Goal: Task Accomplishment & Management: Manage account settings

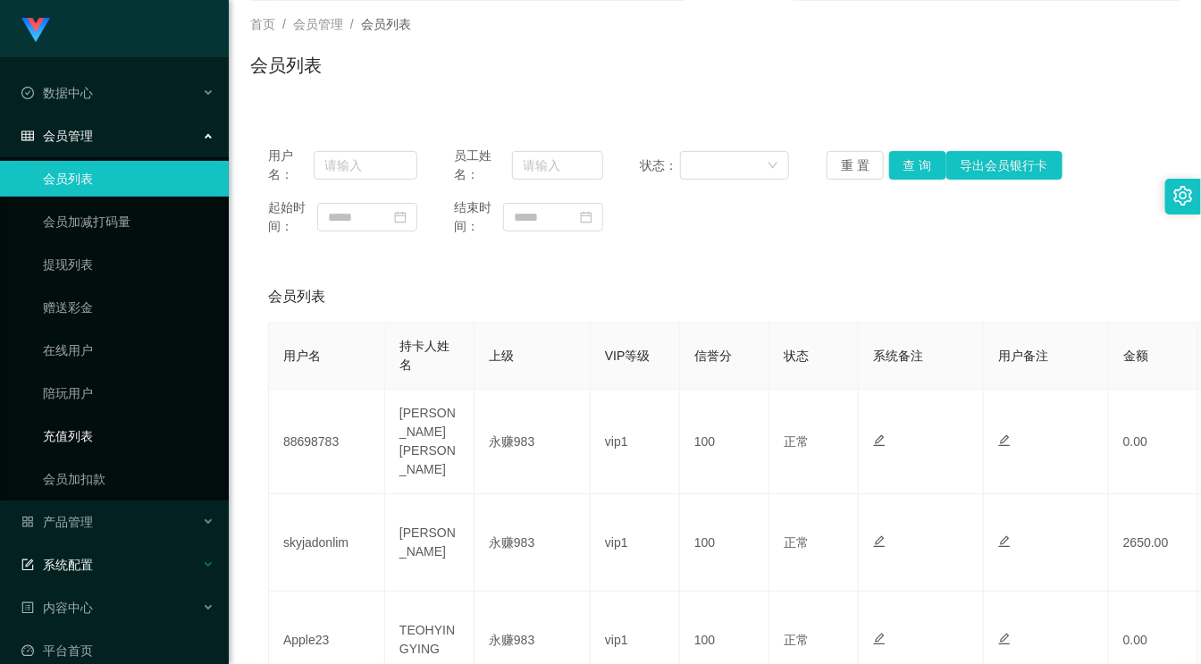
scroll to position [99, 0]
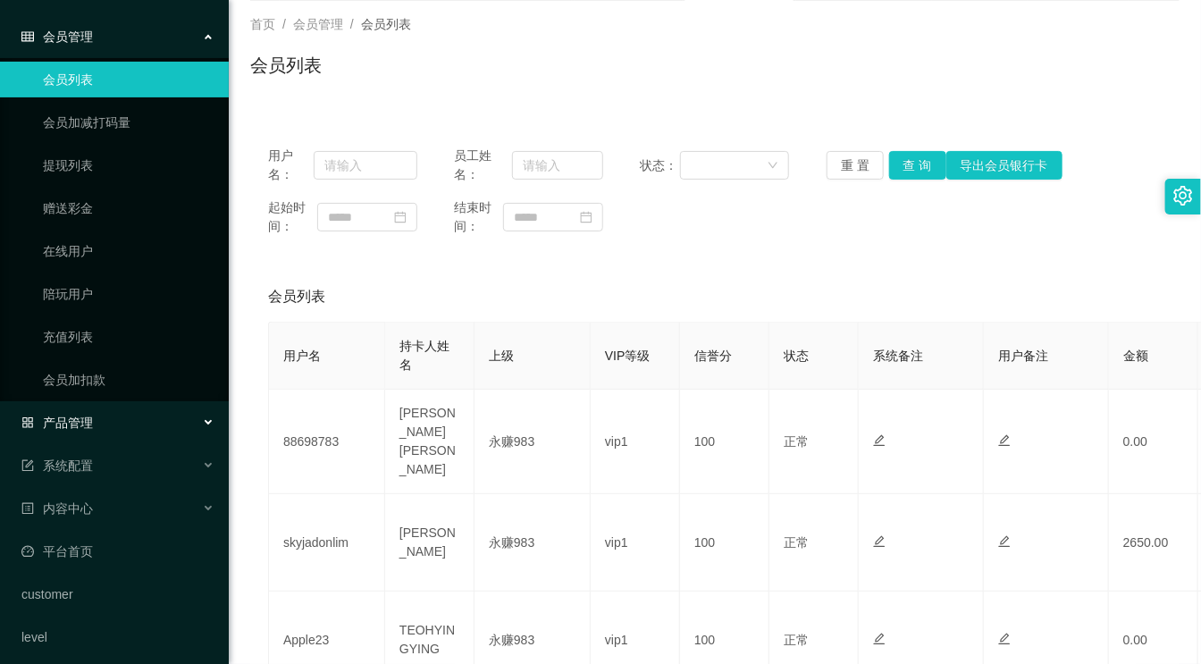
click at [105, 414] on div "产品管理" at bounding box center [114, 423] width 229 height 36
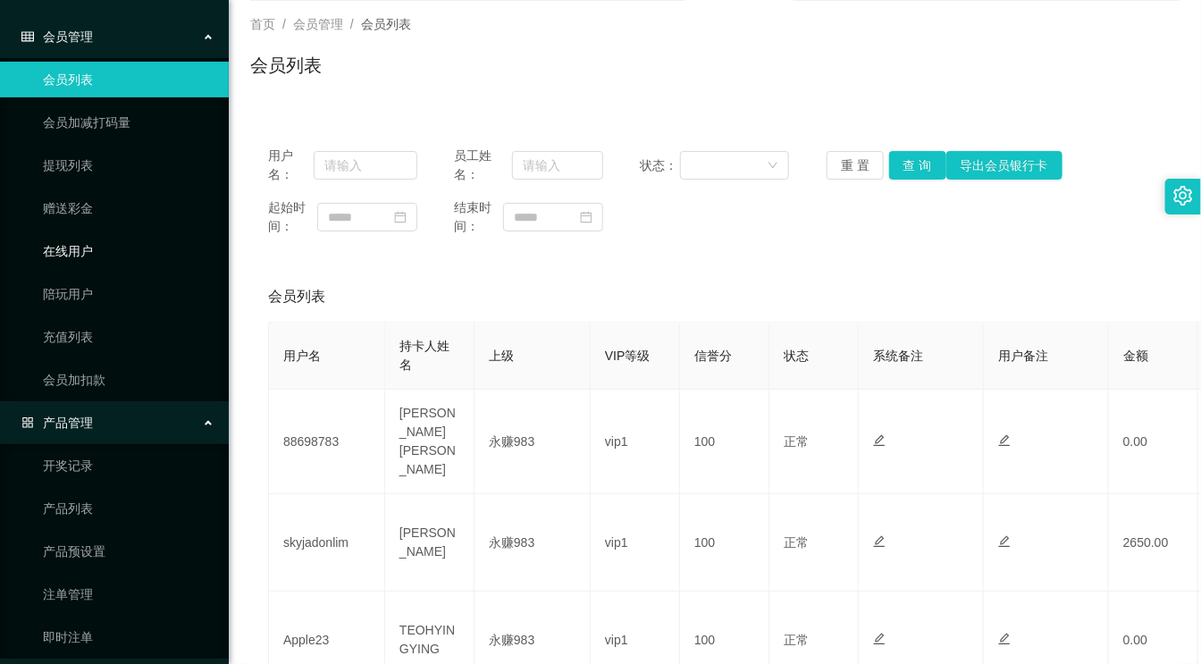
scroll to position [0, 0]
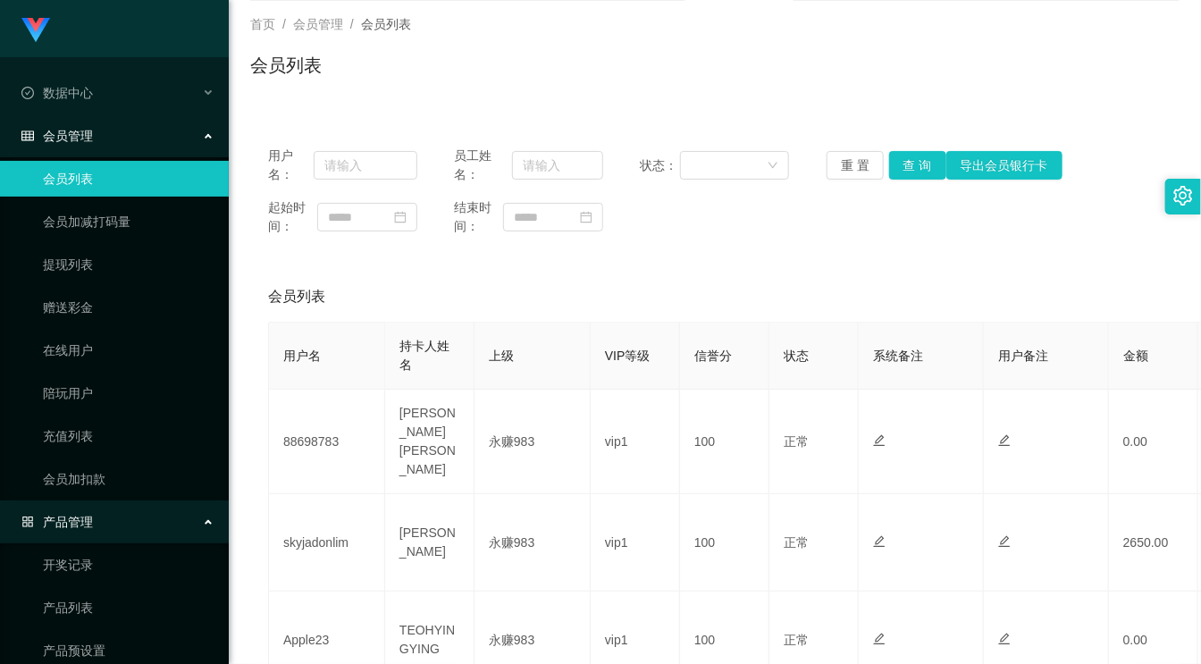
click at [88, 134] on span "会员管理" at bounding box center [56, 136] width 71 height 14
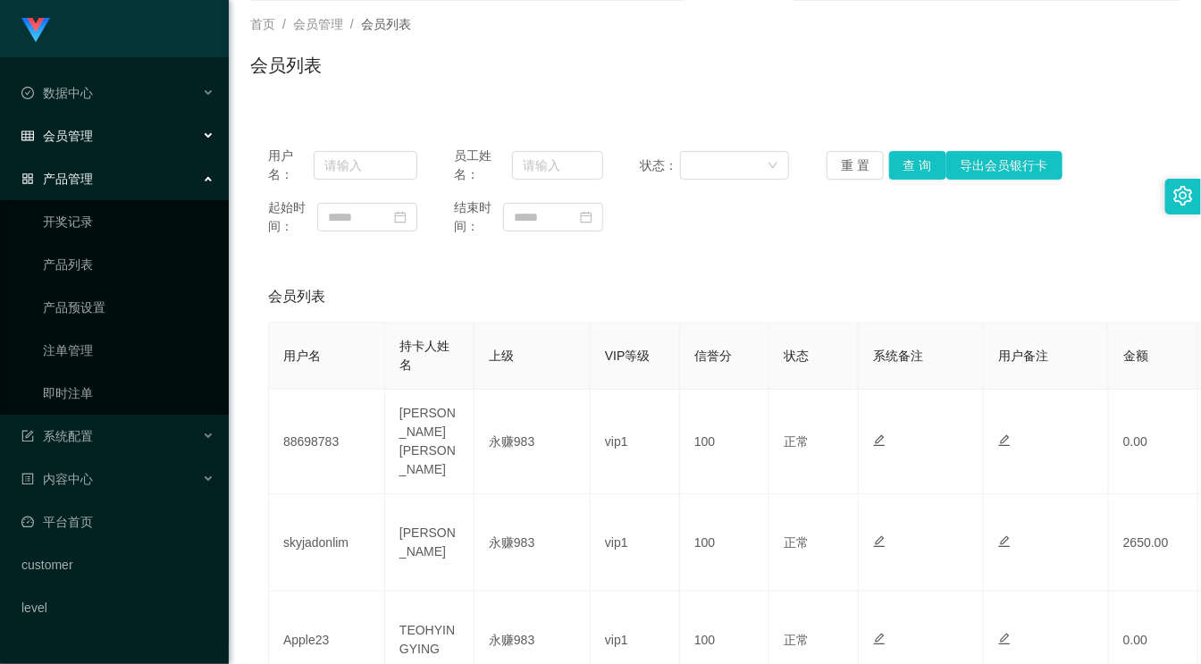
click at [88, 134] on span "会员管理" at bounding box center [56, 136] width 71 height 14
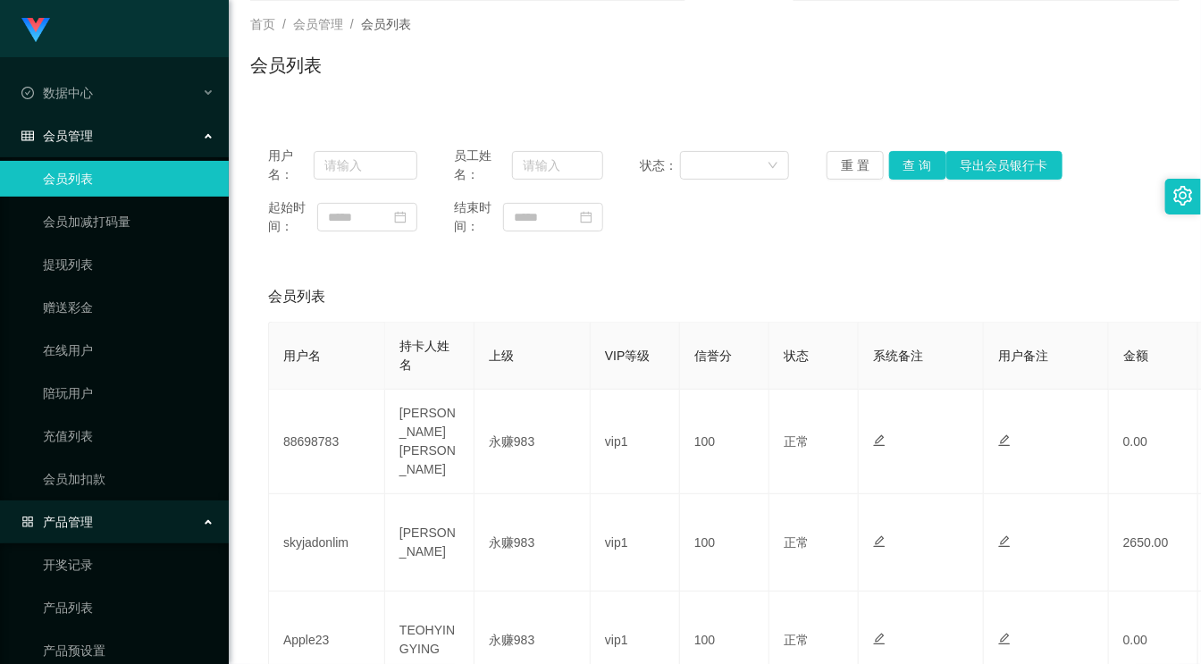
click at [84, 175] on link "会员列表" at bounding box center [129, 179] width 172 height 36
click at [910, 161] on button "查 询" at bounding box center [917, 165] width 57 height 29
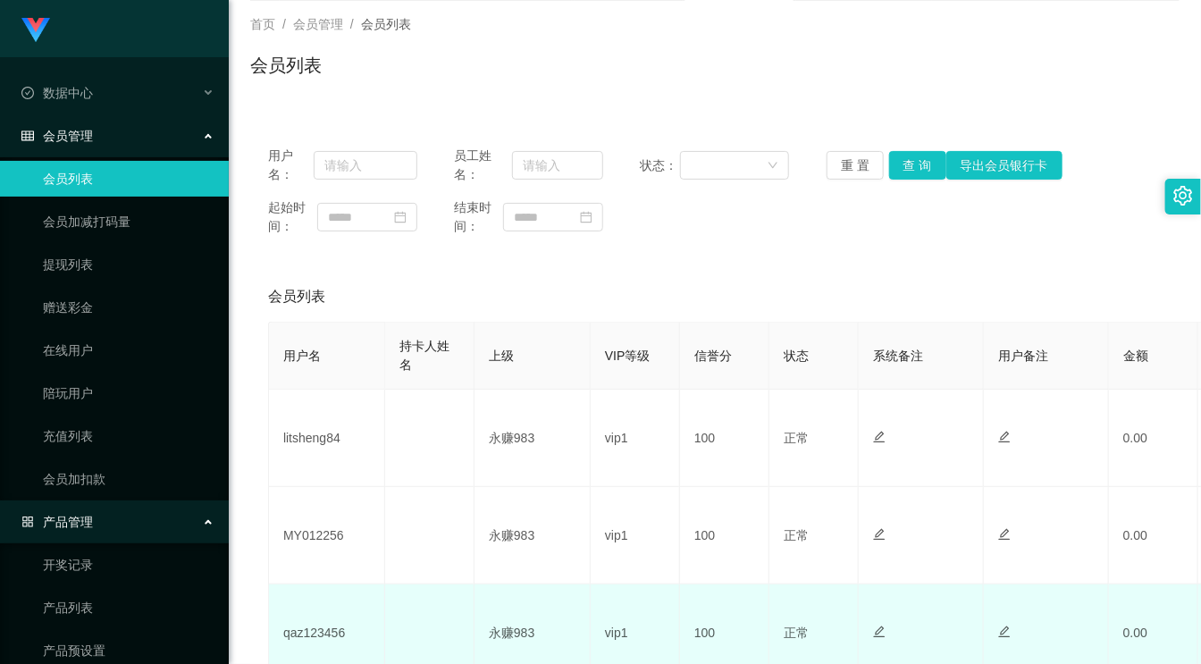
scroll to position [298, 0]
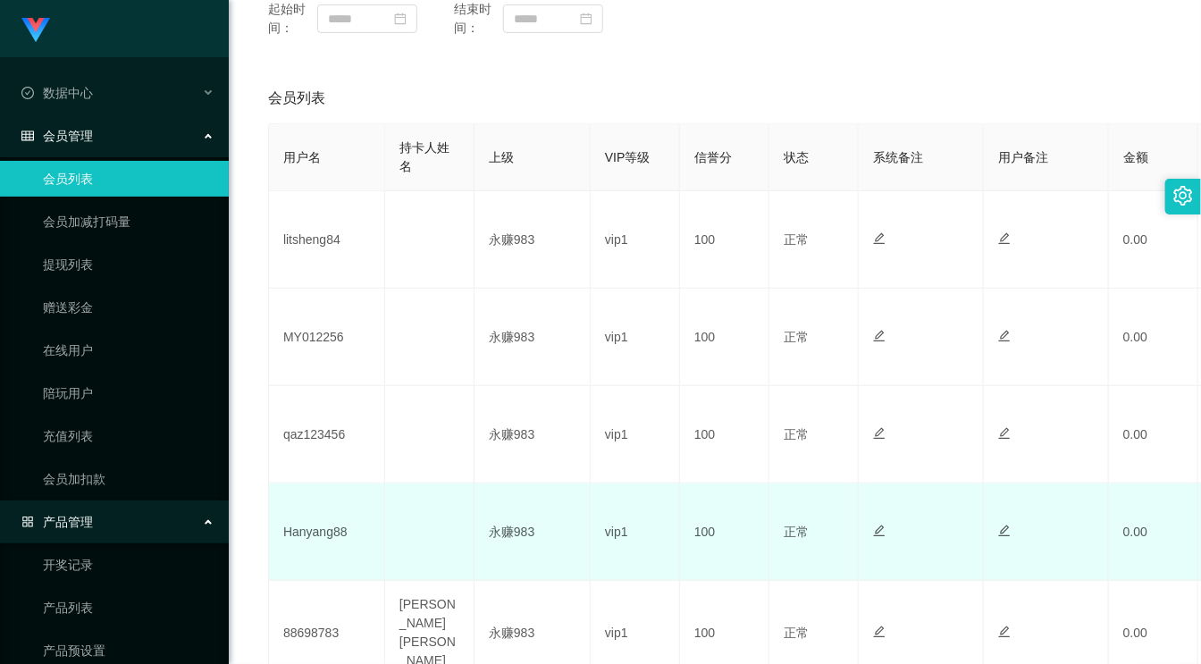
click at [335, 529] on td "Hanyang88" at bounding box center [327, 531] width 116 height 97
copy td "Hanyang88"
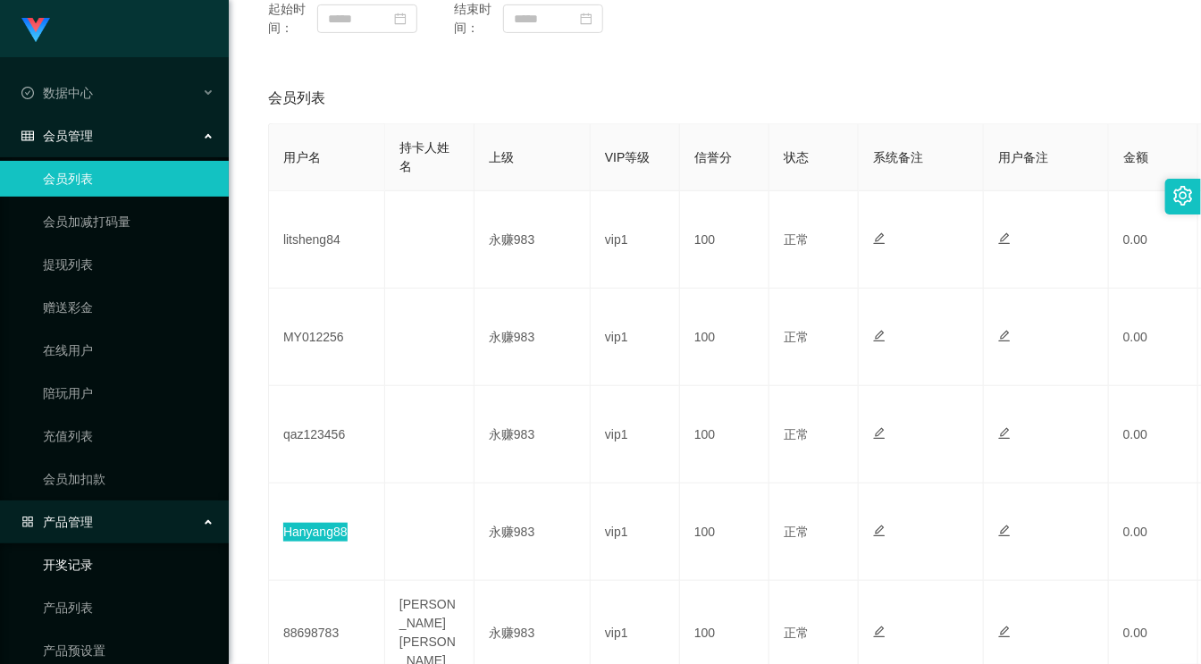
scroll to position [99, 0]
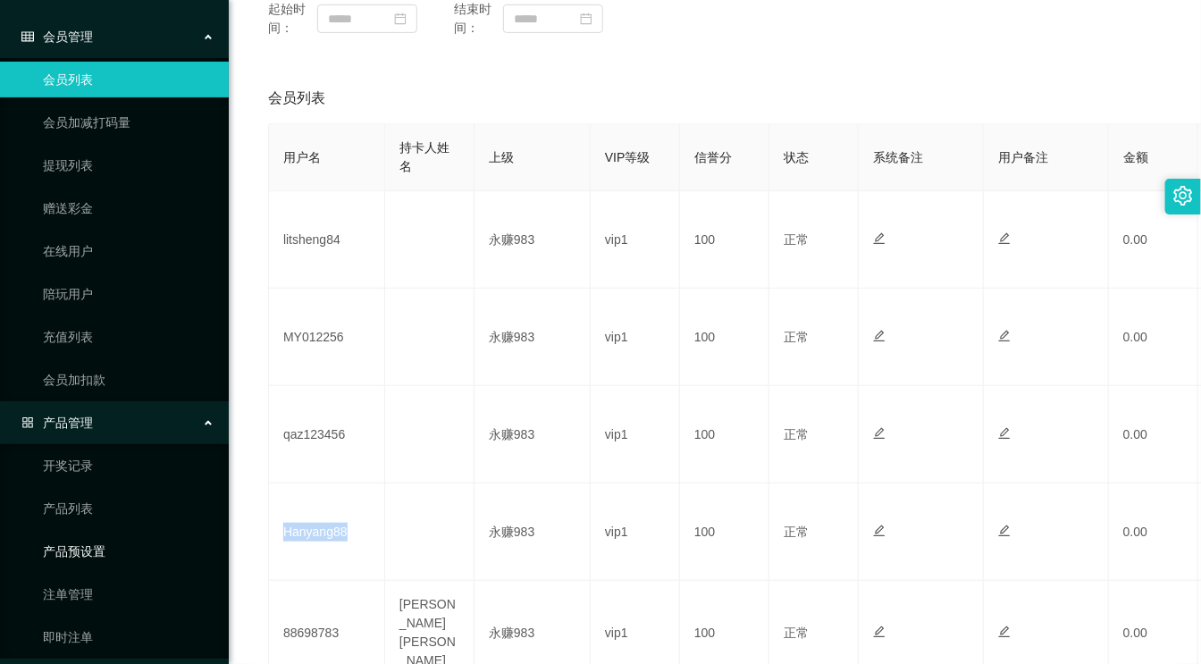
click at [88, 548] on link "产品预设置" at bounding box center [129, 552] width 172 height 36
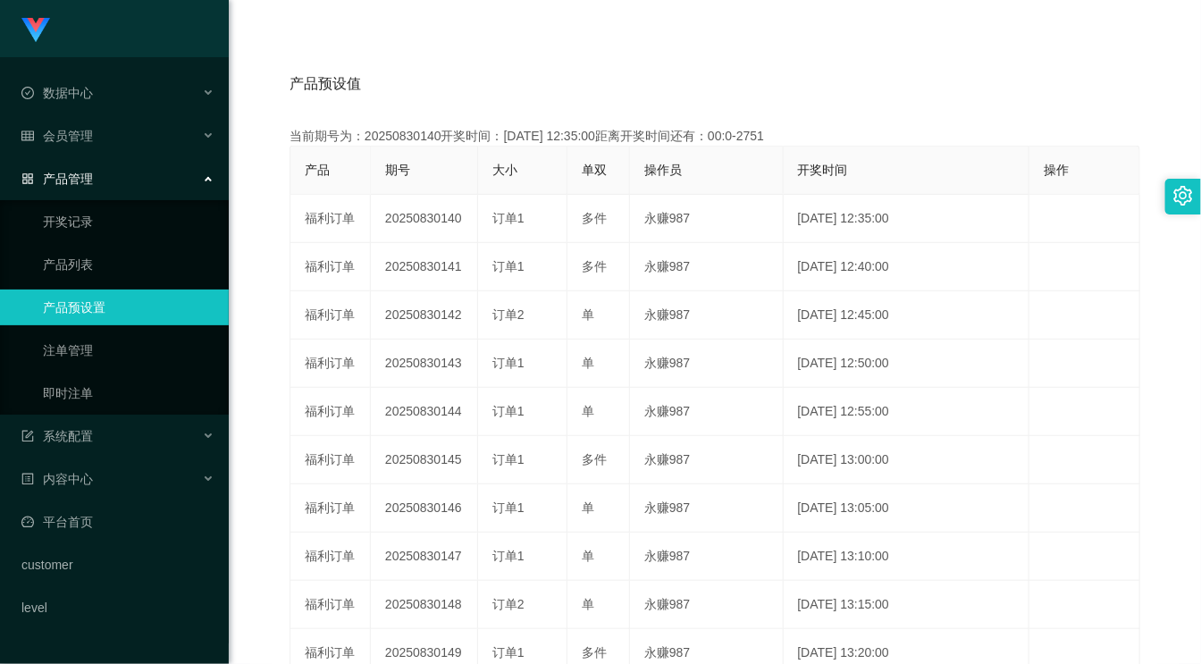
scroll to position [99, 0]
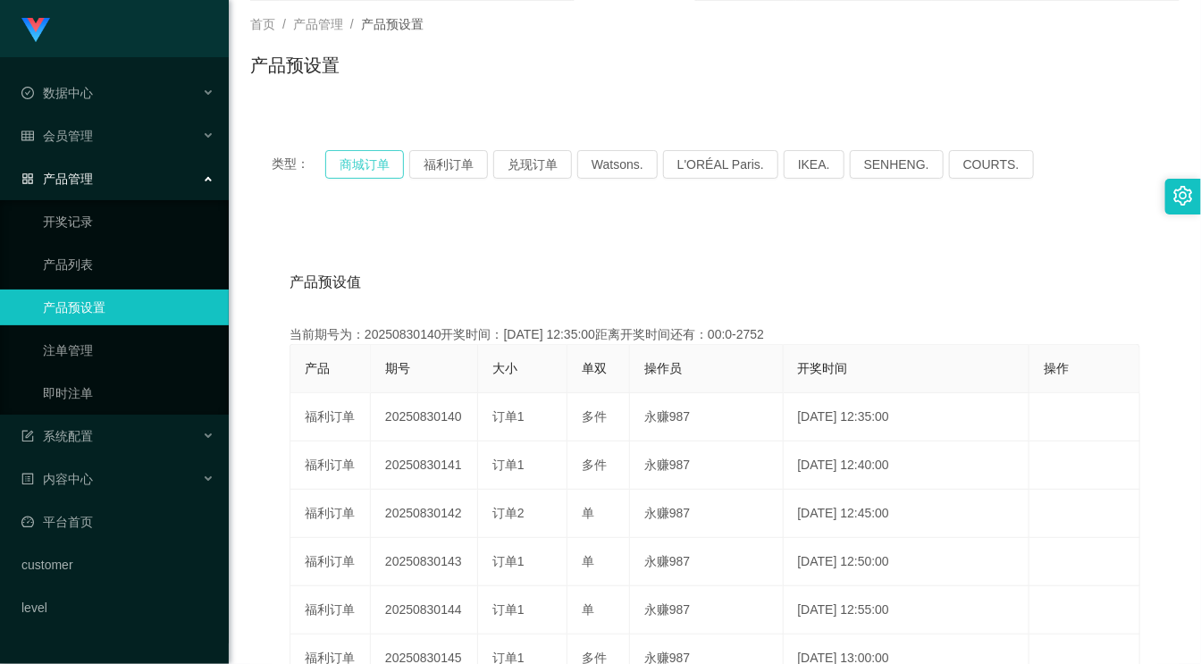
click at [362, 162] on button "商城订单" at bounding box center [364, 164] width 79 height 29
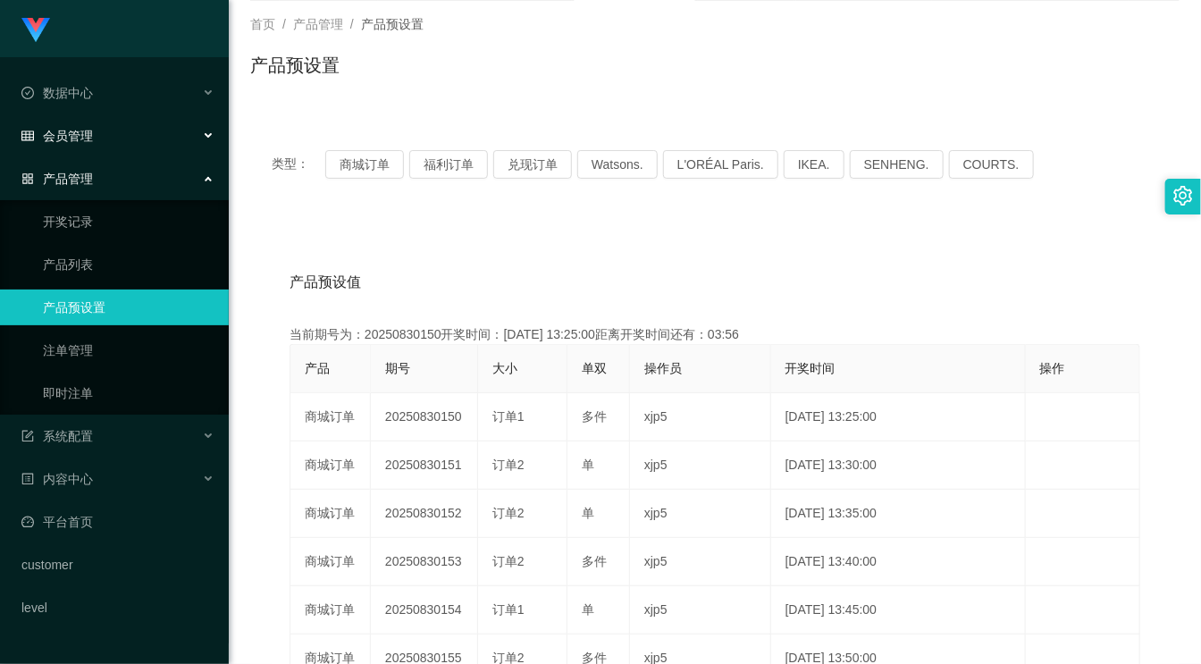
click at [76, 129] on span "会员管理" at bounding box center [56, 136] width 71 height 14
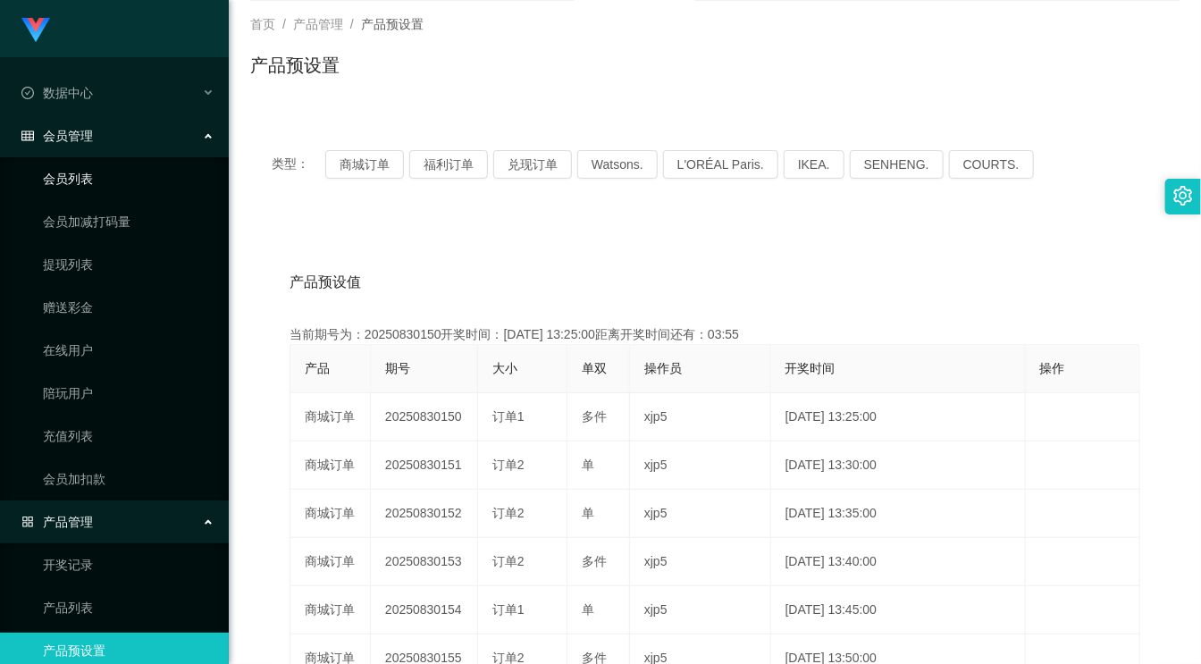
click at [80, 180] on link "会员列表" at bounding box center [129, 179] width 172 height 36
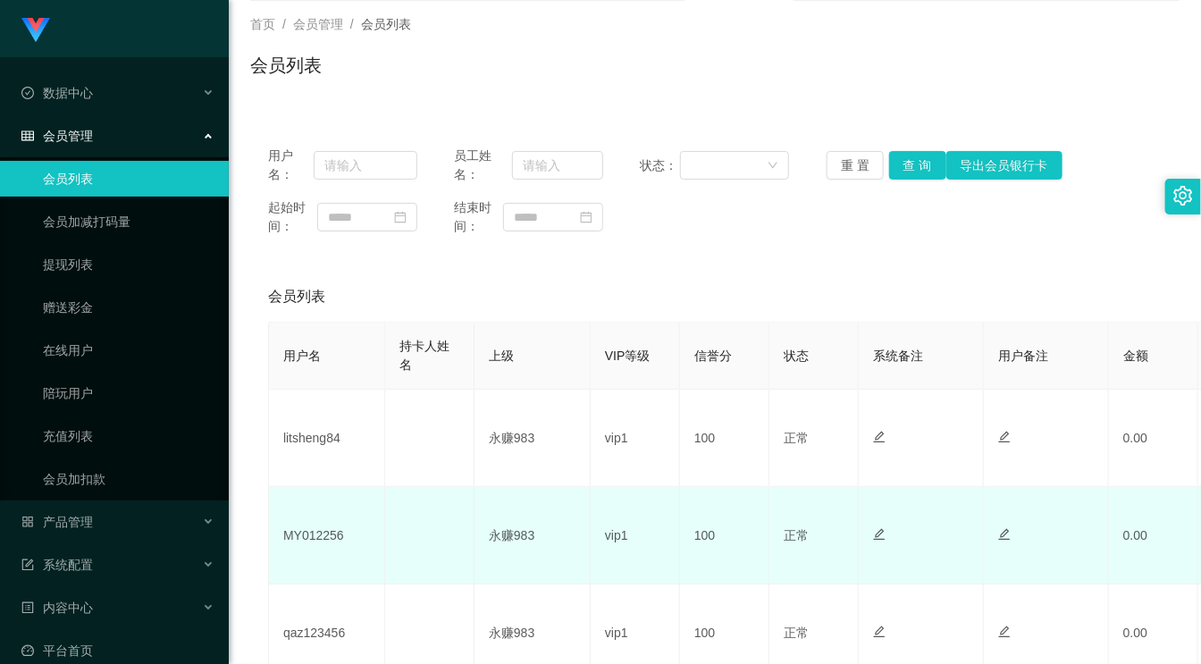
scroll to position [198, 0]
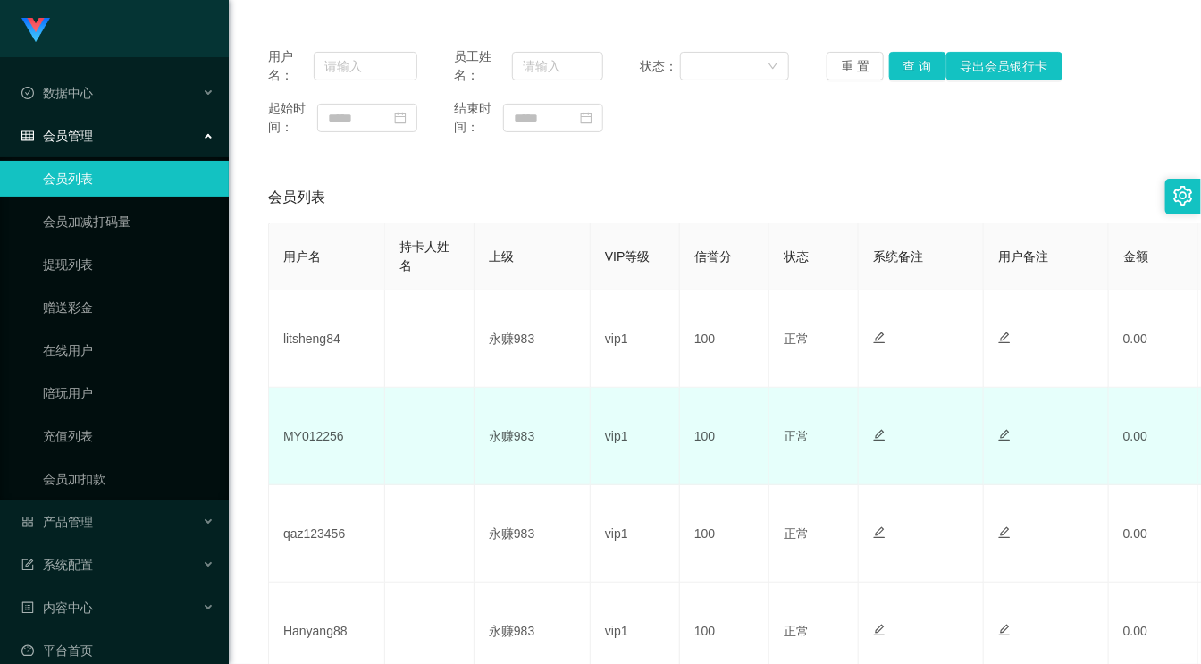
click at [322, 434] on td "MY012256" at bounding box center [327, 436] width 116 height 97
copy td "MY012256"
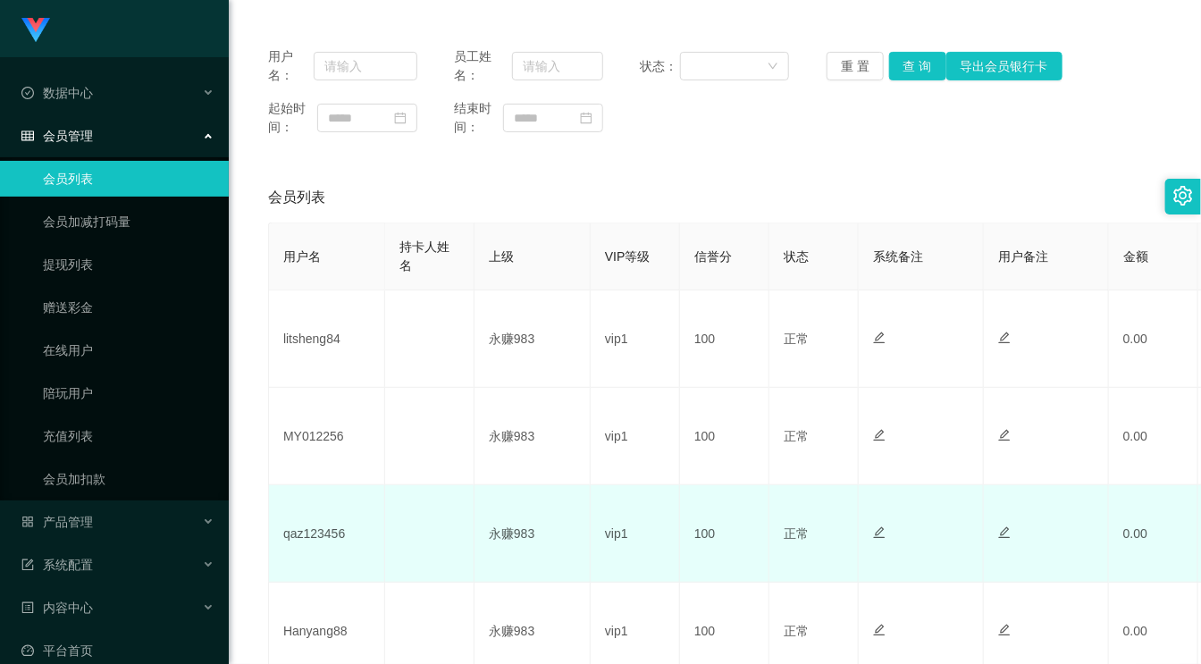
click at [309, 537] on td "qaz123456" at bounding box center [327, 533] width 116 height 97
copy td "qaz123456"
click at [327, 537] on td "qaz123456" at bounding box center [327, 533] width 116 height 97
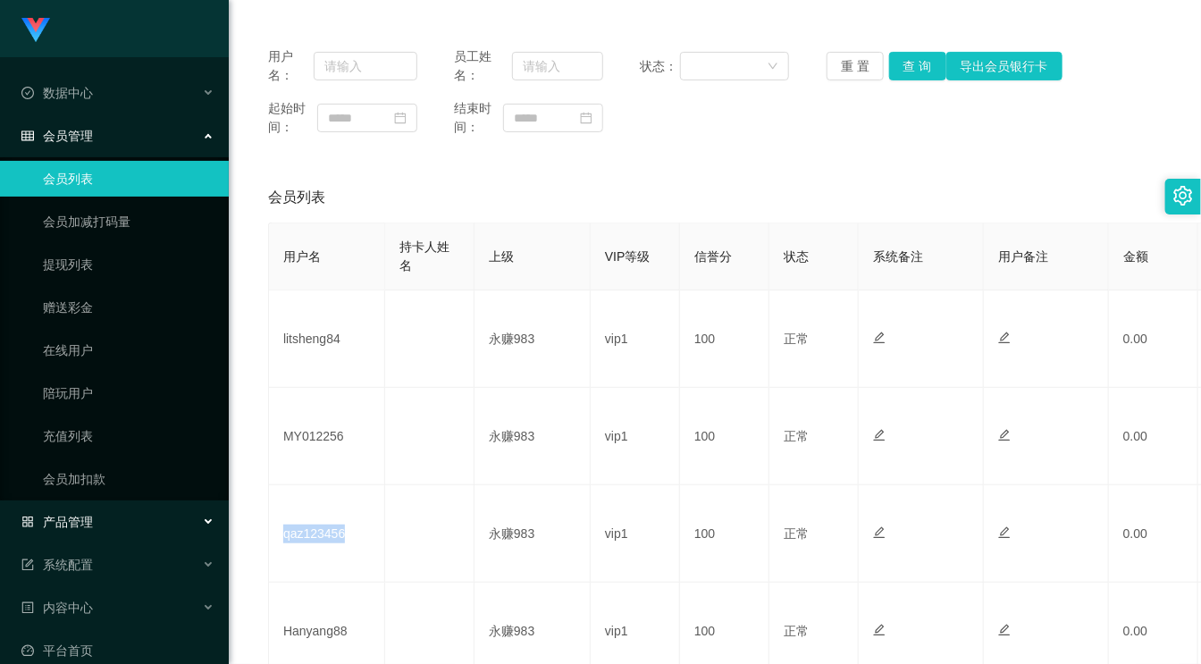
drag, startPoint x: 93, startPoint y: 527, endPoint x: 112, endPoint y: 514, distance: 23.1
click at [93, 527] on div "产品管理" at bounding box center [114, 522] width 229 height 36
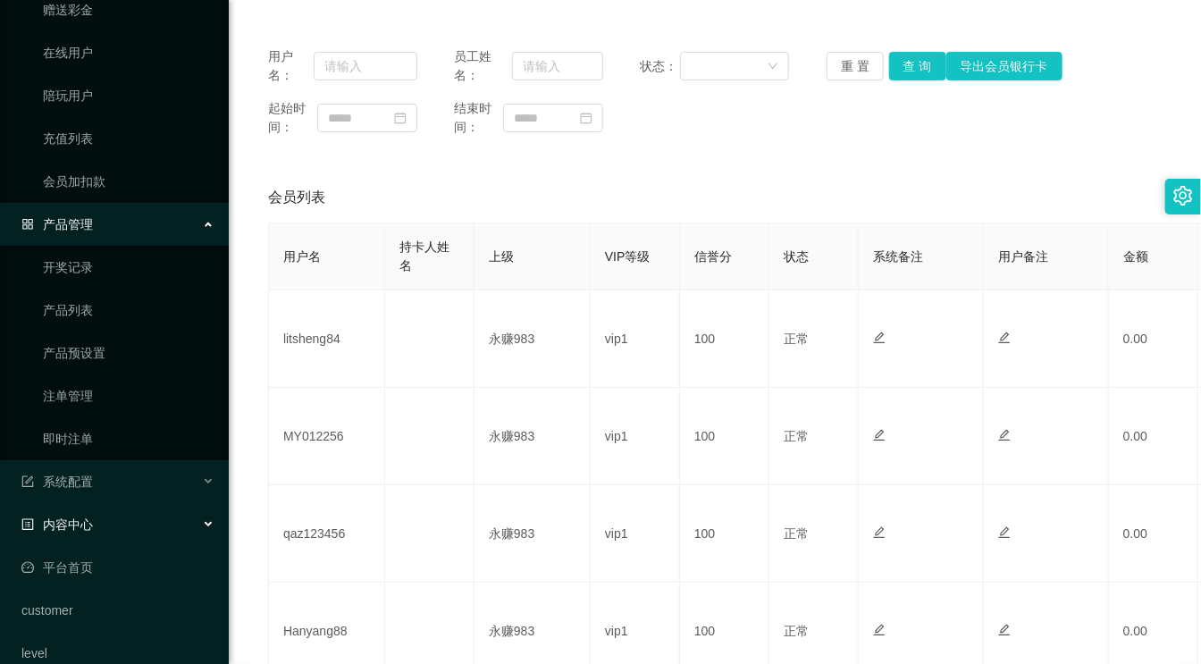
scroll to position [322, 0]
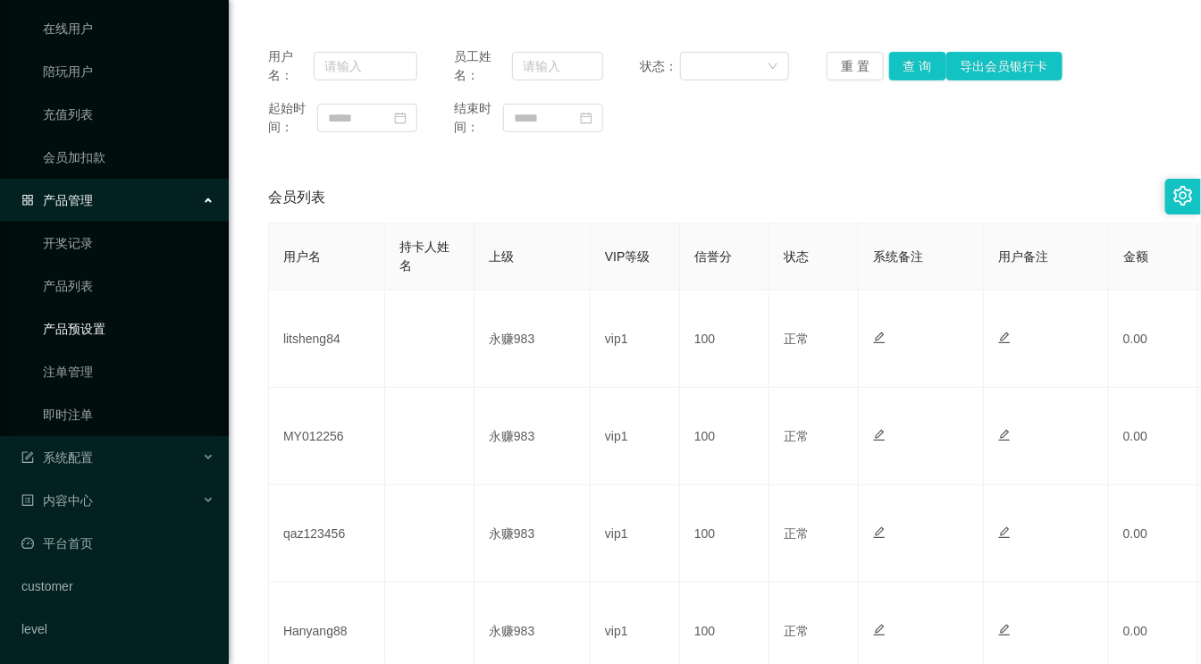
click at [86, 335] on link "产品预设置" at bounding box center [129, 329] width 172 height 36
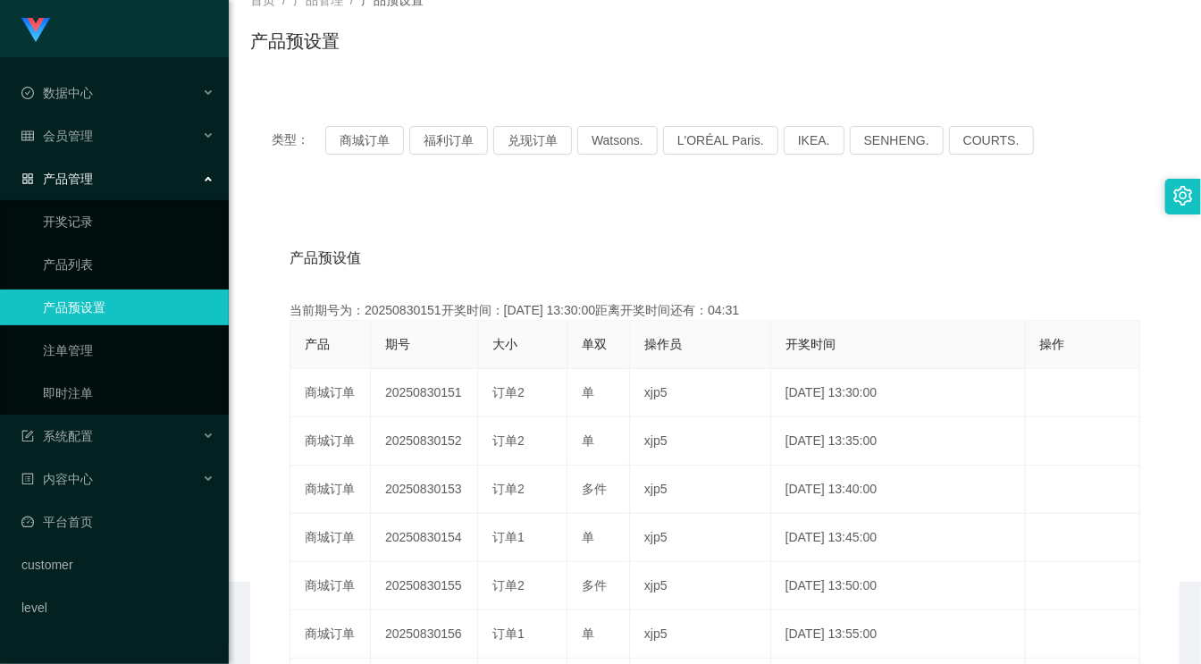
scroll to position [198, 0]
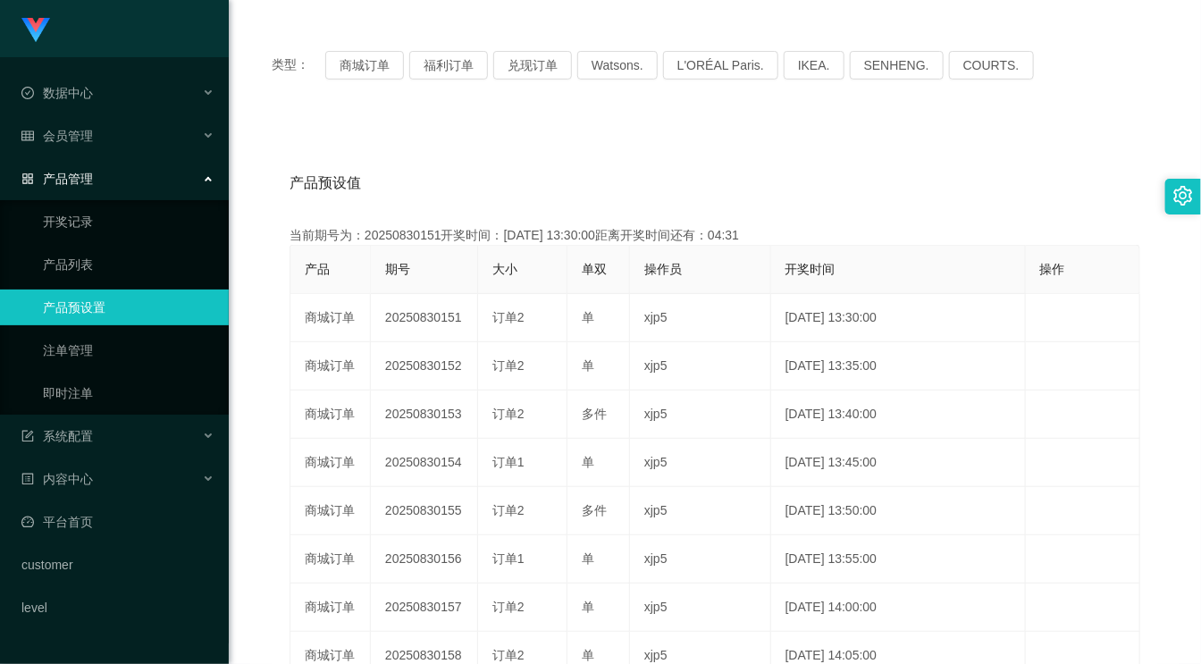
click at [342, 143] on div "产品预设值 添加期号 当前期号为：20250830151开奖时间：[DATE] 13:30:00距离开奖时间还有：04:31 产品 期号 大小 单双 操作员 …" at bounding box center [714, 487] width 929 height 736
click at [356, 70] on button "商城订单" at bounding box center [364, 65] width 79 height 29
click at [355, 61] on button "商城订单" at bounding box center [364, 65] width 79 height 29
click at [102, 137] on div "会员管理" at bounding box center [114, 136] width 229 height 36
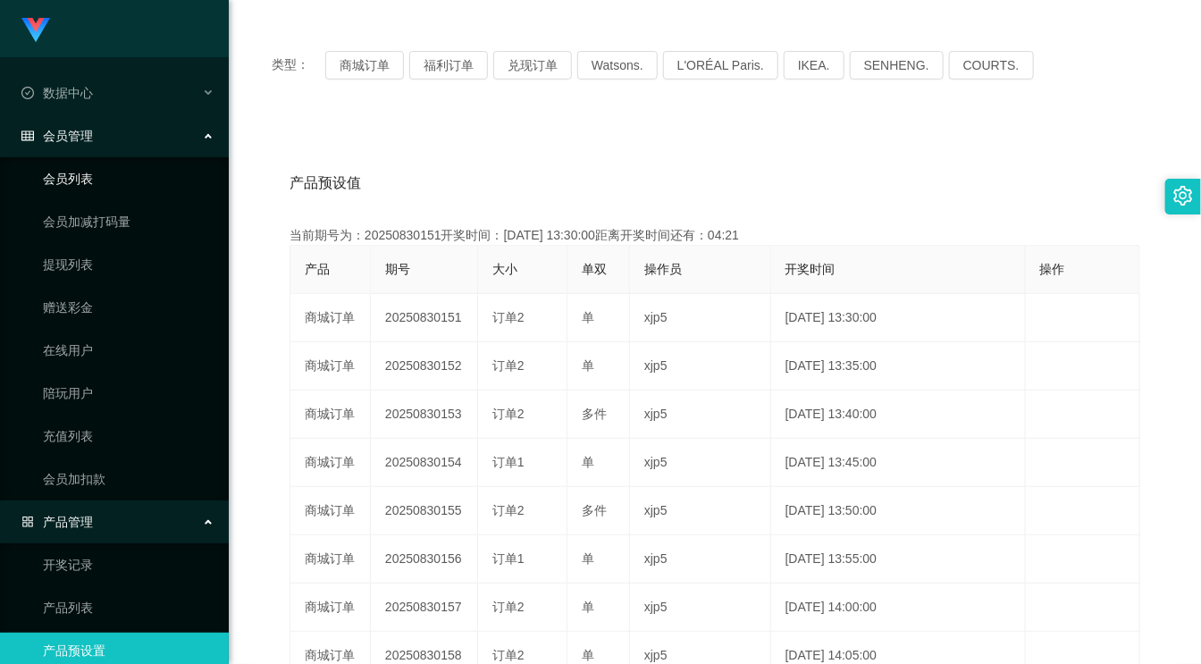
click at [91, 173] on link "会员列表" at bounding box center [129, 179] width 172 height 36
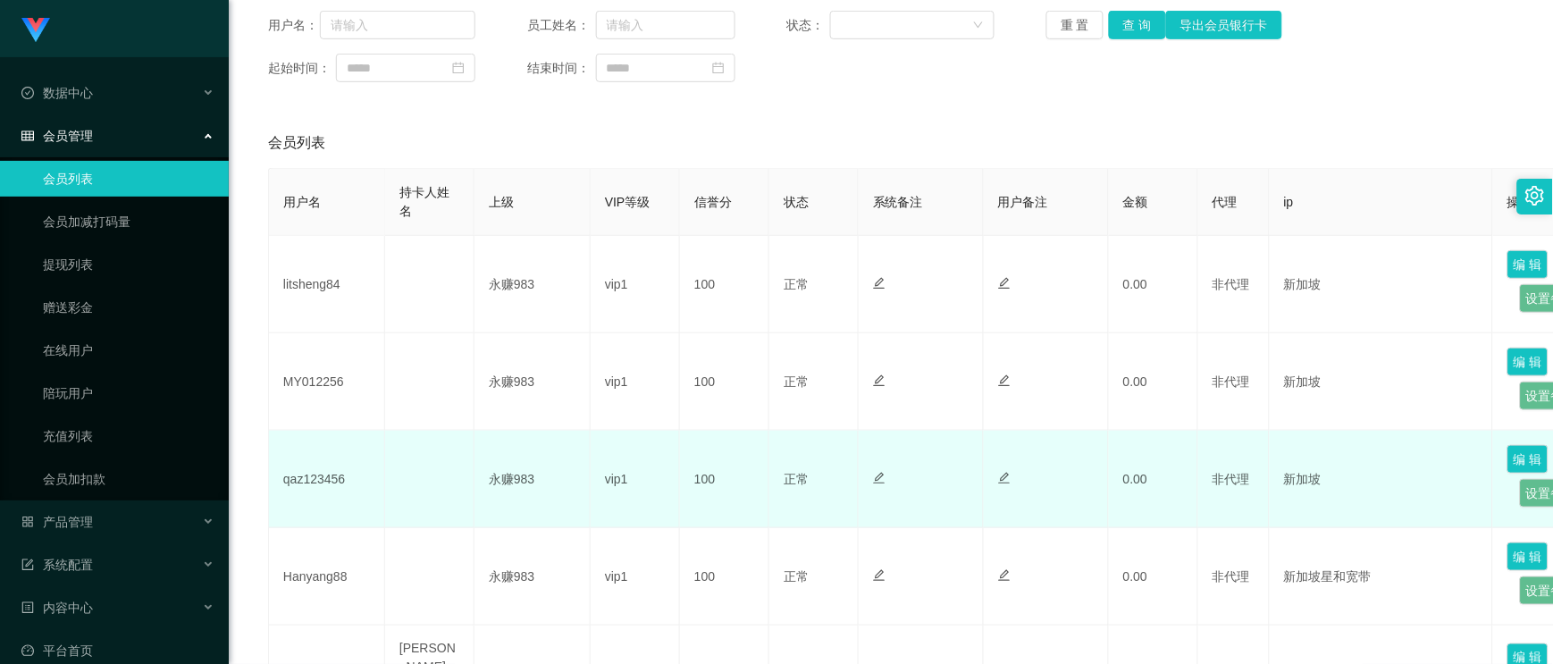
scroll to position [37, 0]
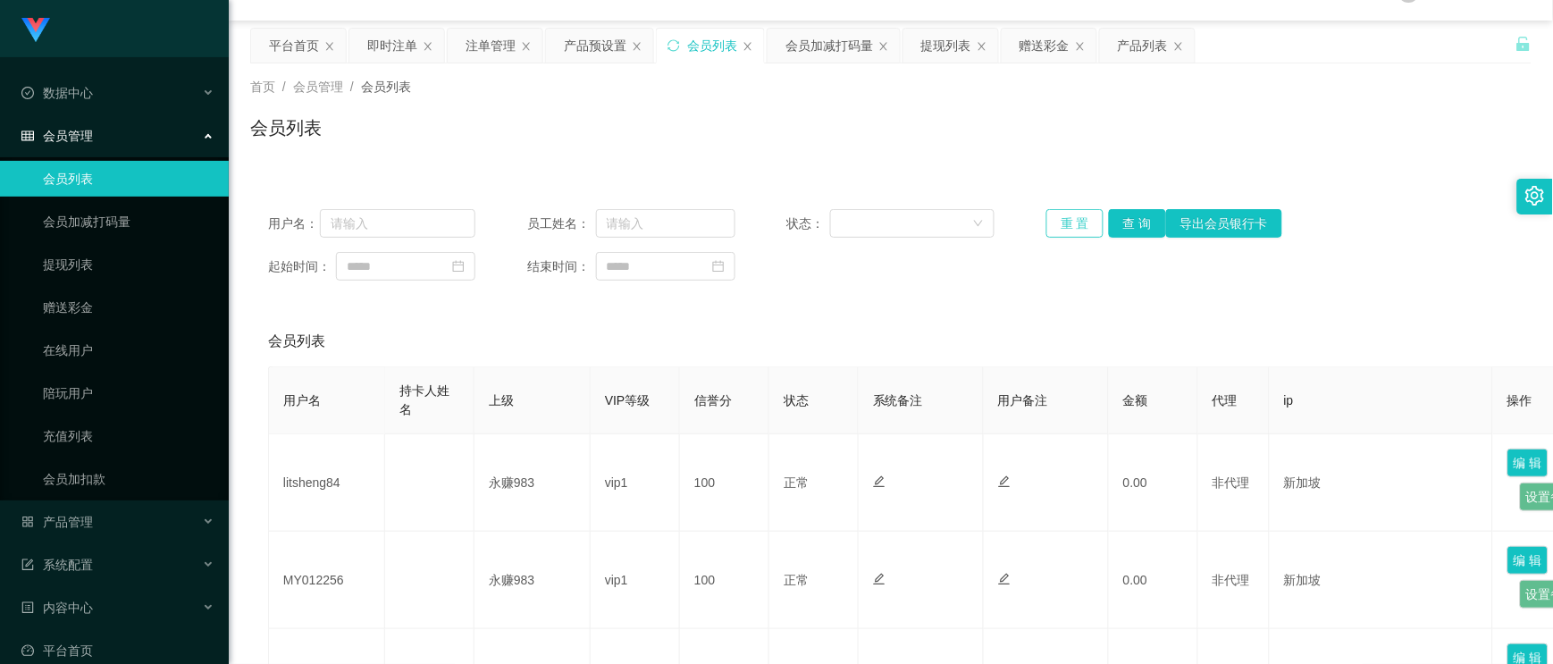
click at [1080, 218] on button "重 置" at bounding box center [1074, 223] width 57 height 29
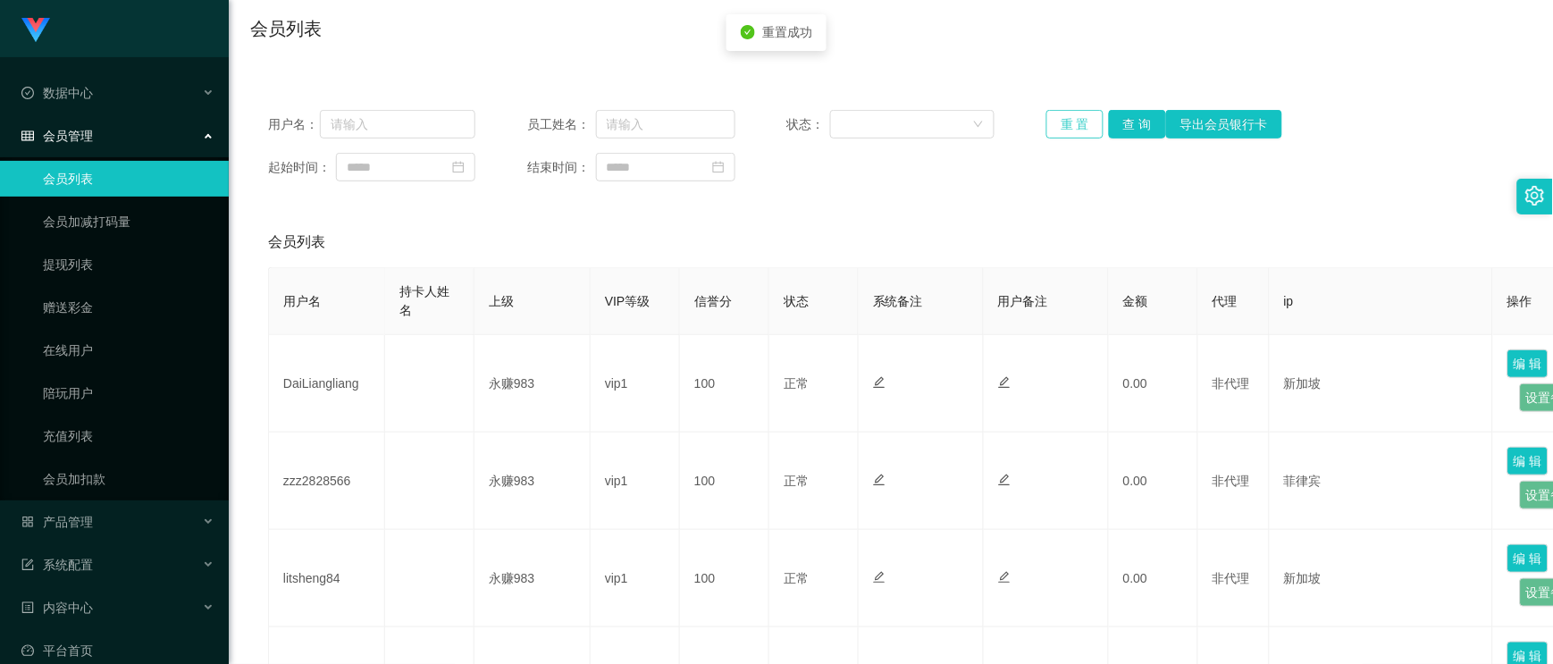
scroll to position [0, 0]
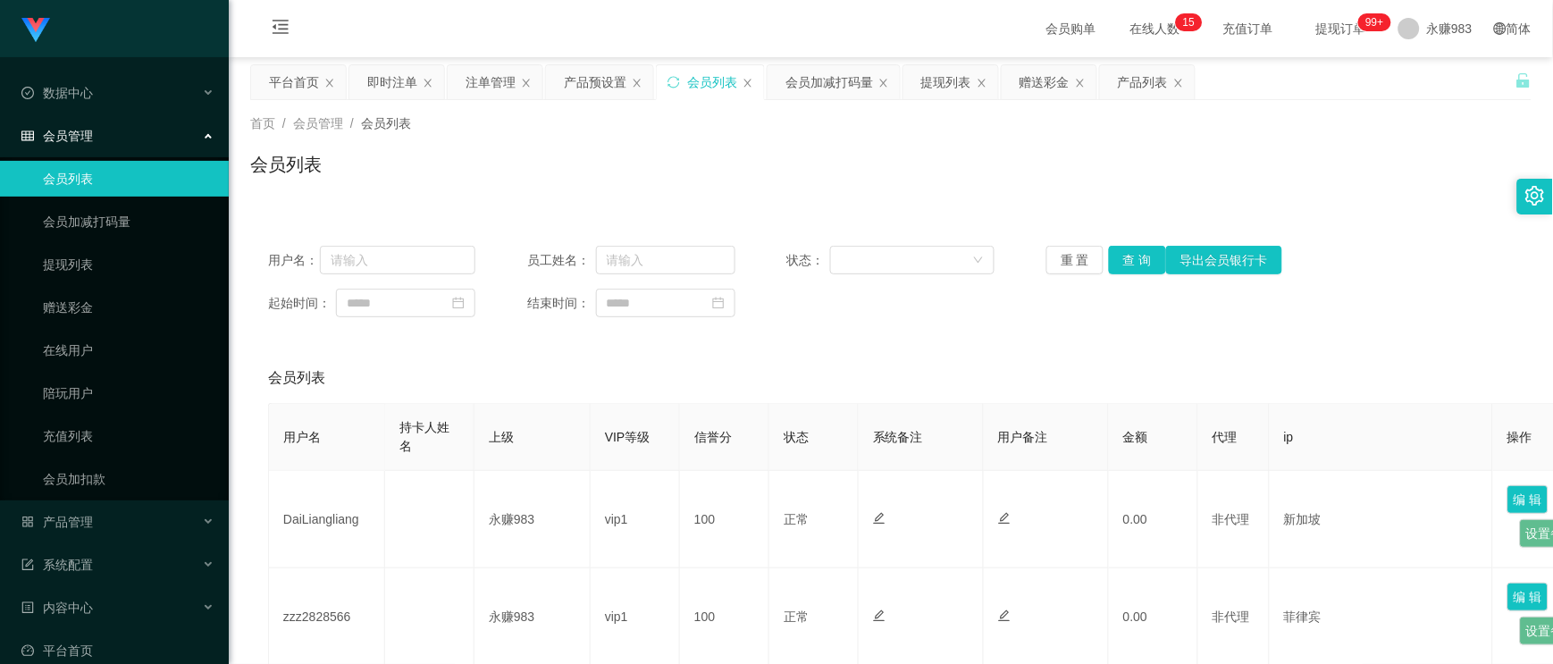
click at [120, 172] on link "会员列表" at bounding box center [129, 179] width 172 height 36
click at [1130, 261] on button "查 询" at bounding box center [1137, 260] width 57 height 29
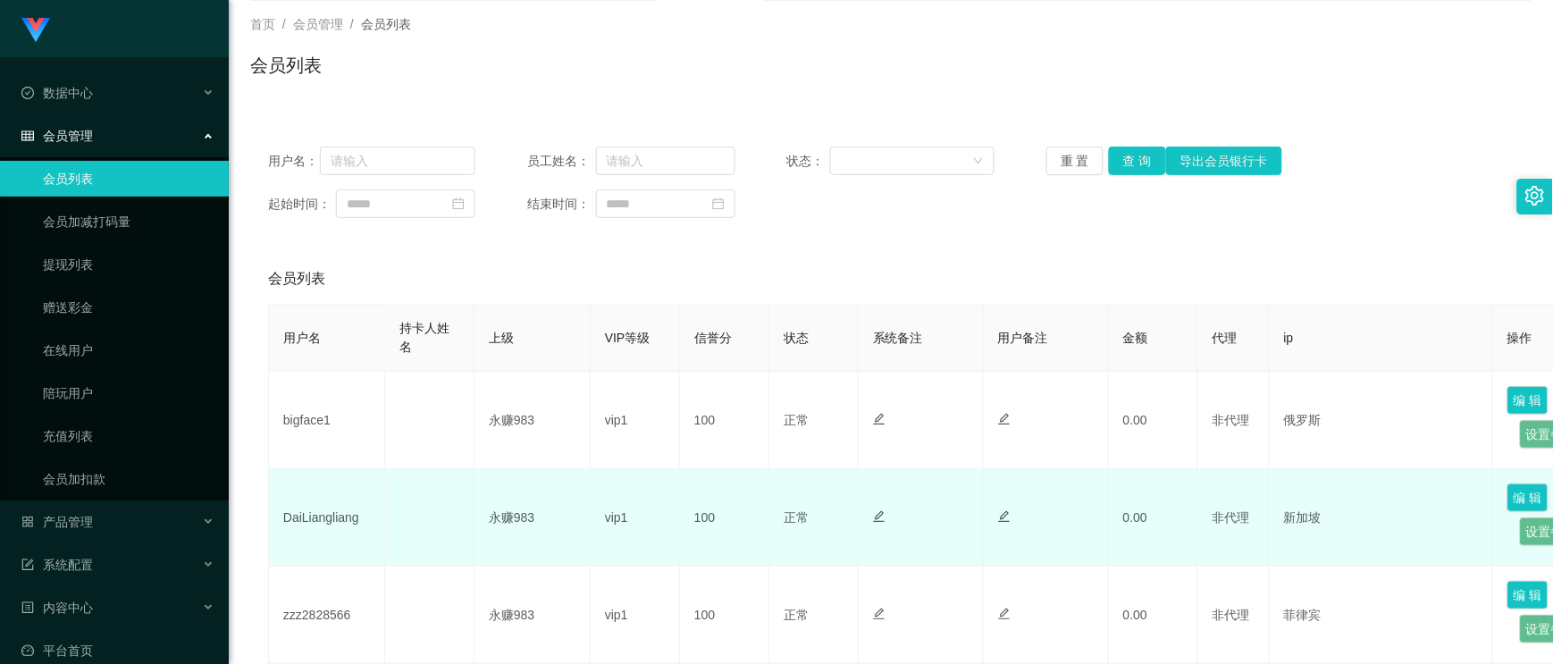
click at [332, 531] on td "DaiLiangliang" at bounding box center [327, 517] width 116 height 97
copy td "DaiLiangliang"
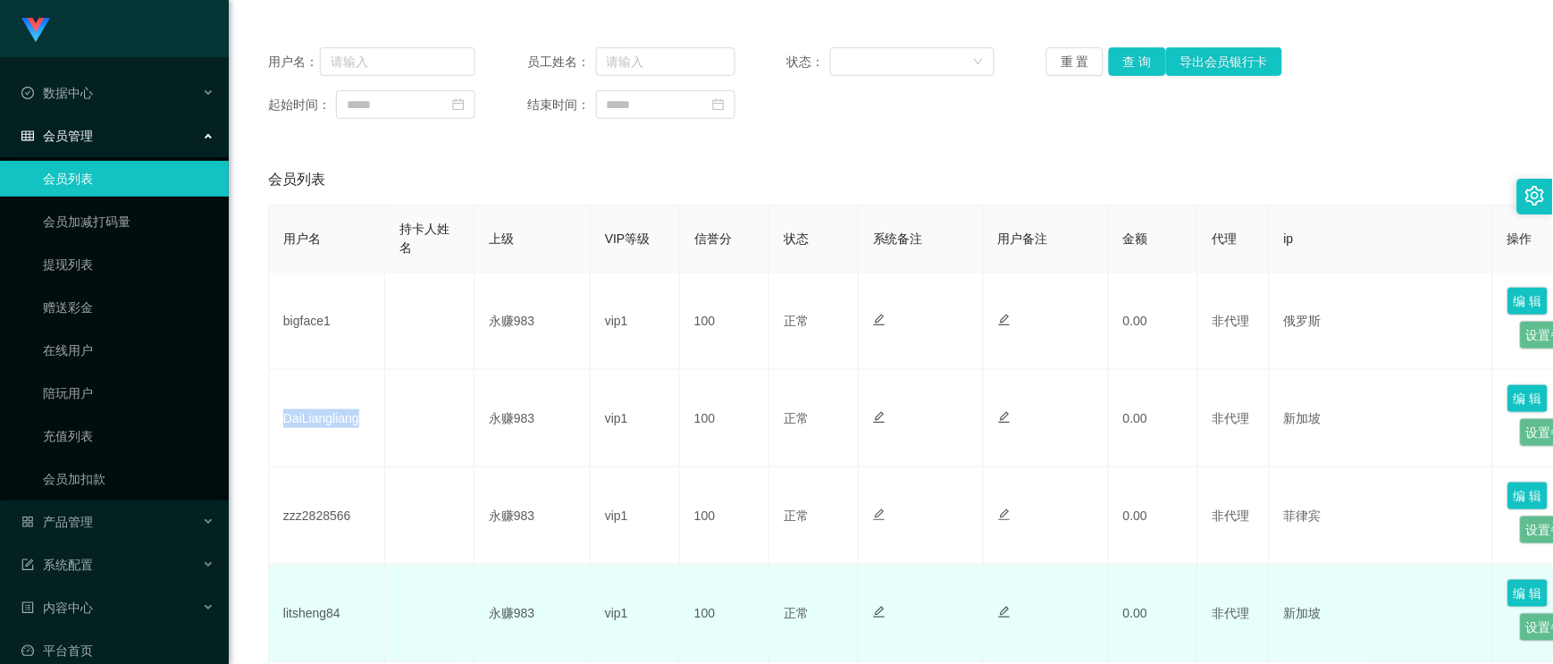
scroll to position [298, 0]
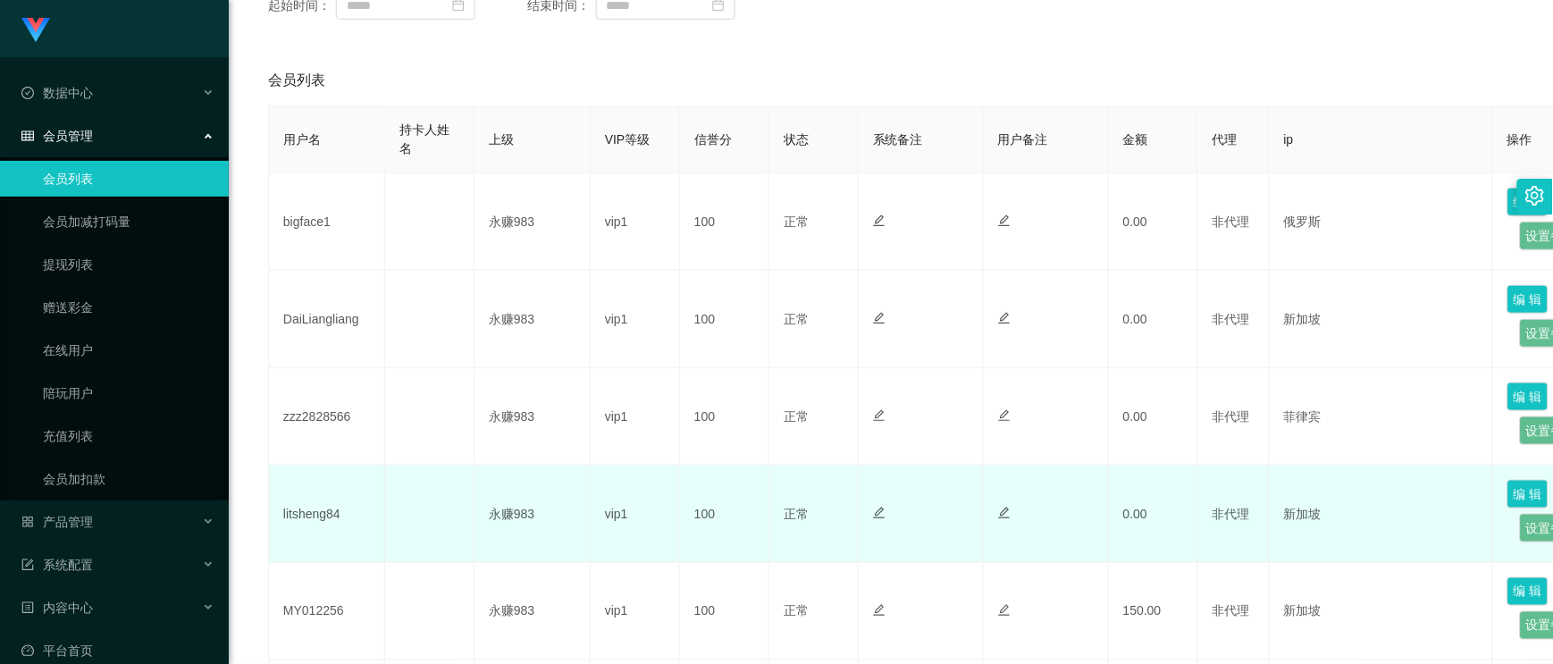
click at [324, 523] on td "litsheng84" at bounding box center [327, 514] width 116 height 97
copy td "litsheng84"
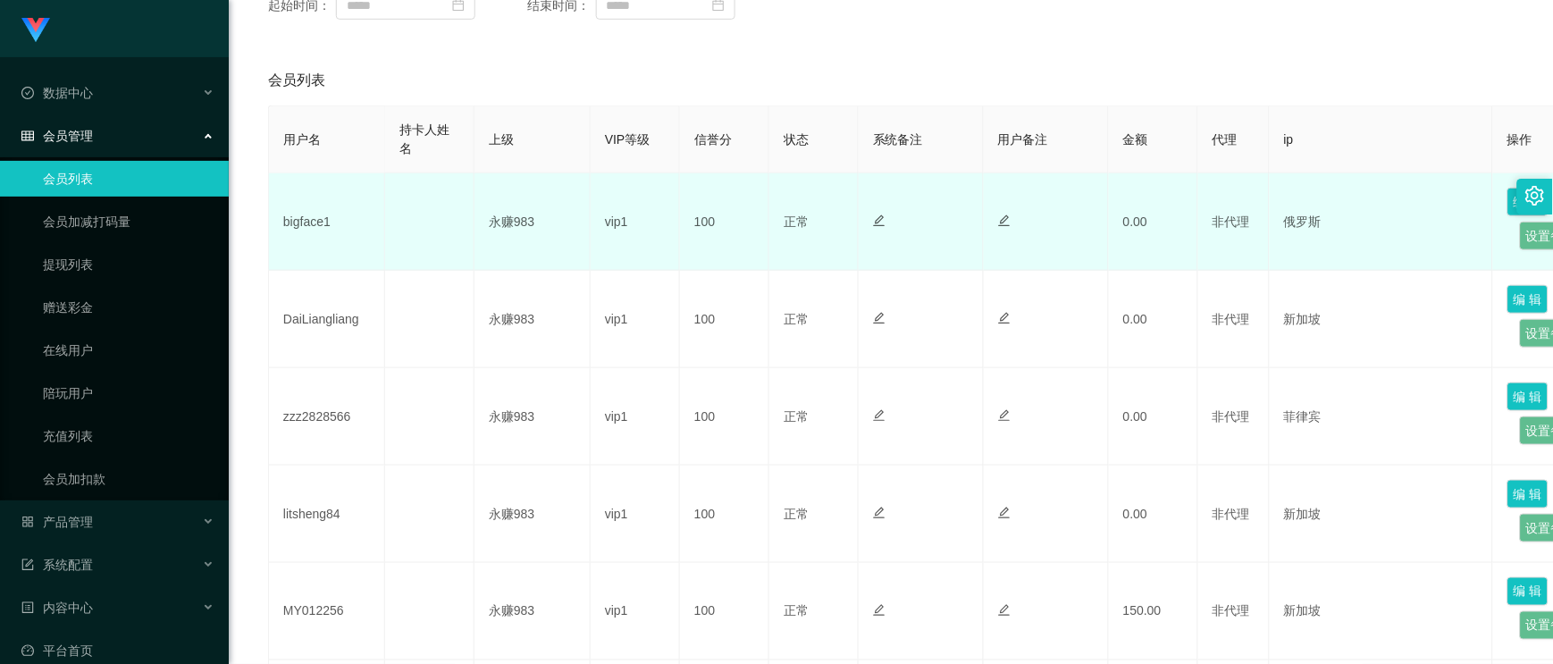
click at [293, 228] on td "bigface1" at bounding box center [327, 221] width 116 height 97
copy td "bigface1"
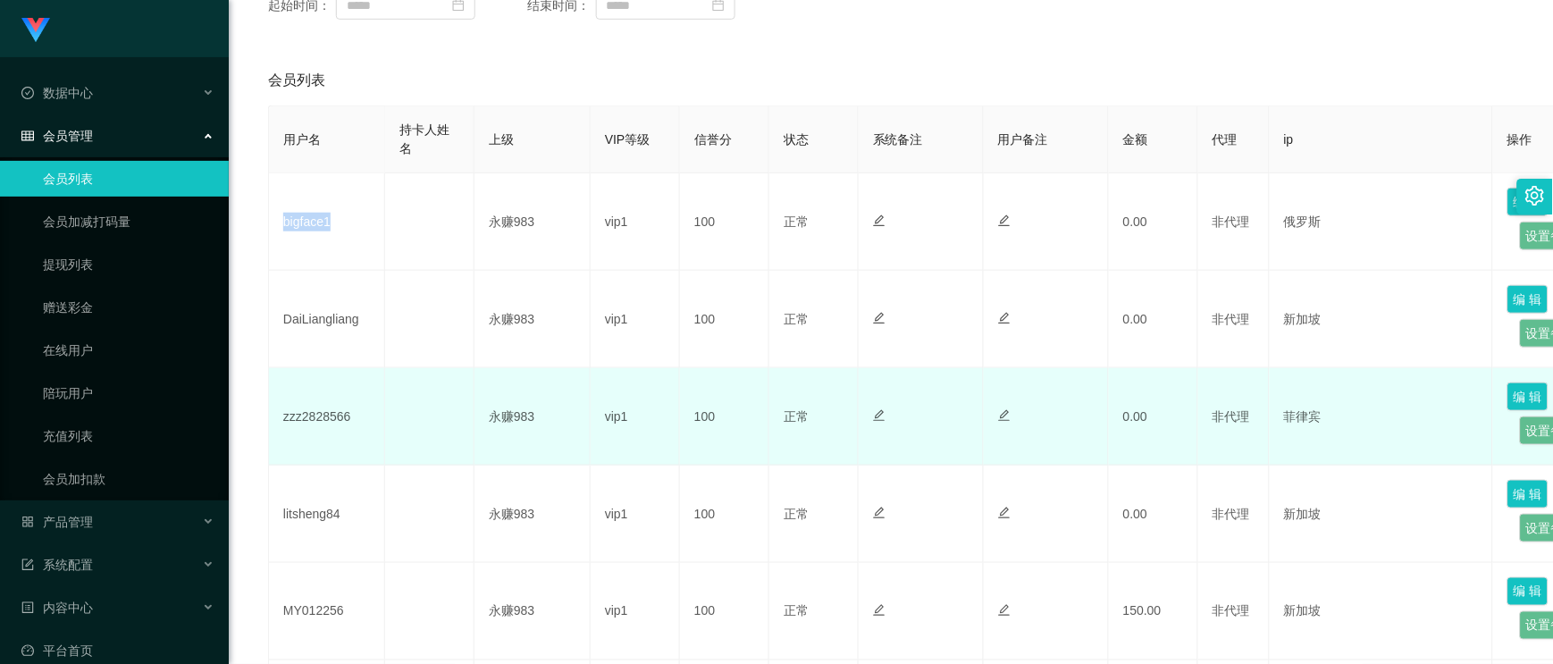
click at [301, 439] on td "zzz2828566" at bounding box center [327, 416] width 116 height 97
click at [313, 425] on td "zzz2828566" at bounding box center [327, 416] width 116 height 97
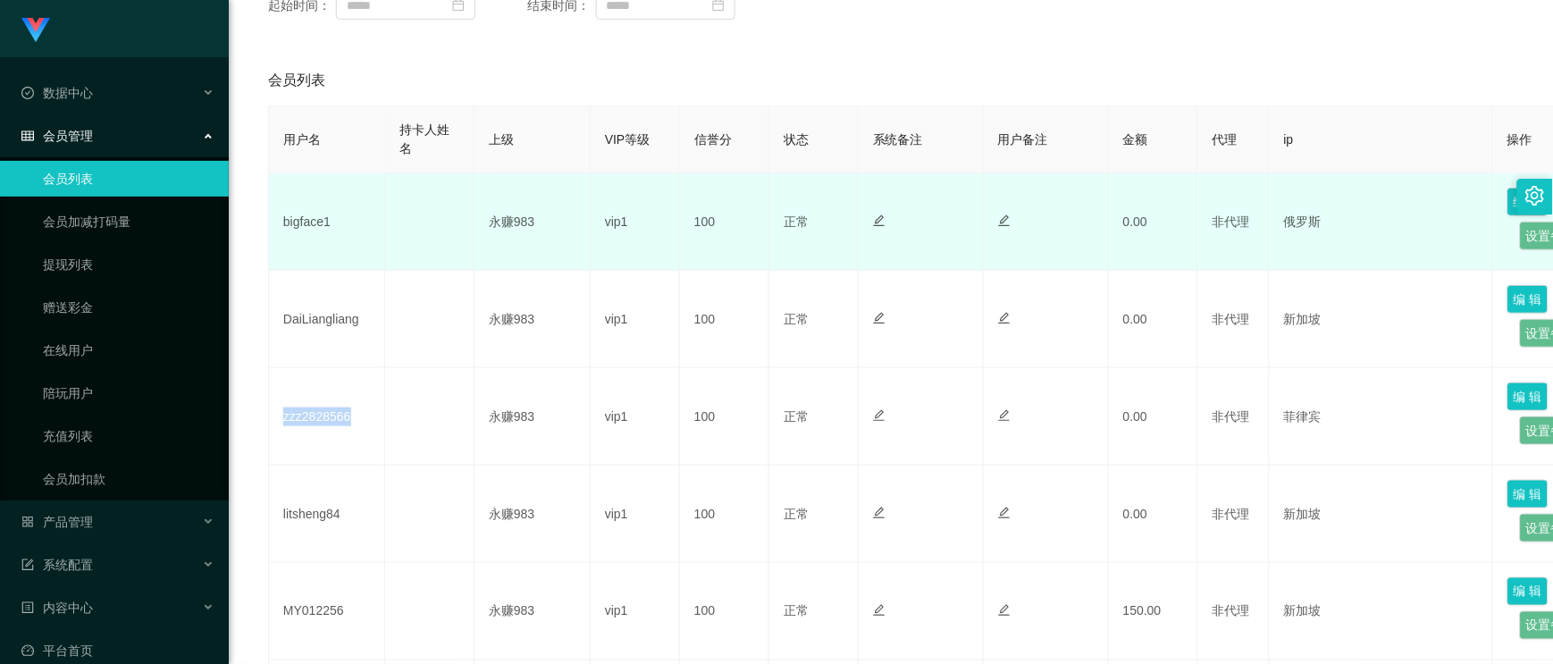
copy td "zzz2828566"
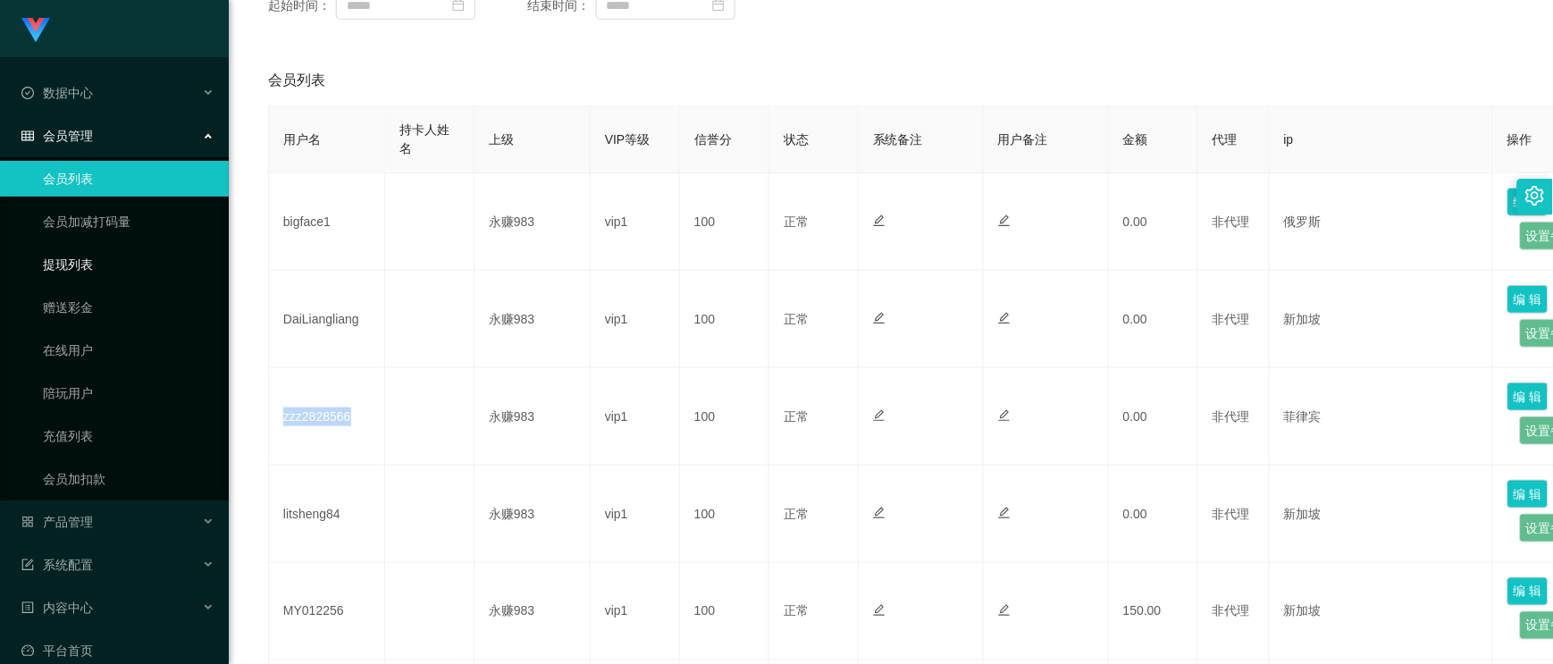
click at [82, 265] on link "提现列表" at bounding box center [129, 265] width 172 height 36
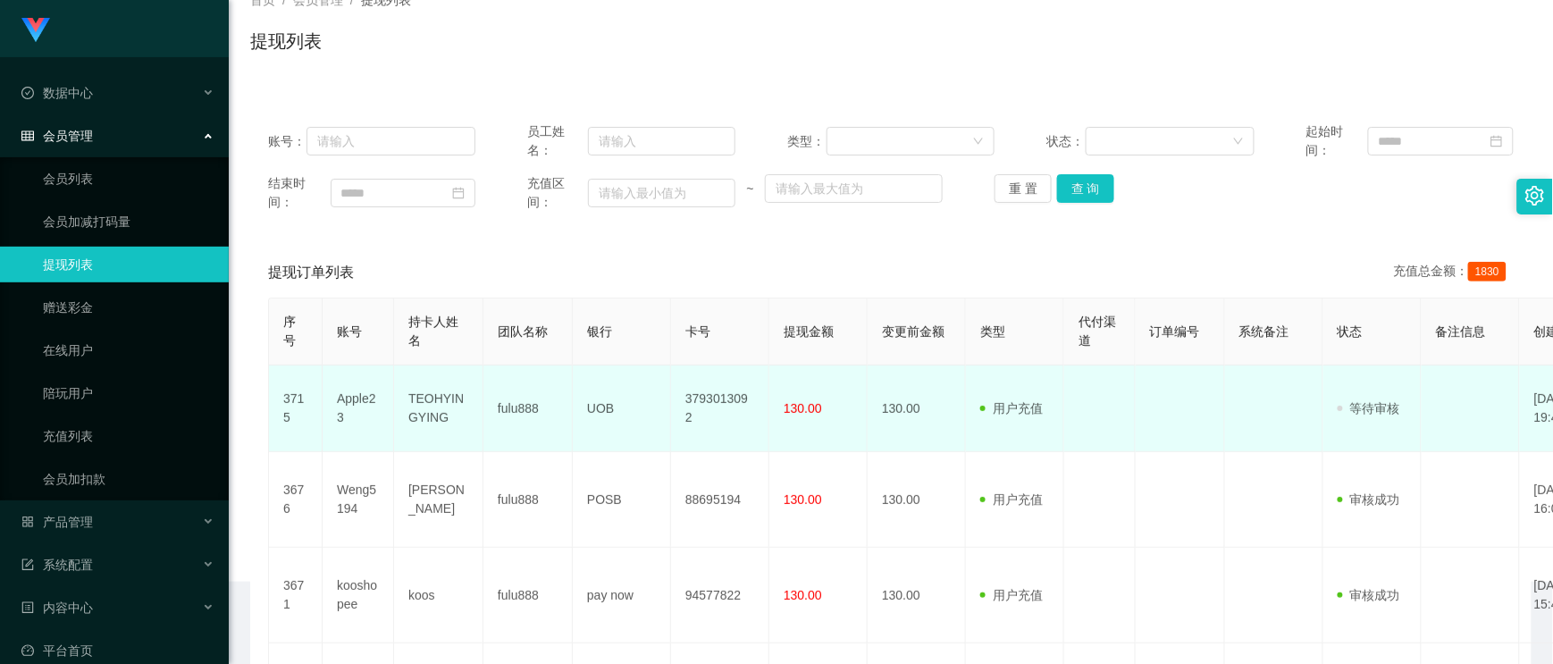
scroll to position [298, 0]
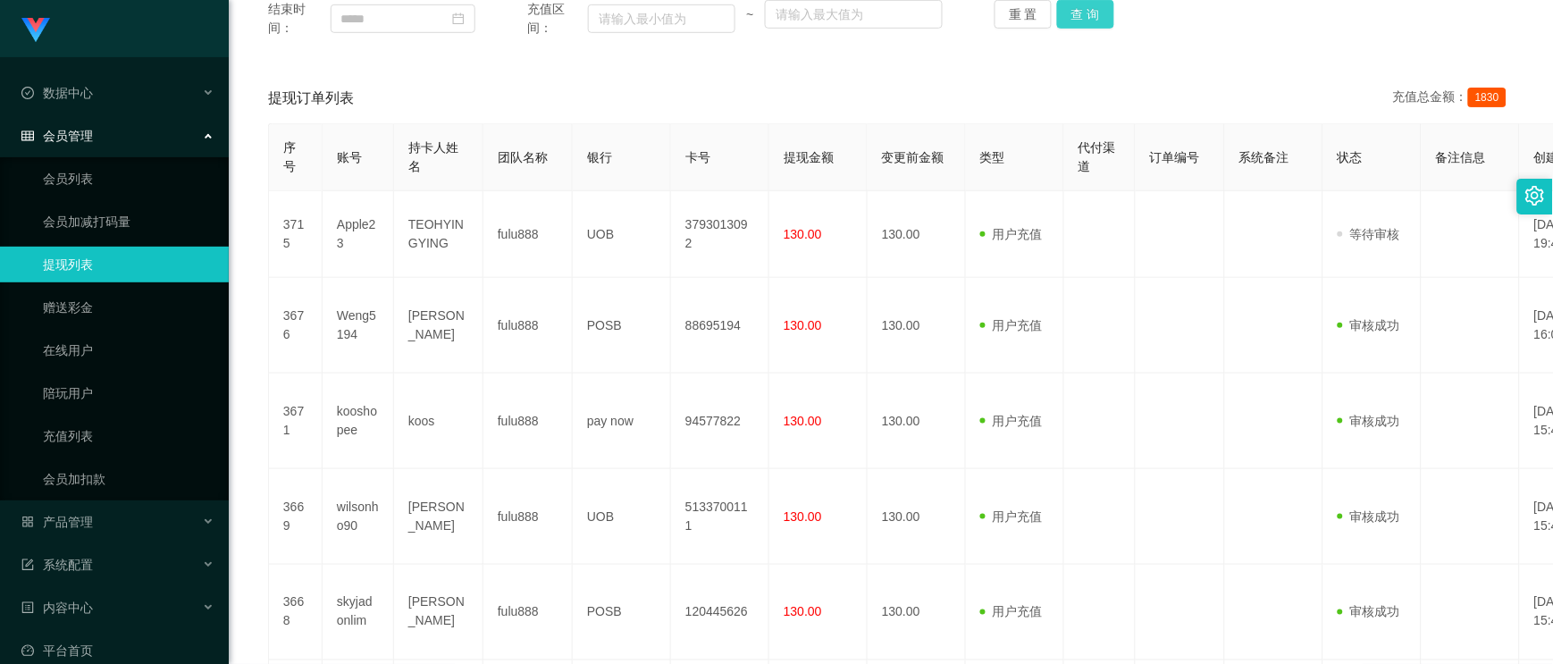
click at [1064, 16] on button "查 询" at bounding box center [1085, 14] width 57 height 29
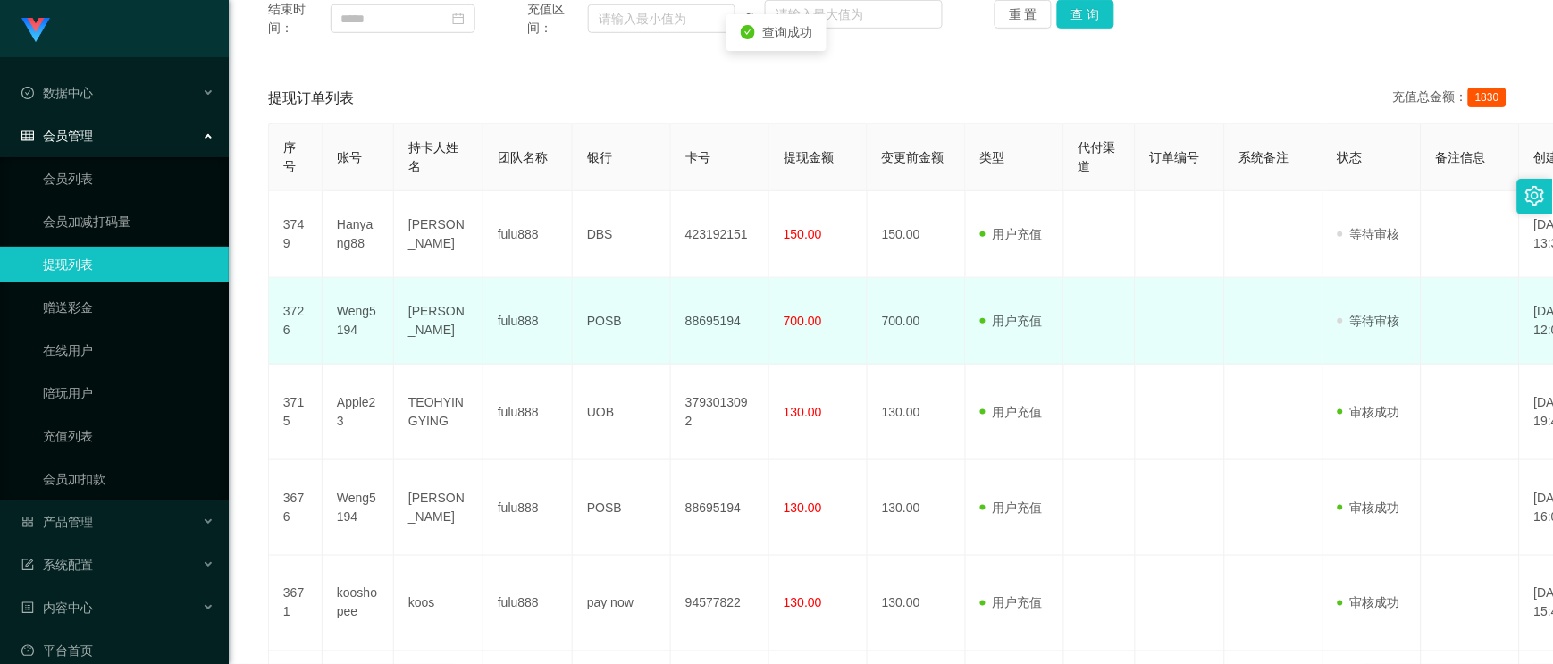
click at [351, 315] on td "Weng5194" at bounding box center [358, 321] width 71 height 87
copy td "Weng5194"
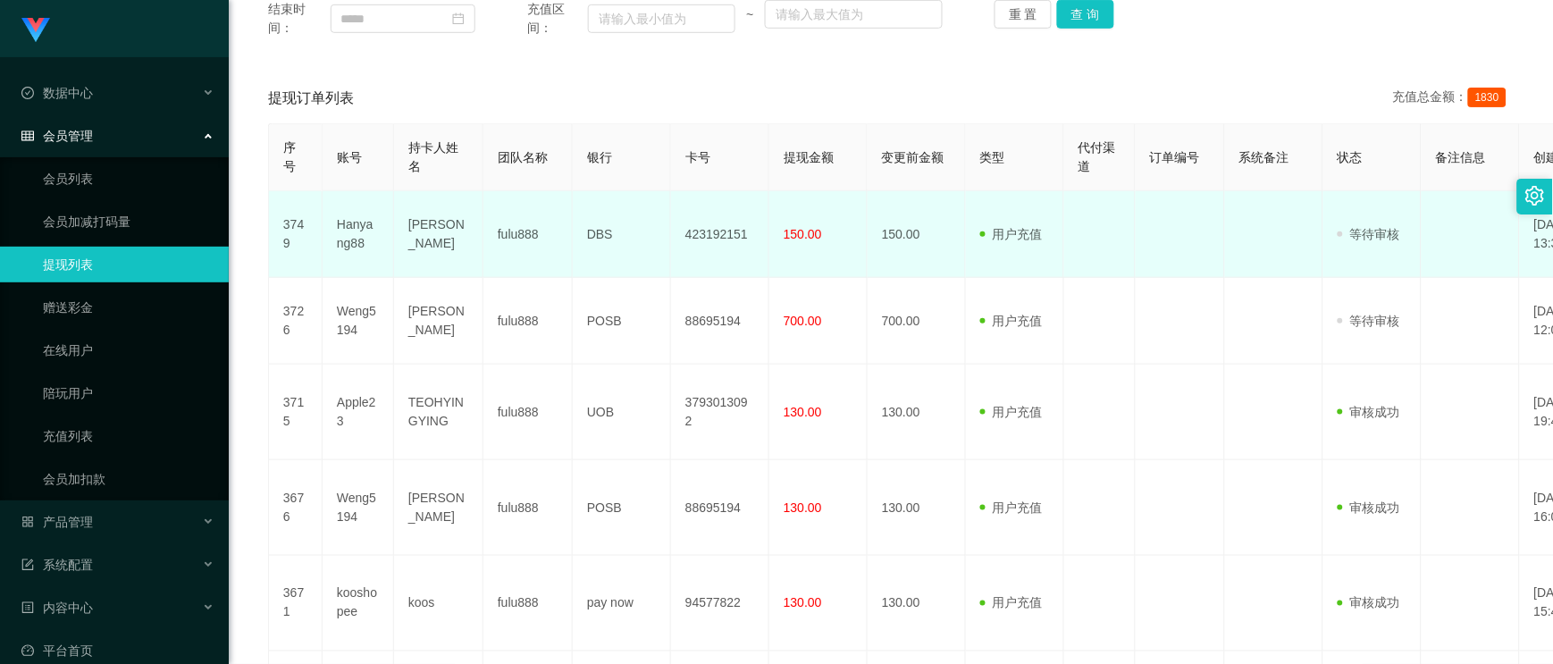
click at [366, 244] on td "Hanyang88" at bounding box center [358, 234] width 71 height 87
click at [349, 231] on td "Hanyang88" at bounding box center [358, 234] width 71 height 87
copy td "Hanyang88"
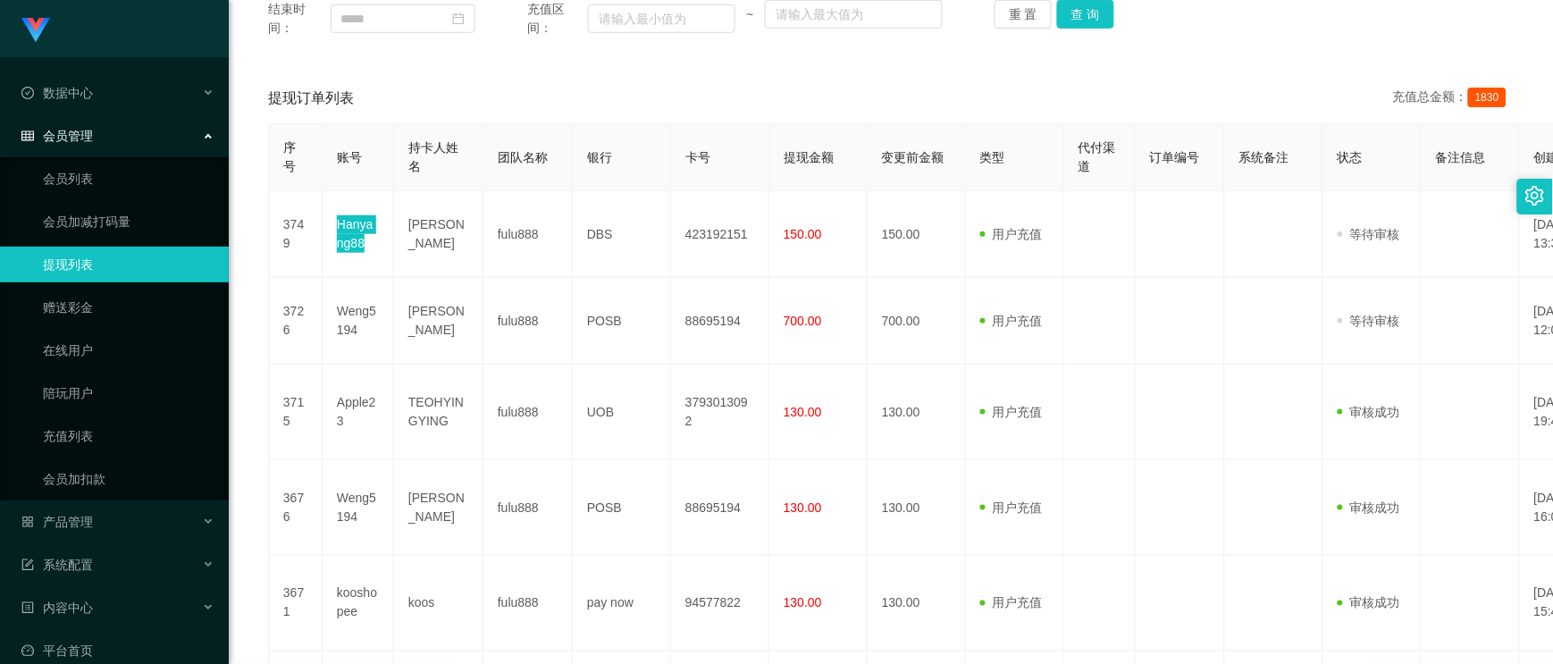
scroll to position [198, 0]
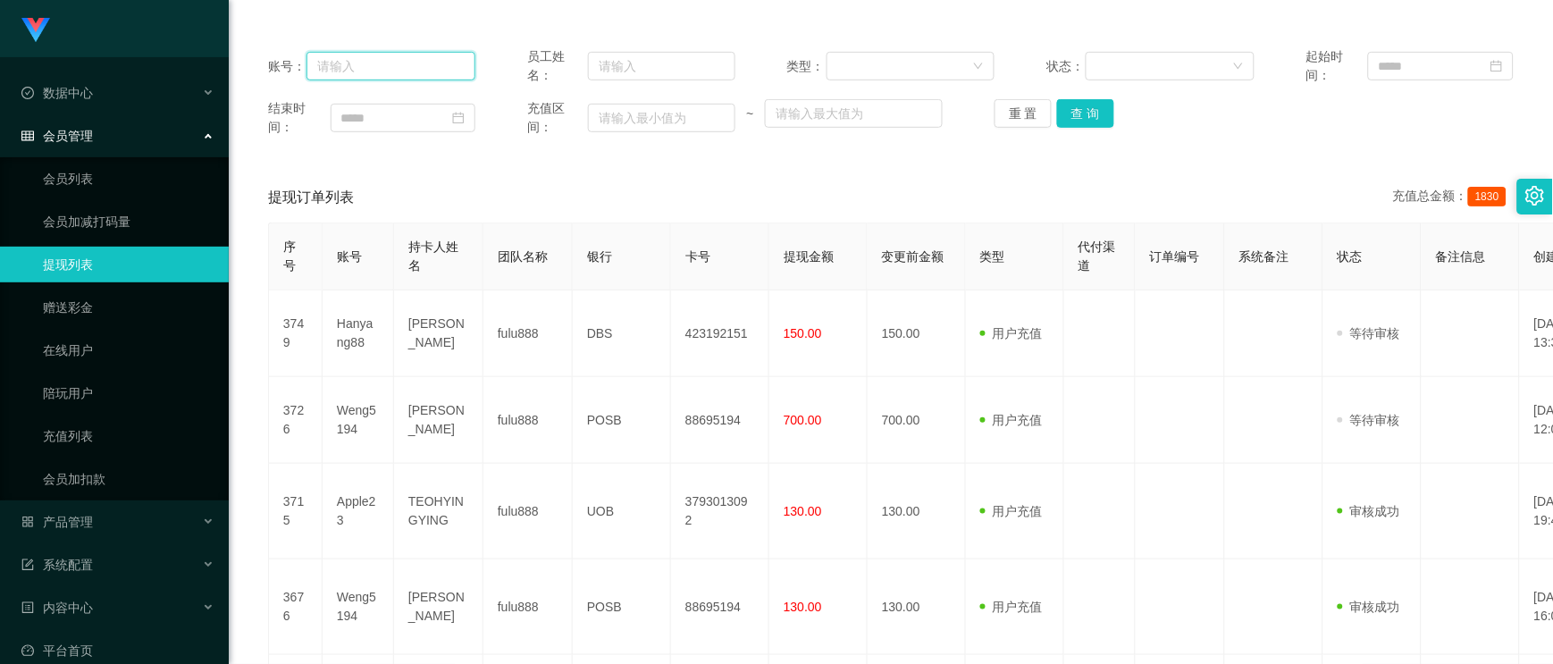
click at [371, 66] on input "text" at bounding box center [391, 66] width 169 height 29
paste input "qaz123456"
type input "qaz123456"
click at [1076, 109] on button "查 询" at bounding box center [1085, 113] width 57 height 29
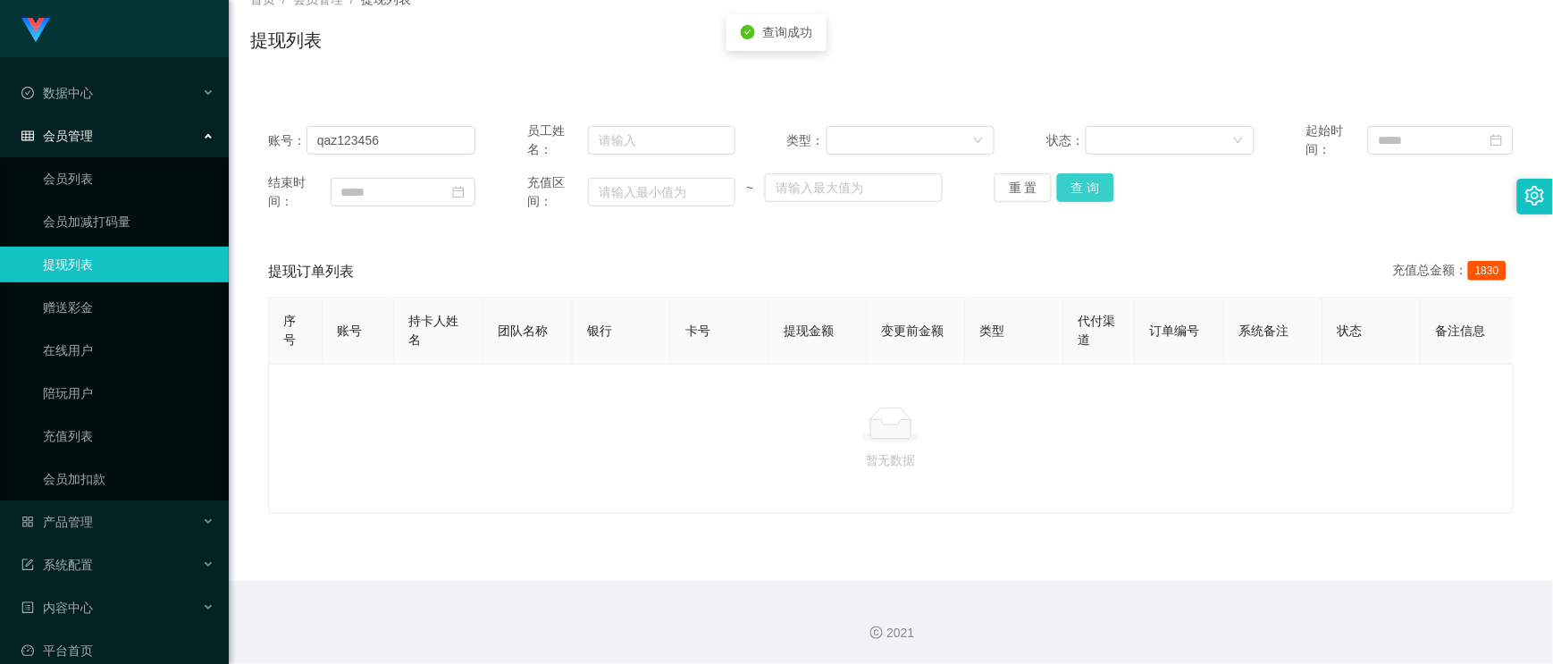
scroll to position [123, 0]
click at [91, 510] on div "产品管理" at bounding box center [114, 522] width 229 height 36
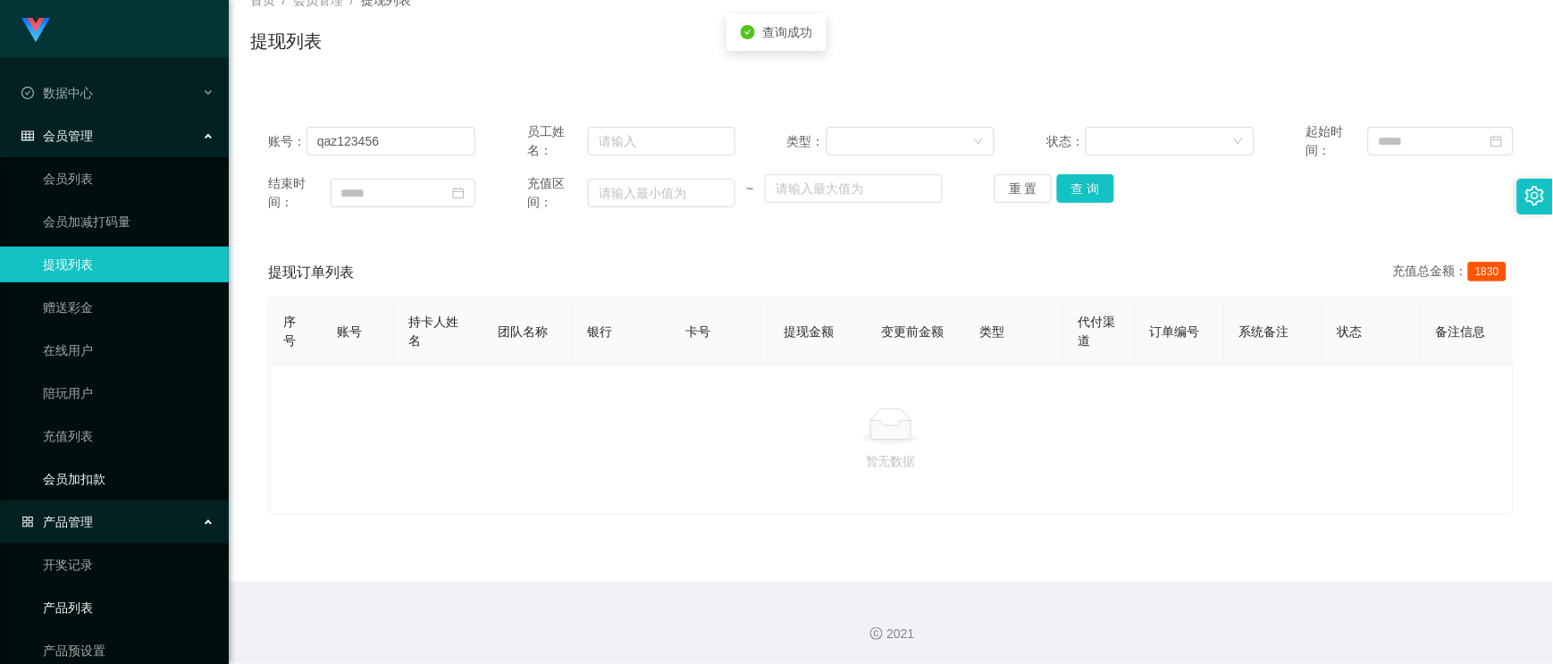
scroll to position [198, 0]
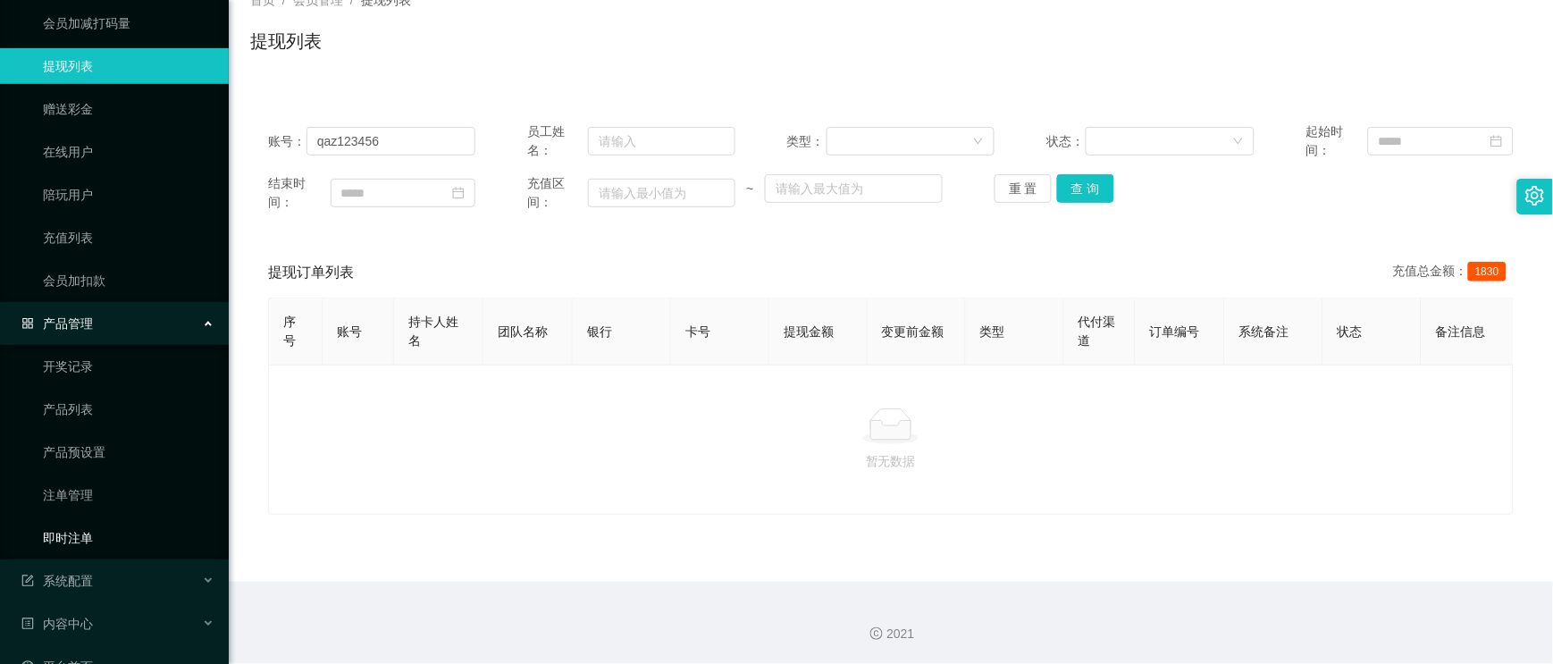
click at [82, 537] on link "即时注单" at bounding box center [129, 538] width 172 height 36
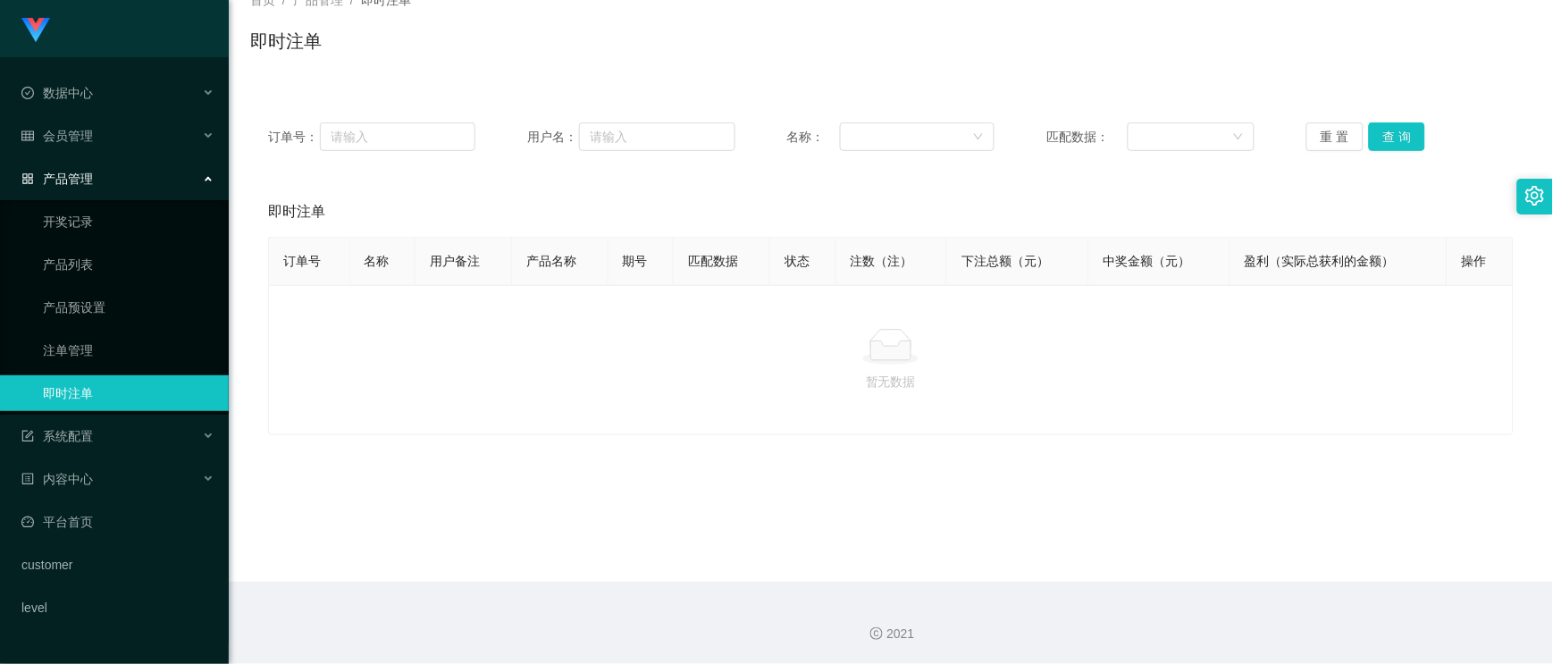
click at [424, 120] on div "订单号： 用户名： 名称： 匹配数据： 重 置 查 询" at bounding box center [891, 137] width 1282 height 64
click at [408, 130] on input "text" at bounding box center [398, 136] width 156 height 29
paste input "qaz123456"
type input "qaz123456"
click at [1200, 135] on button "查 询" at bounding box center [1397, 136] width 57 height 29
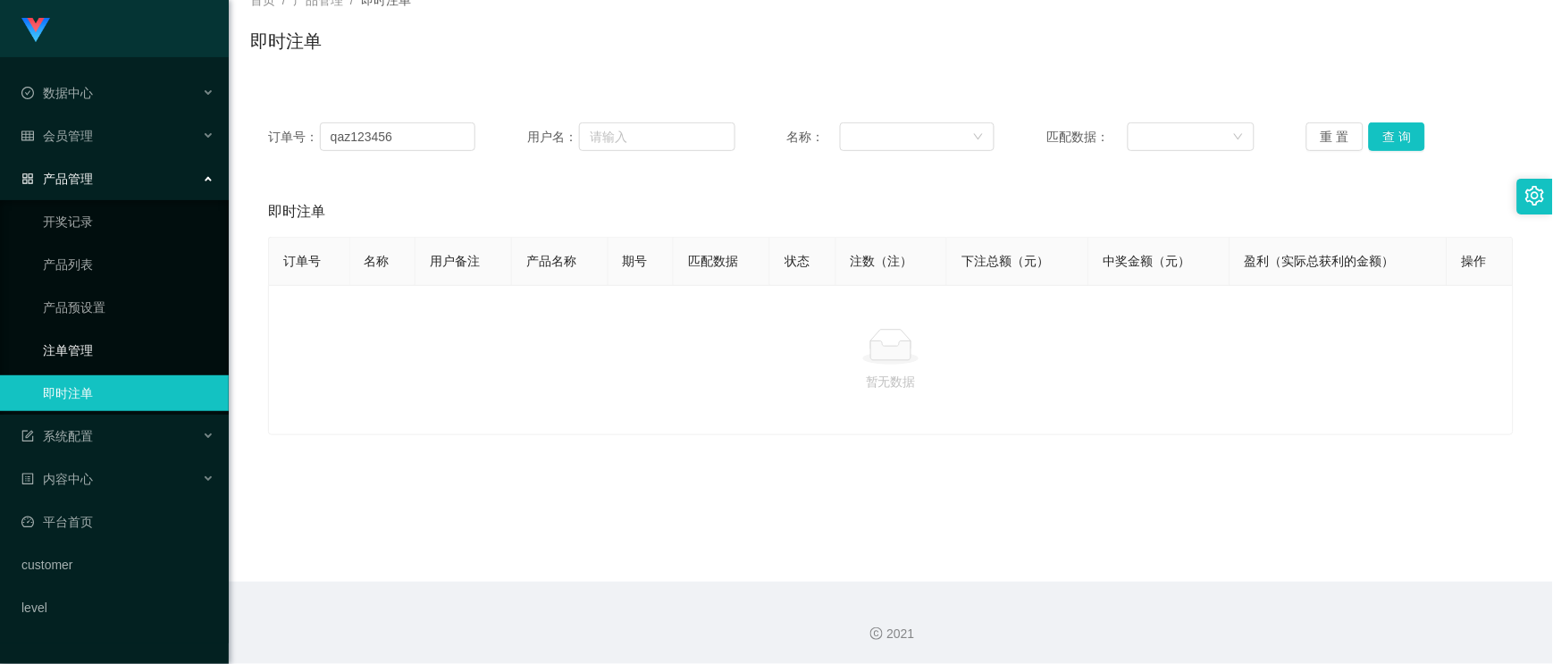
click at [88, 352] on link "注单管理" at bounding box center [129, 350] width 172 height 36
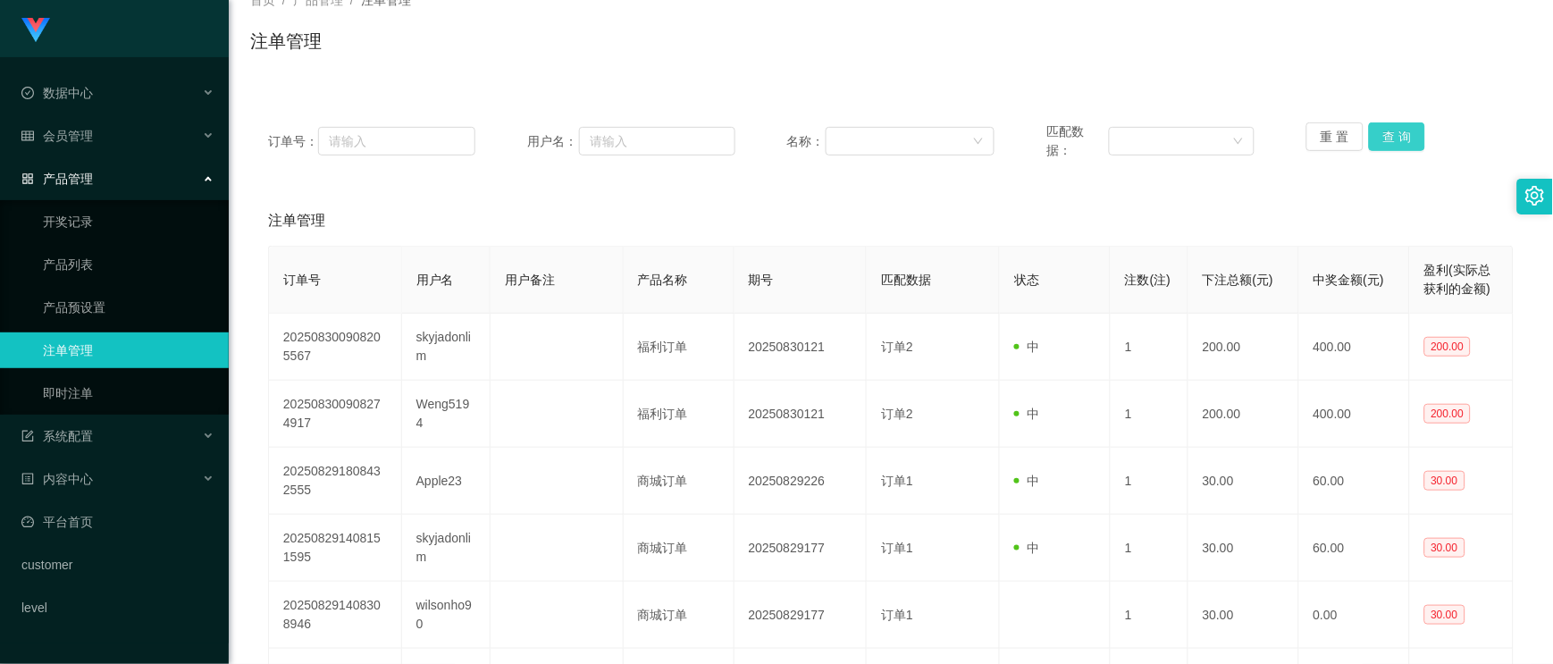
click at [1200, 129] on button "查 询" at bounding box center [1397, 136] width 57 height 29
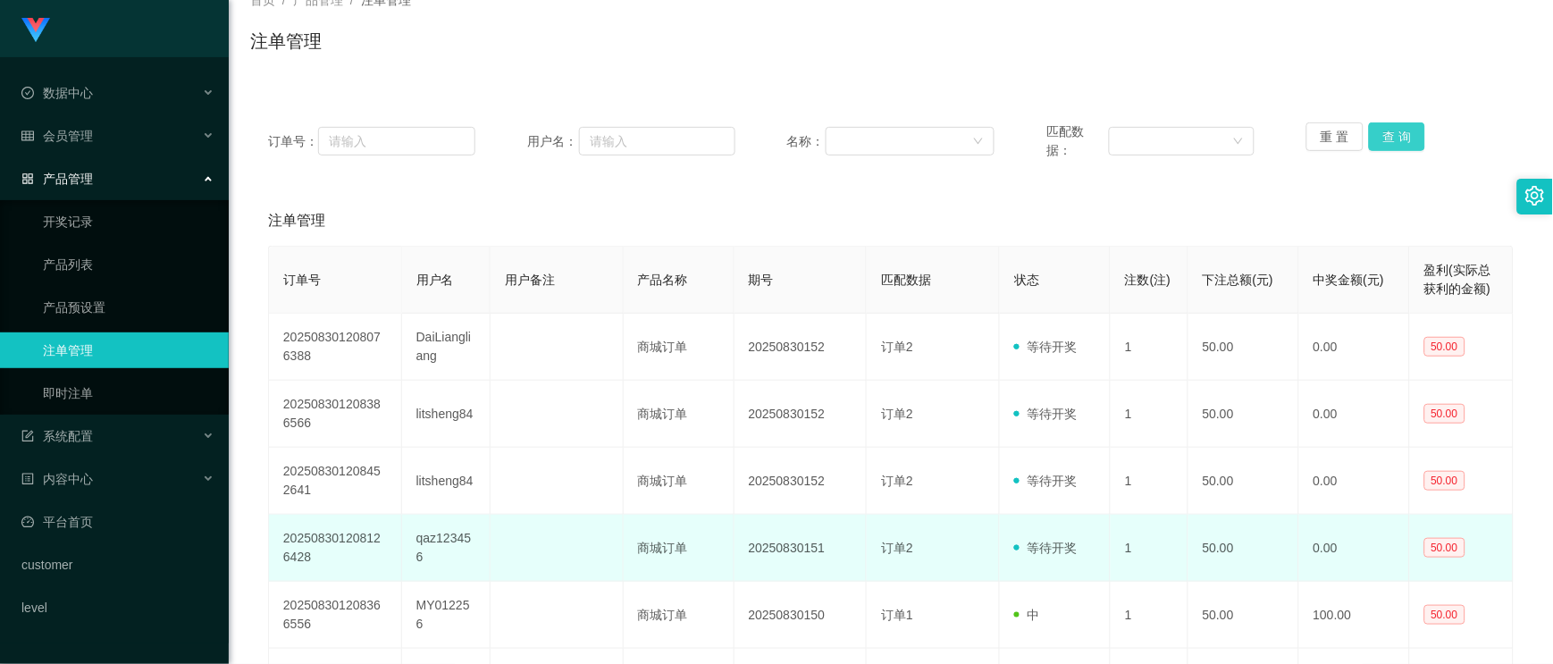
scroll to position [223, 0]
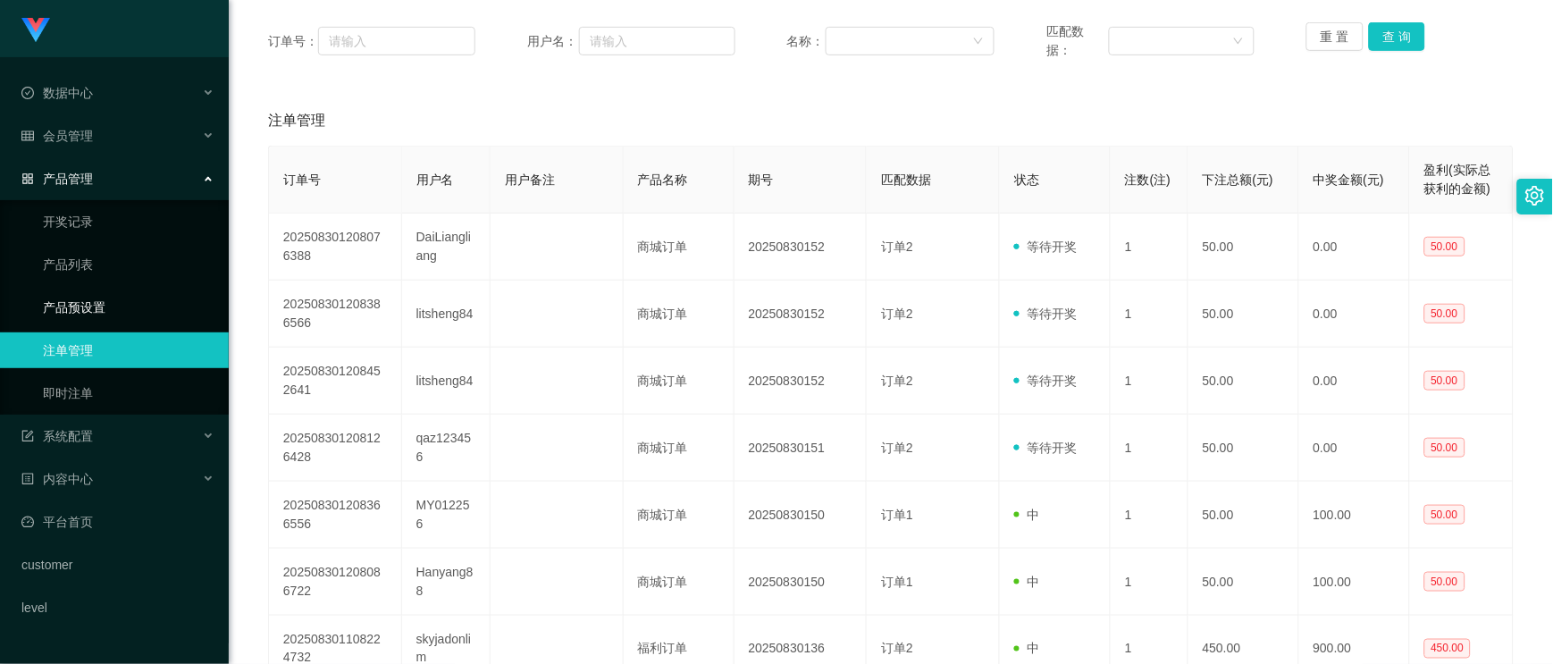
drag, startPoint x: 97, startPoint y: 299, endPoint x: 147, endPoint y: 336, distance: 62.7
click at [97, 299] on link "产品预设置" at bounding box center [129, 308] width 172 height 36
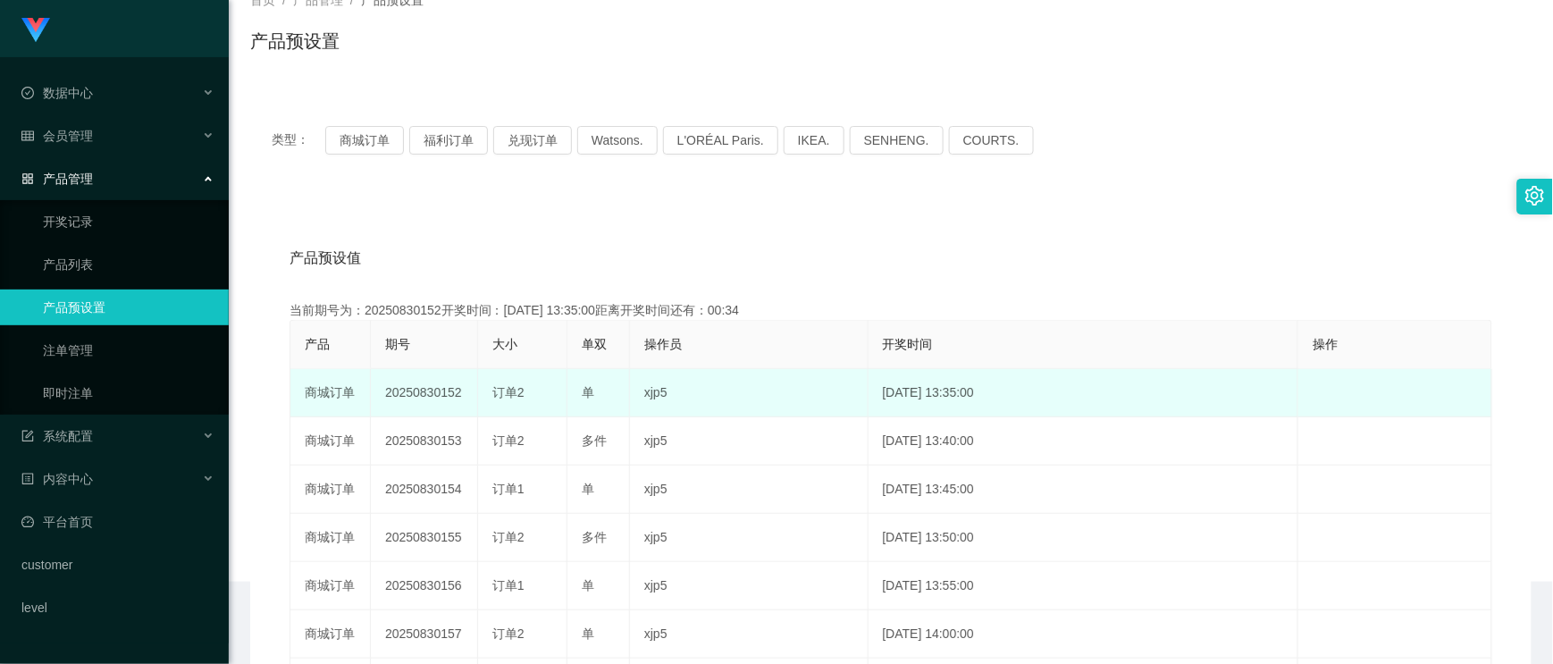
scroll to position [223, 0]
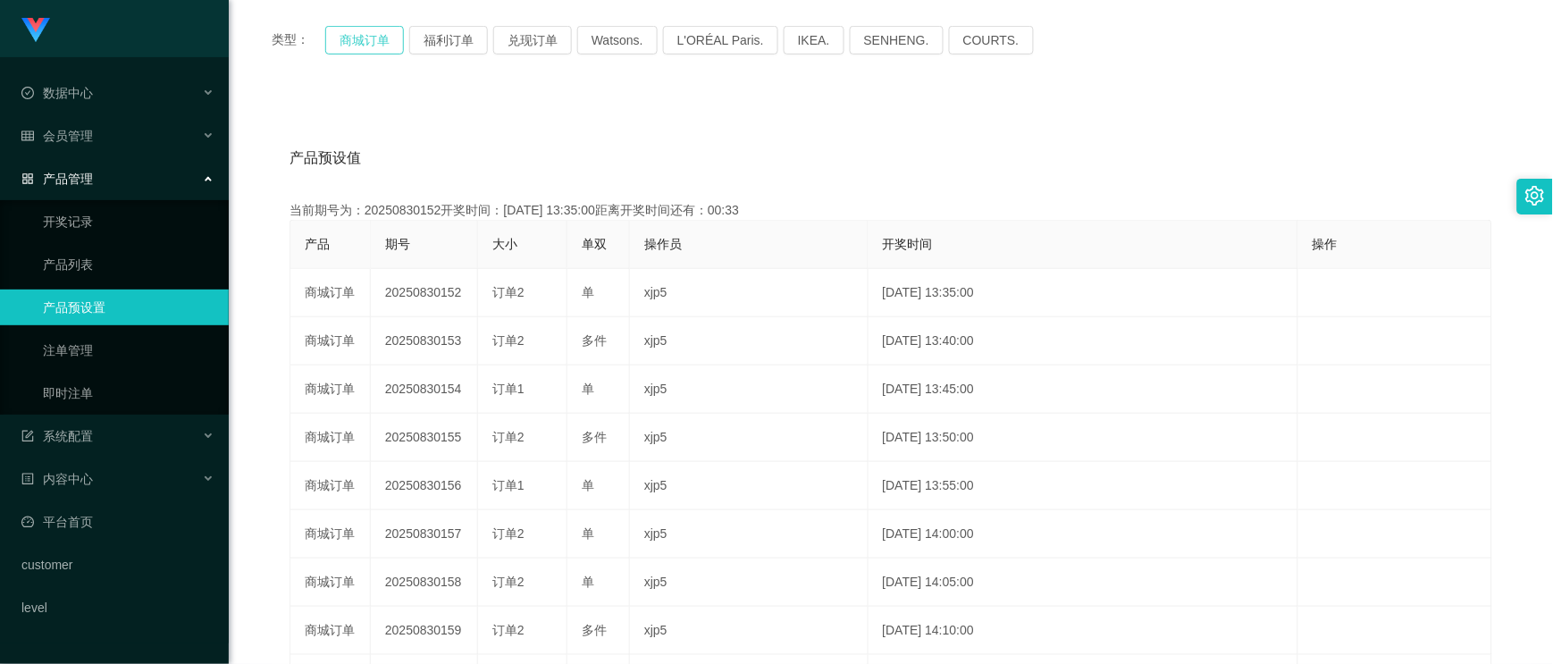
click at [373, 38] on button "商城订单" at bounding box center [364, 40] width 79 height 29
click at [97, 118] on div "会员管理" at bounding box center [114, 136] width 229 height 36
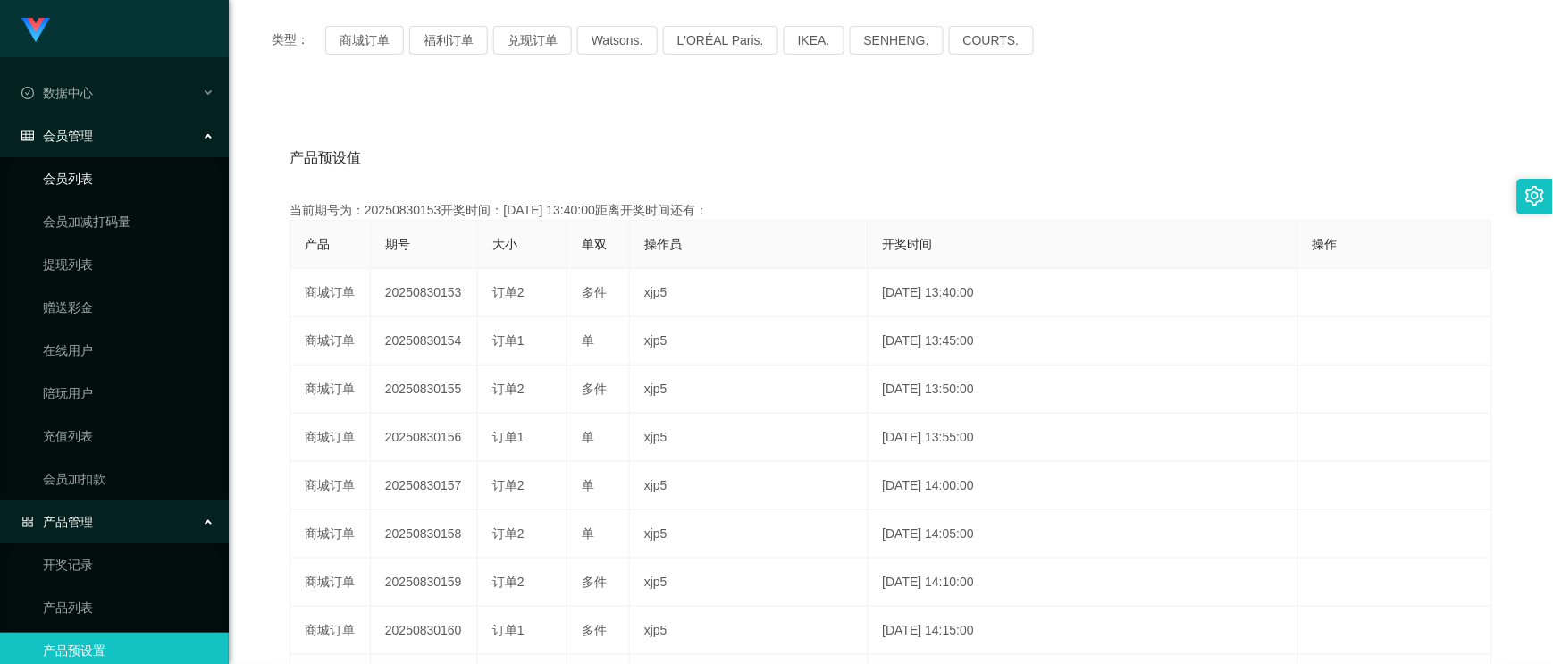
click at [85, 175] on link "会员列表" at bounding box center [129, 179] width 172 height 36
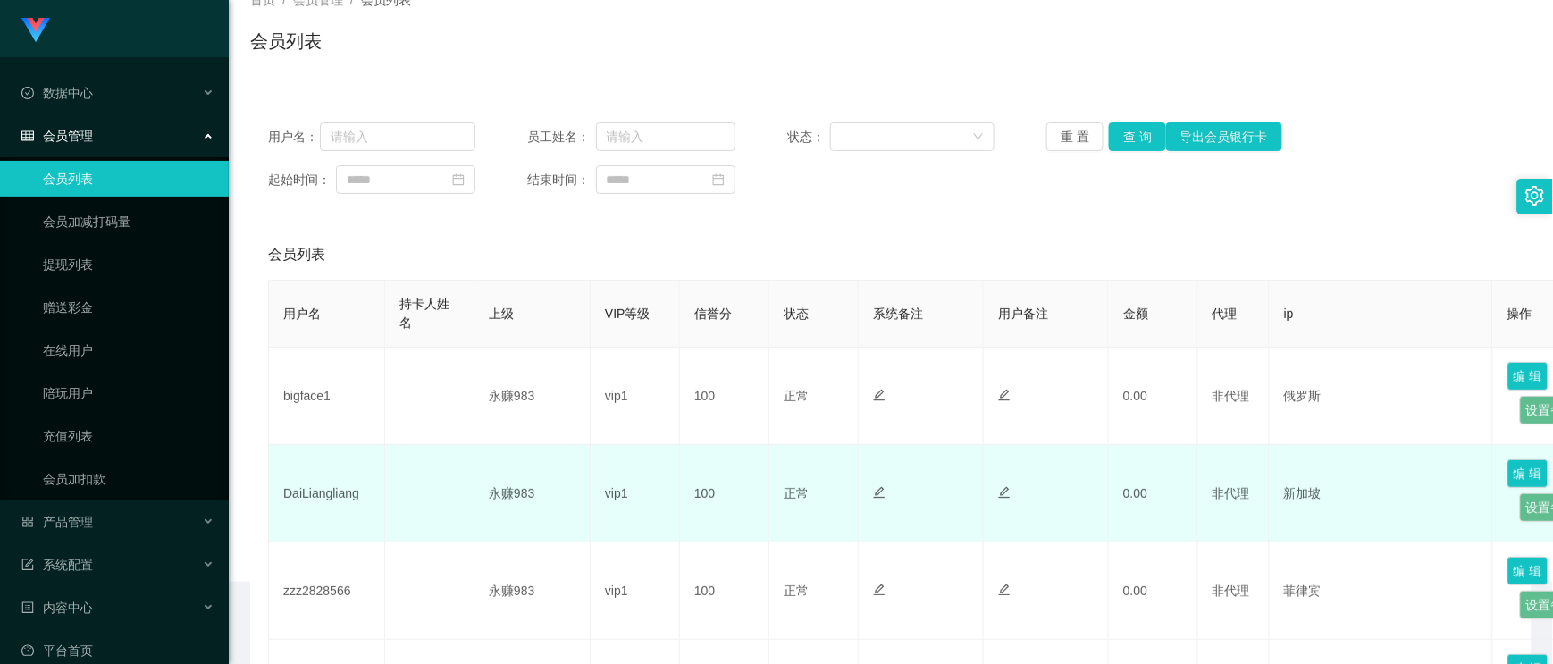
scroll to position [223, 0]
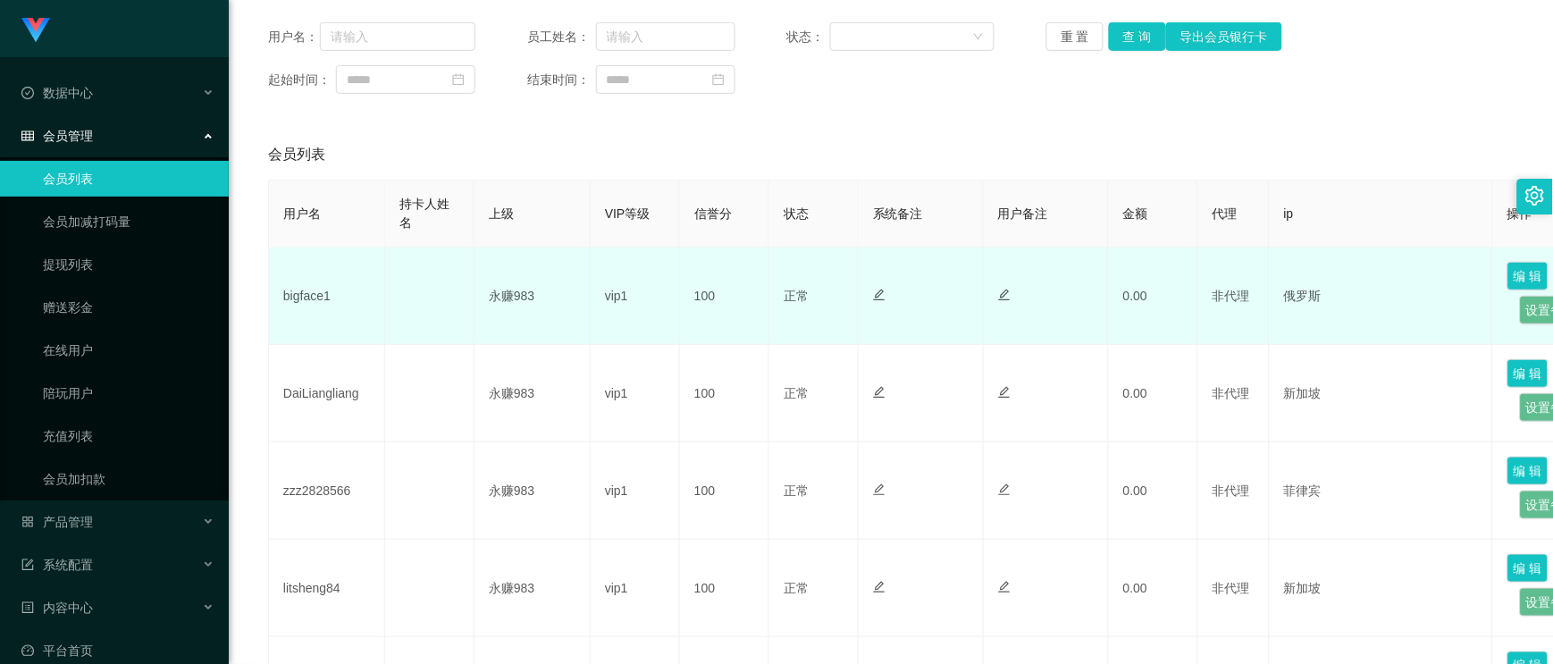
click at [308, 301] on td "bigface1" at bounding box center [327, 296] width 116 height 97
copy td "bigface1"
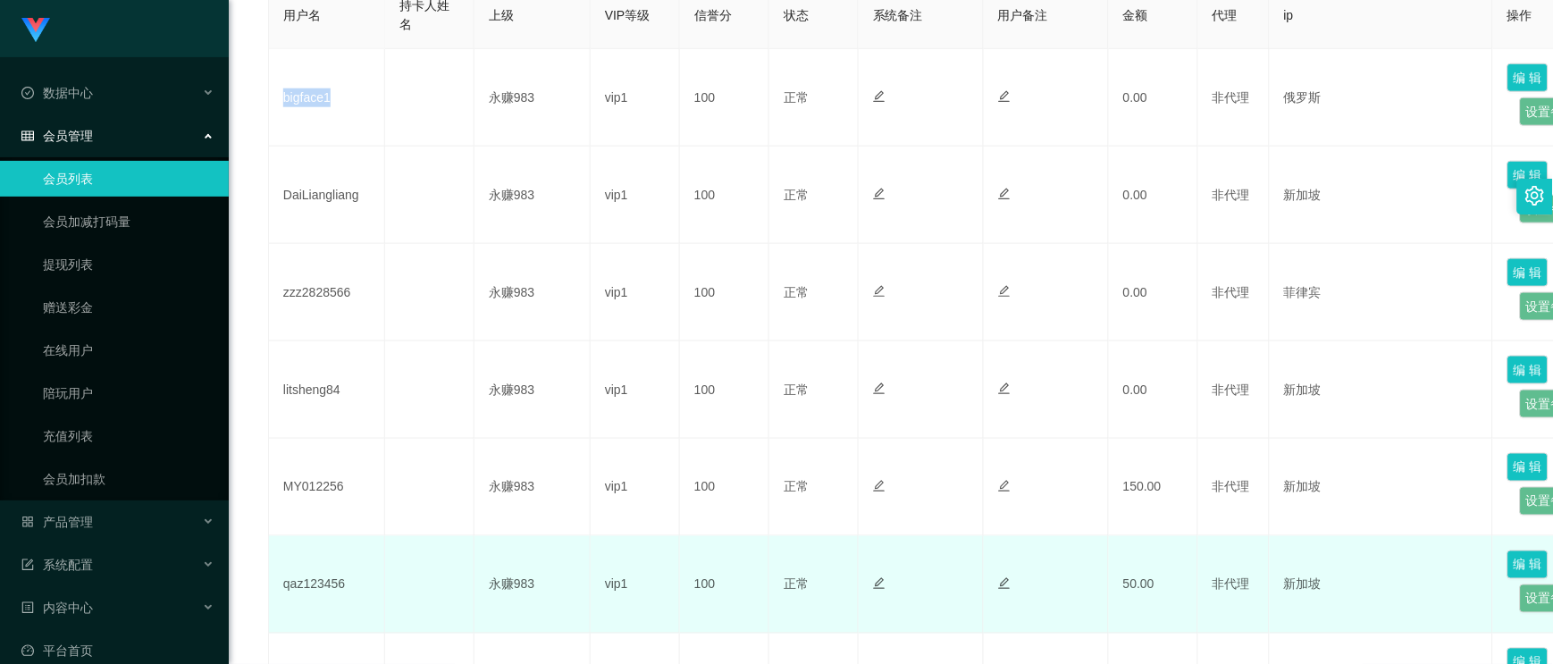
scroll to position [123, 0]
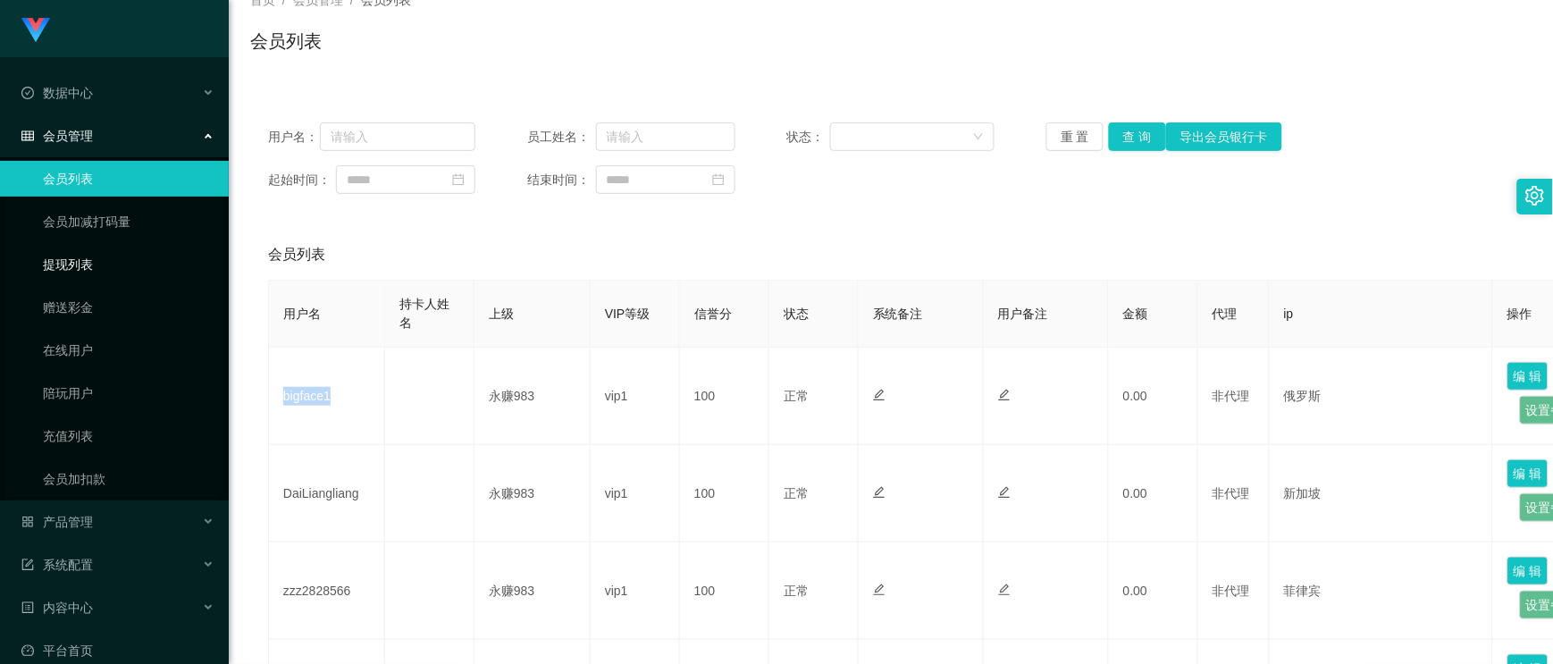
click at [61, 269] on link "提现列表" at bounding box center [129, 265] width 172 height 36
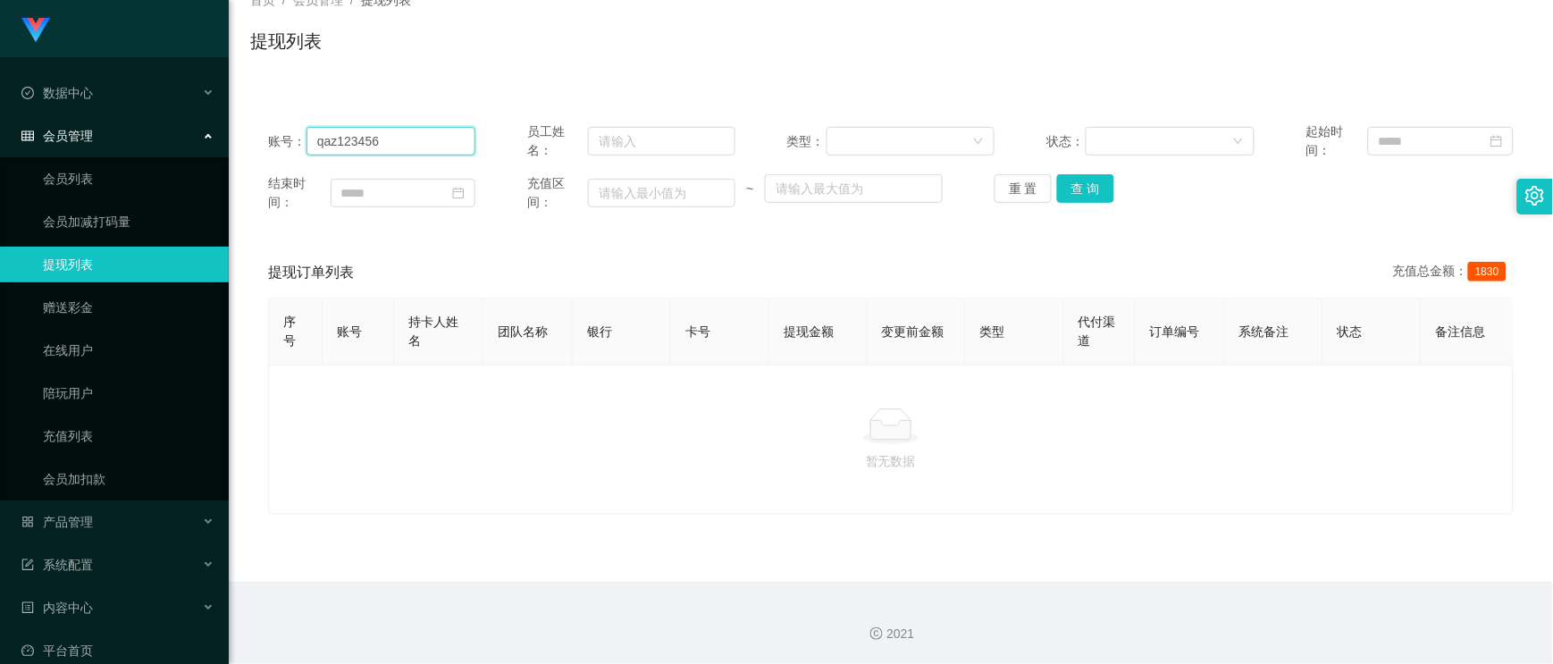
click at [380, 135] on input "qaz123456" at bounding box center [391, 141] width 169 height 29
click at [1079, 192] on button "查 询" at bounding box center [1085, 188] width 57 height 29
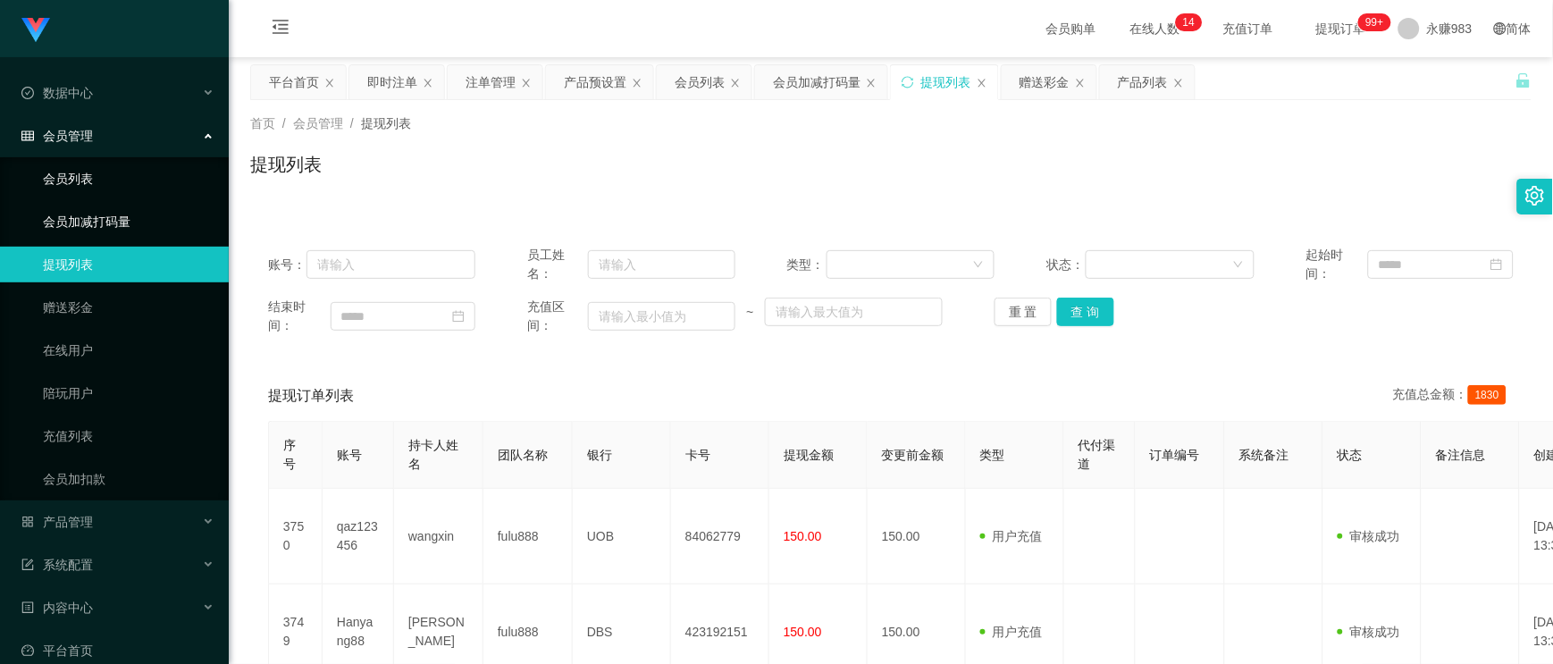
click at [75, 183] on link "会员列表" at bounding box center [129, 179] width 172 height 36
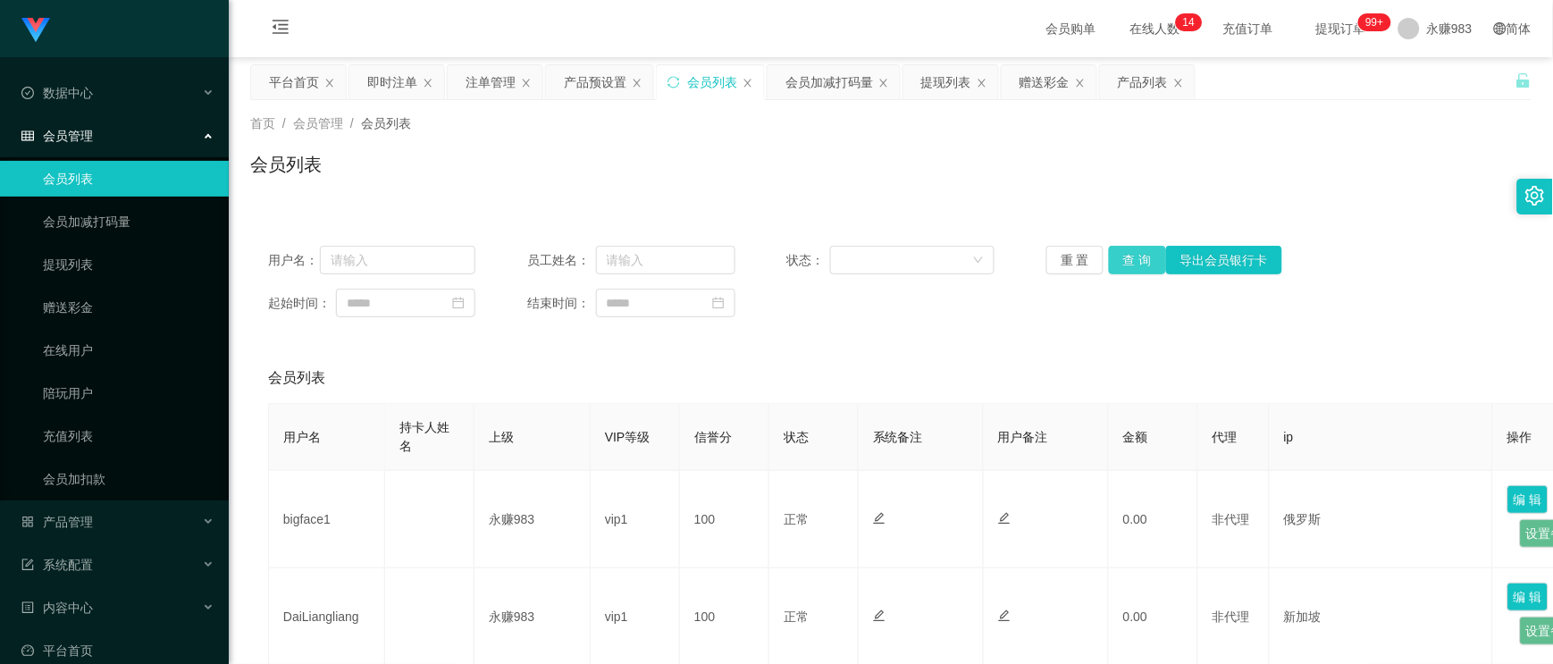
click at [1113, 262] on button "查 询" at bounding box center [1137, 260] width 57 height 29
click at [1093, 263] on button "重 置" at bounding box center [1074, 260] width 57 height 29
click at [104, 524] on div "产品管理" at bounding box center [114, 522] width 229 height 36
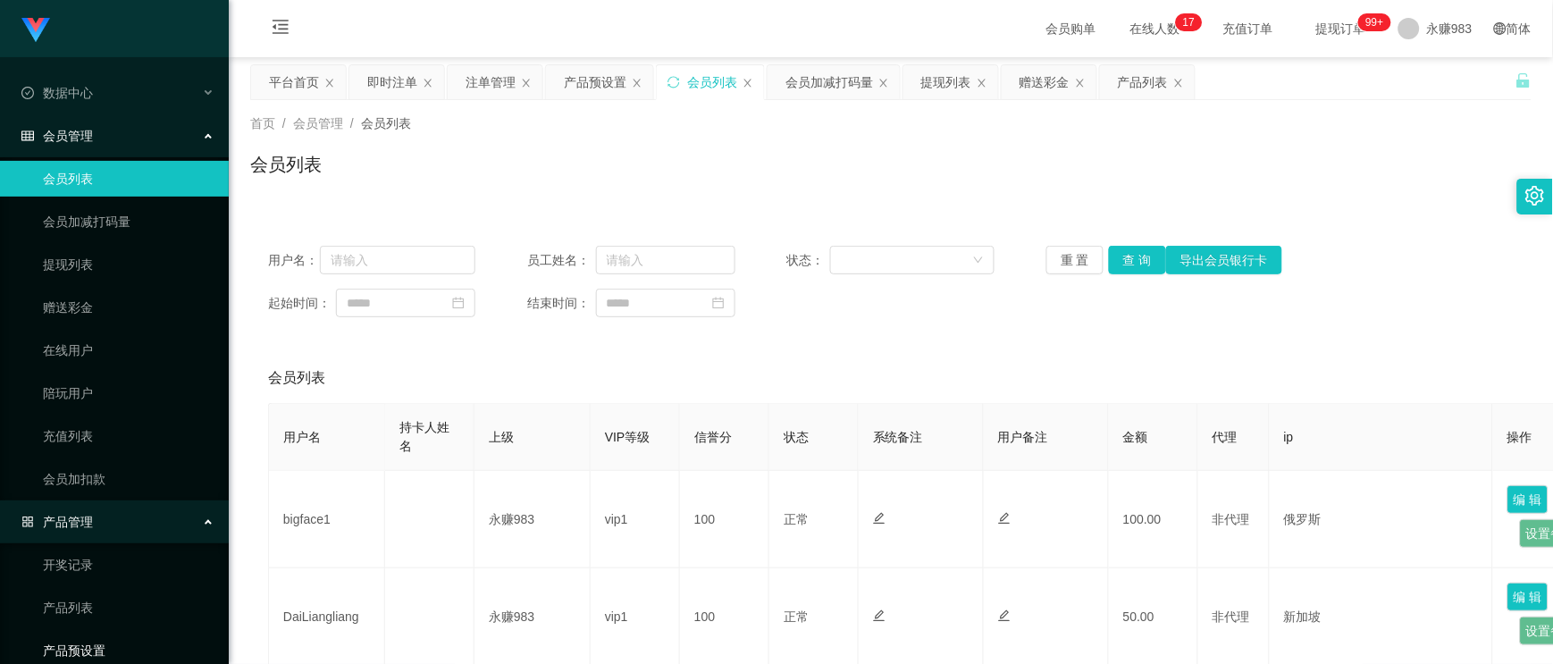
scroll to position [99, 0]
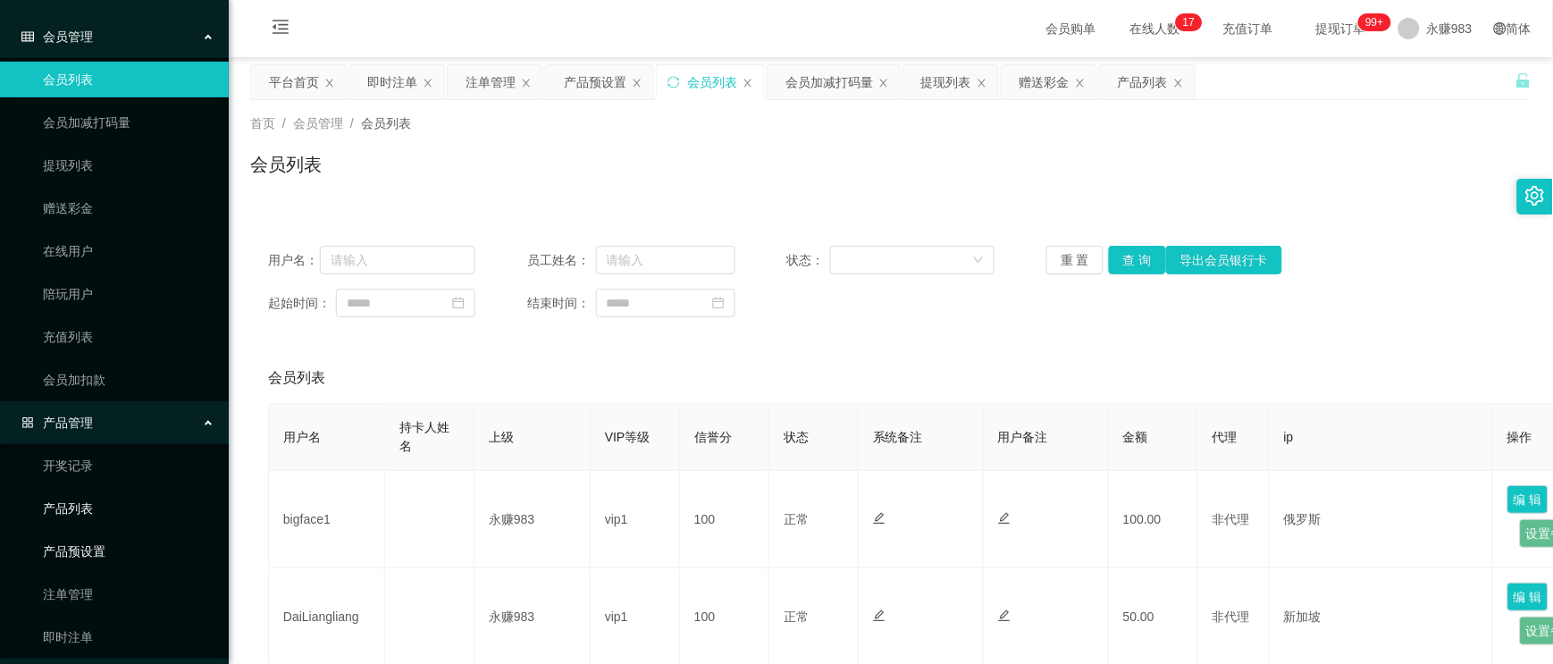
click at [87, 541] on link "产品预设置" at bounding box center [129, 552] width 172 height 36
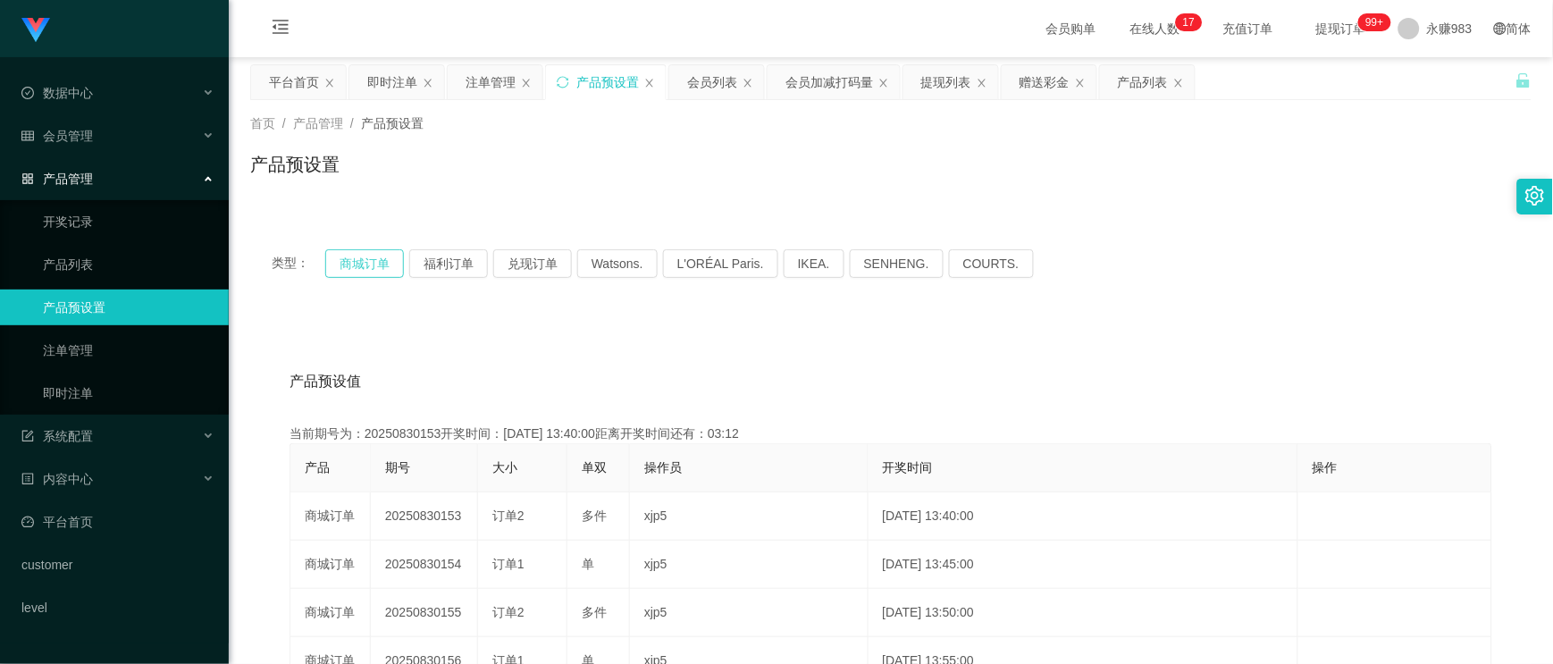
click at [372, 265] on button "商城订单" at bounding box center [364, 263] width 79 height 29
click at [77, 135] on span "会员管理" at bounding box center [56, 136] width 71 height 14
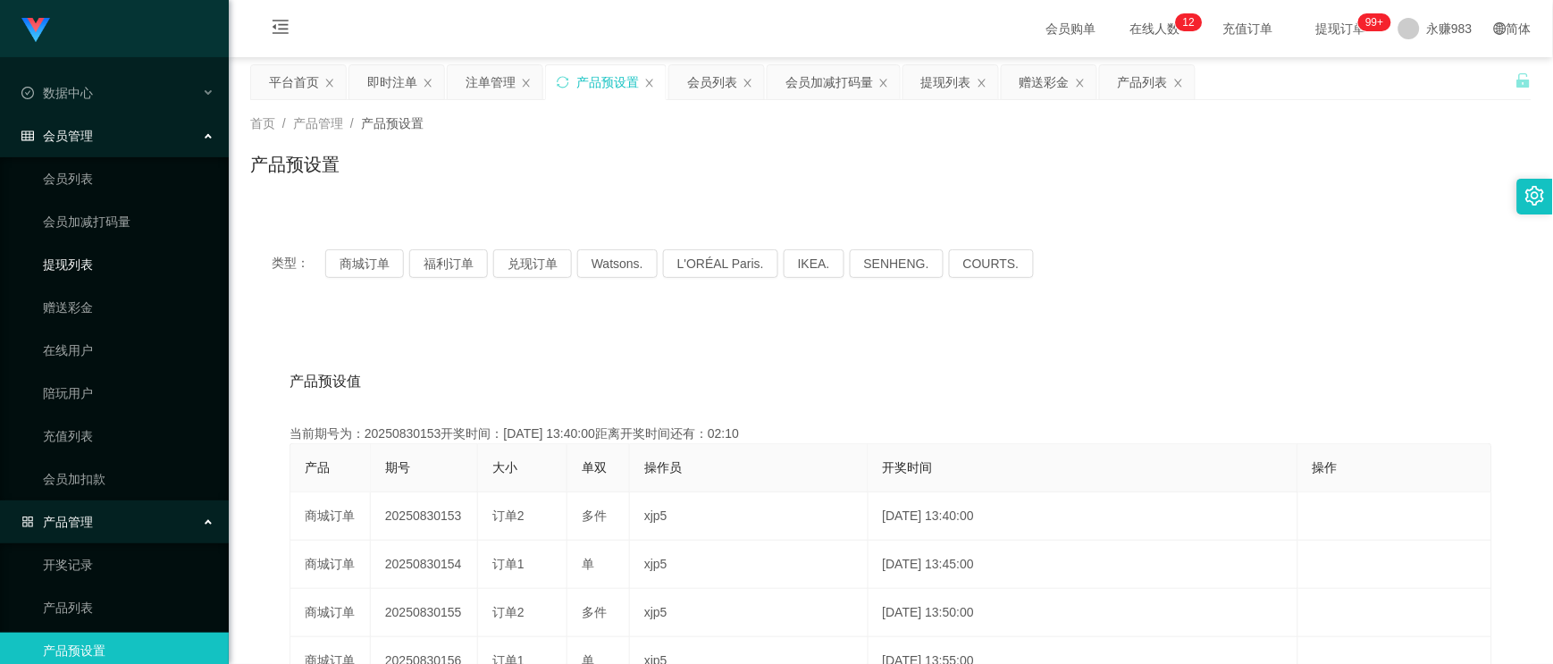
click at [73, 262] on link "提现列表" at bounding box center [129, 265] width 172 height 36
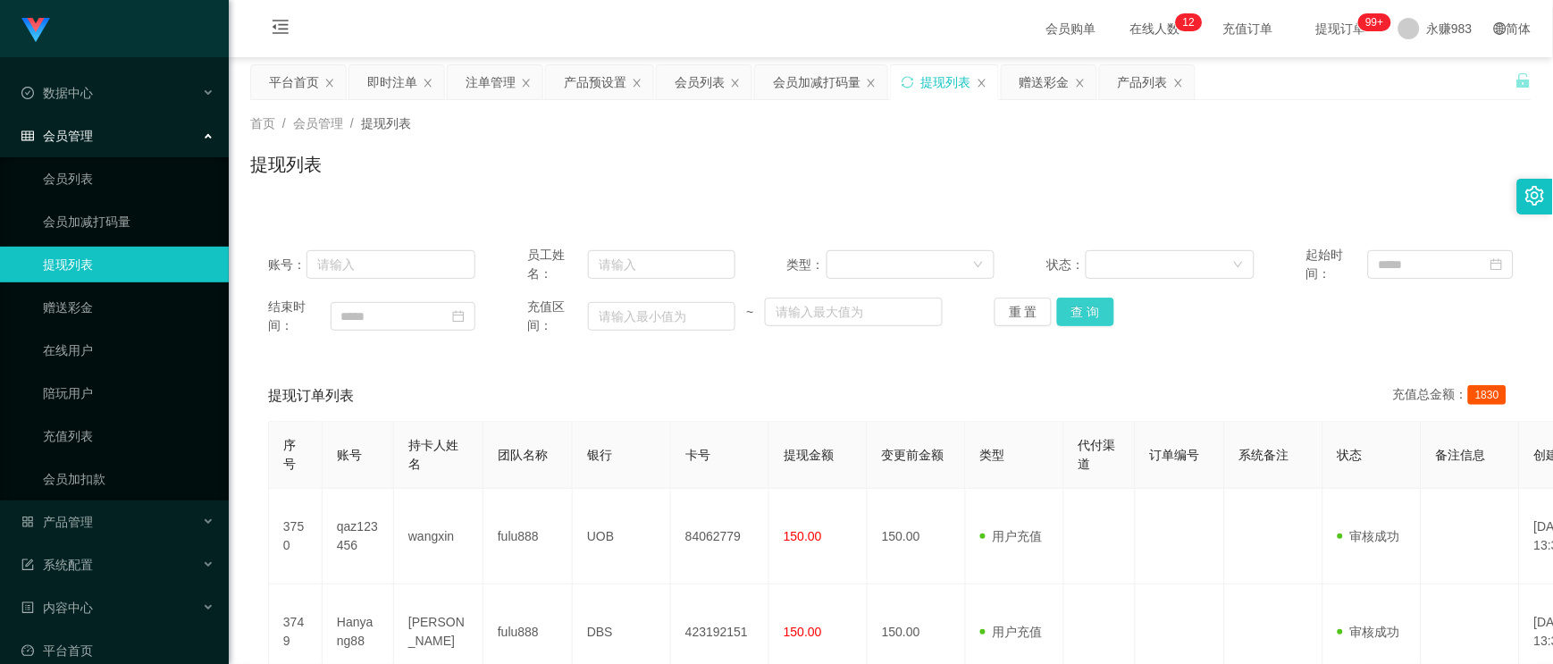
click at [1073, 318] on button "查 询" at bounding box center [1085, 312] width 57 height 29
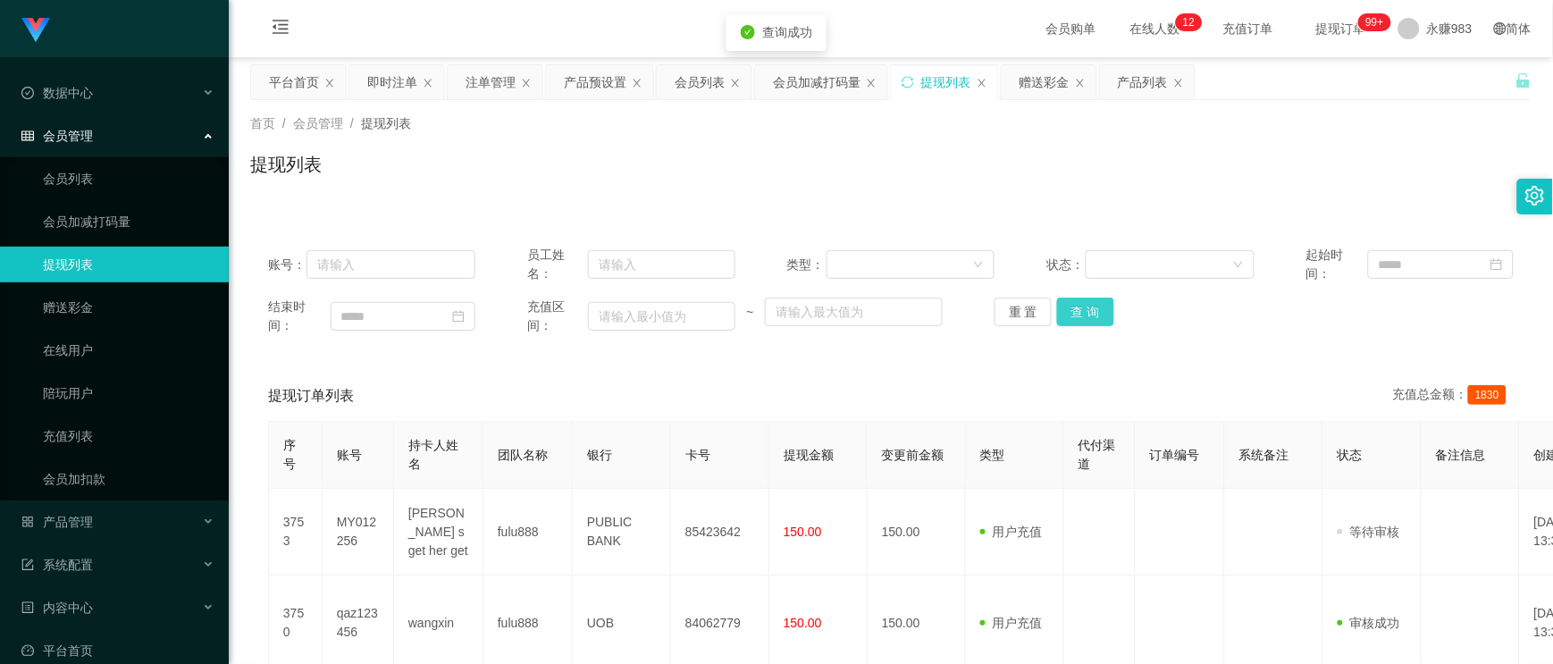
scroll to position [99, 0]
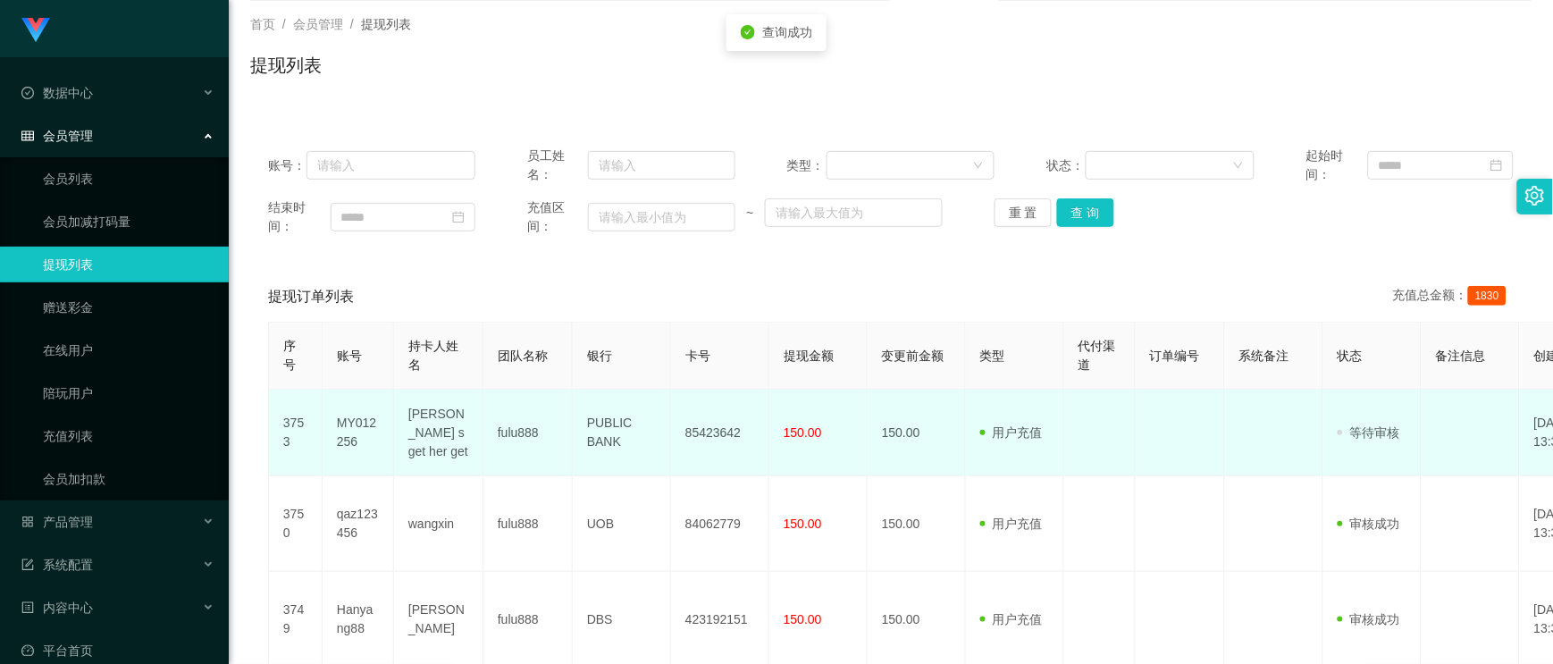
click at [351, 417] on td "MY012256" at bounding box center [358, 433] width 71 height 87
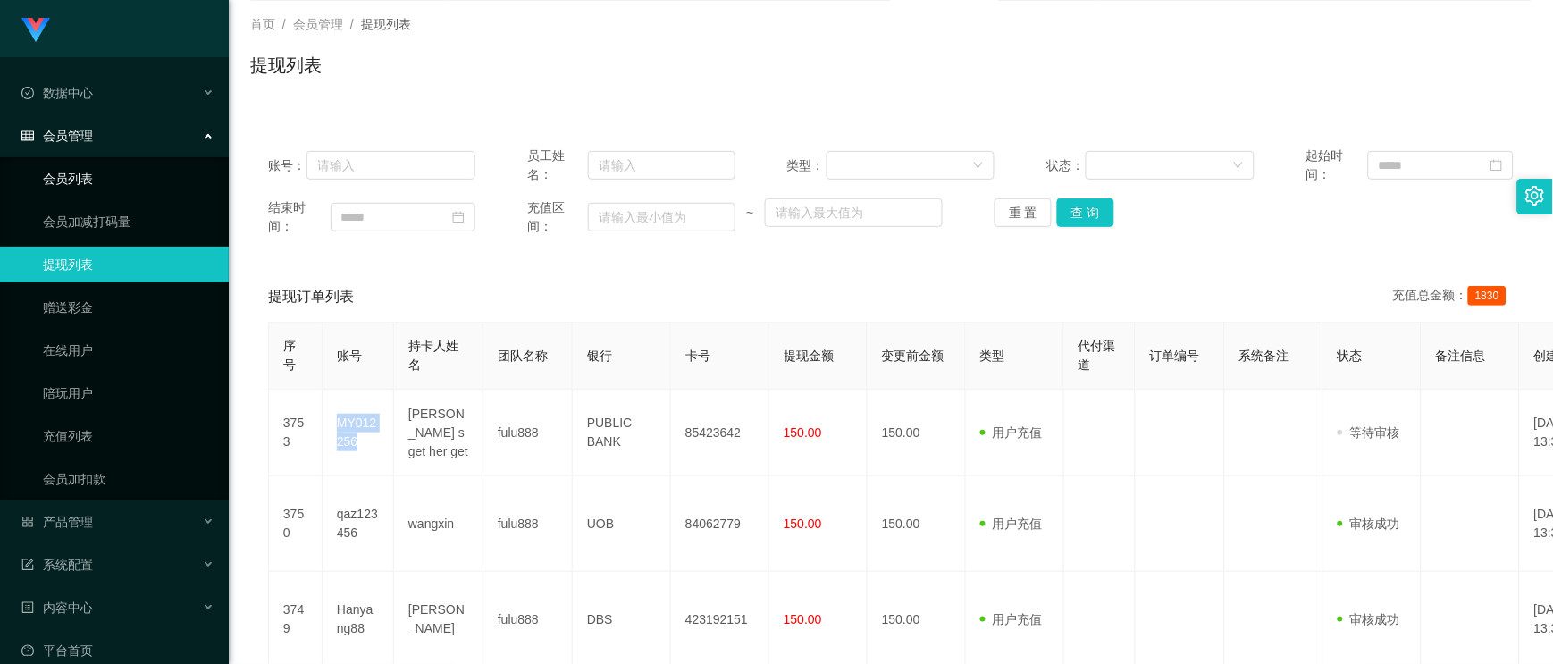
click at [92, 172] on link "会员列表" at bounding box center [129, 179] width 172 height 36
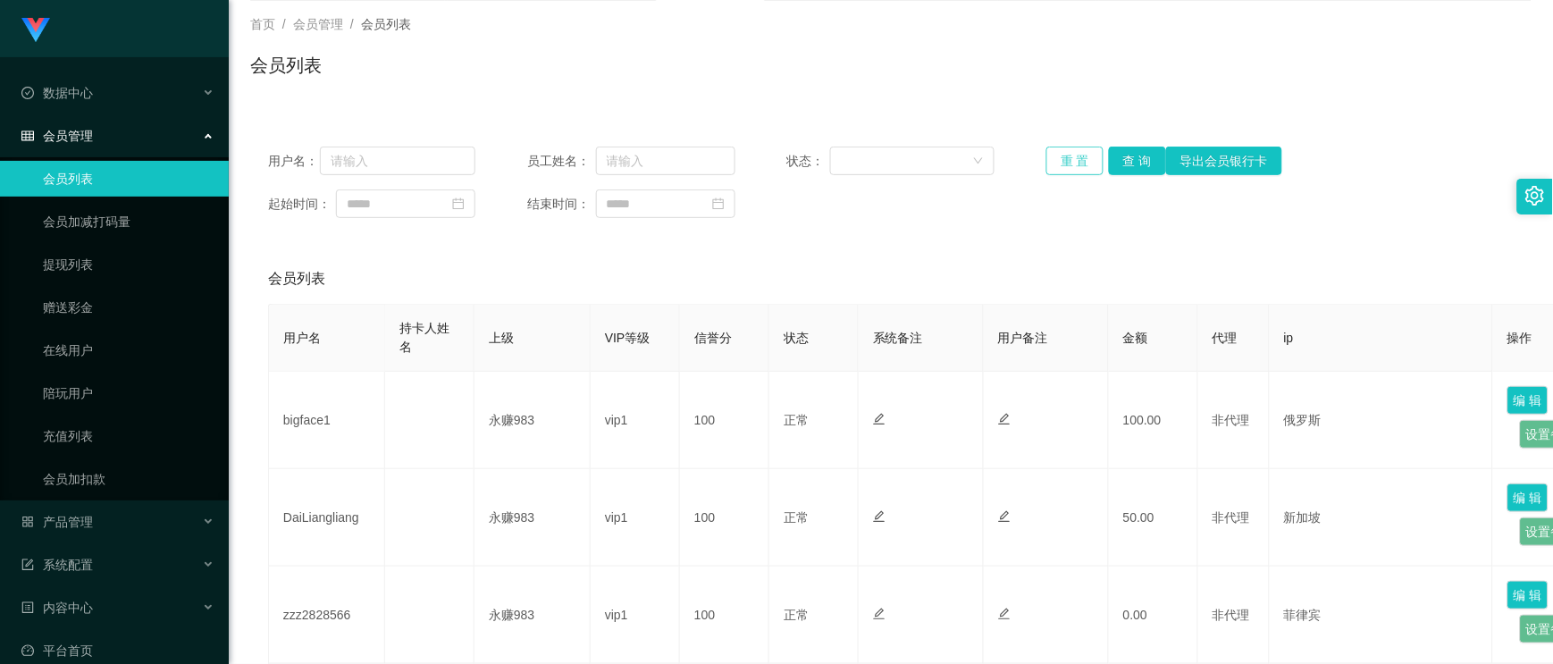
click at [1061, 164] on button "重 置" at bounding box center [1074, 161] width 57 height 29
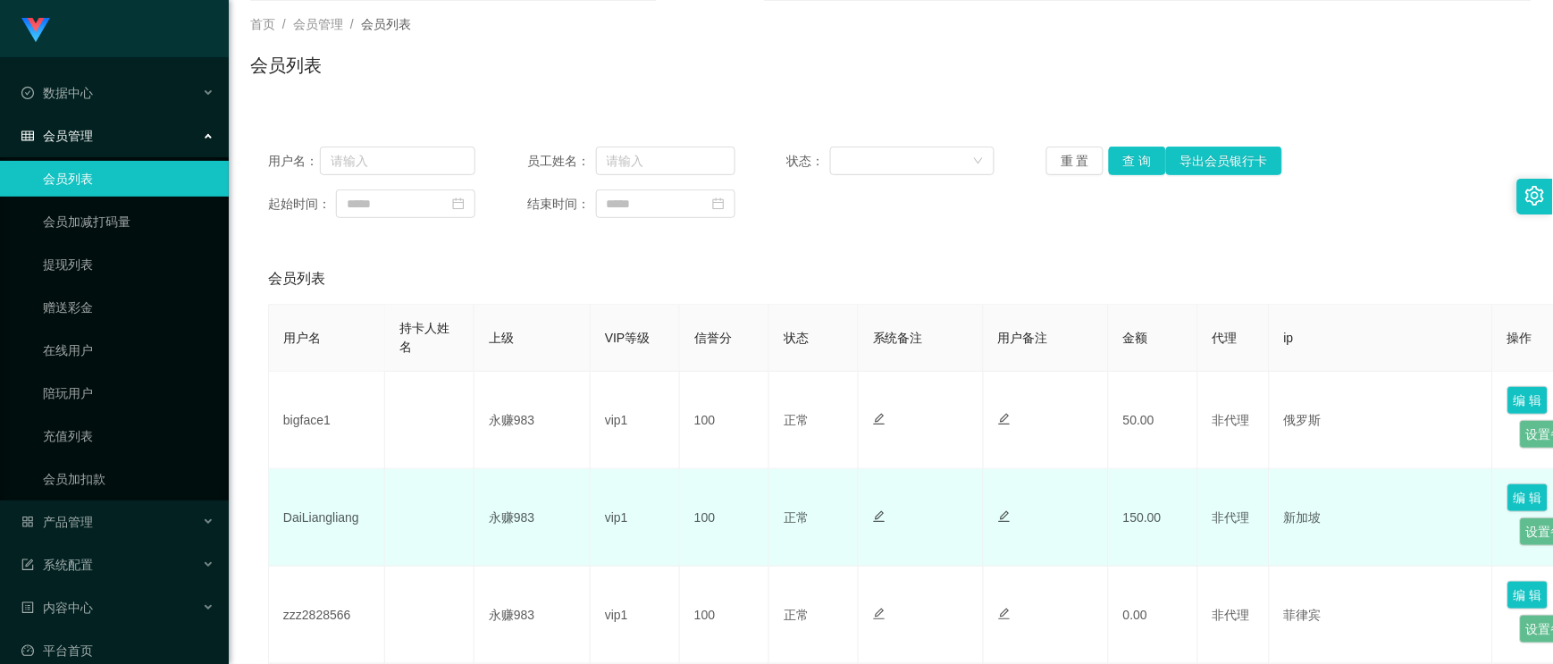
click at [311, 529] on td "DaiLiangliang" at bounding box center [327, 517] width 116 height 97
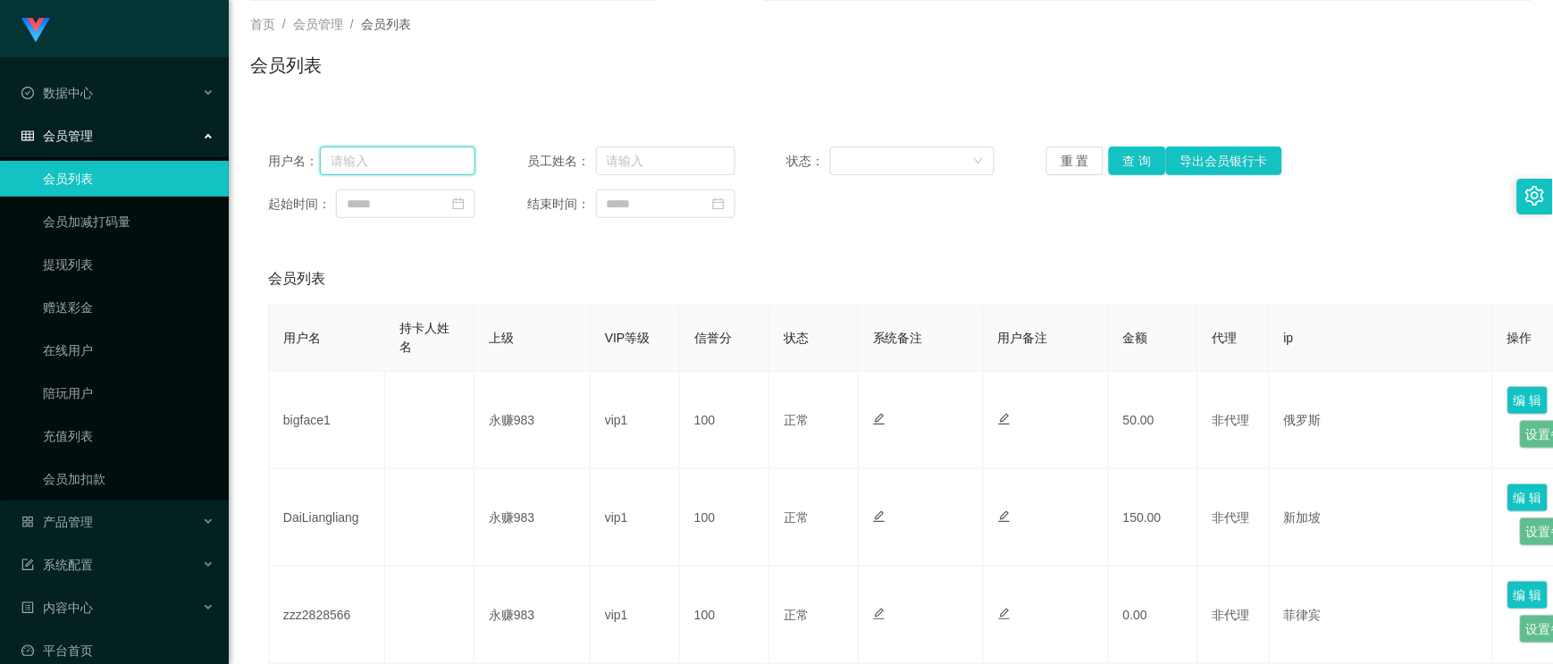
click at [384, 154] on input "text" at bounding box center [398, 161] width 156 height 29
paste input "litsheng84"
click at [1130, 164] on button "查 询" at bounding box center [1137, 161] width 57 height 29
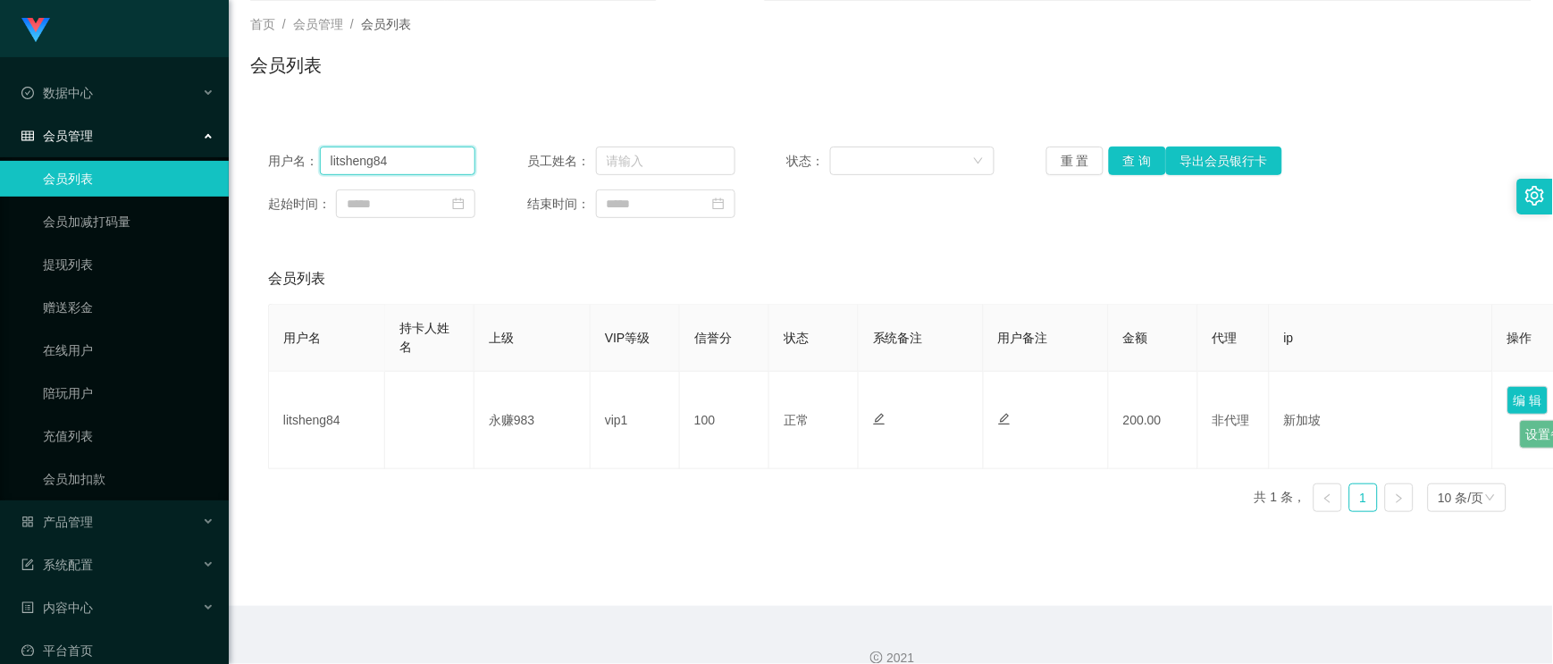
click at [442, 164] on input "litsheng84" at bounding box center [398, 161] width 156 height 29
paste input "bigface1"
click at [1139, 161] on button "查 询" at bounding box center [1137, 161] width 57 height 29
click at [434, 164] on input "bigface1" at bounding box center [398, 161] width 156 height 29
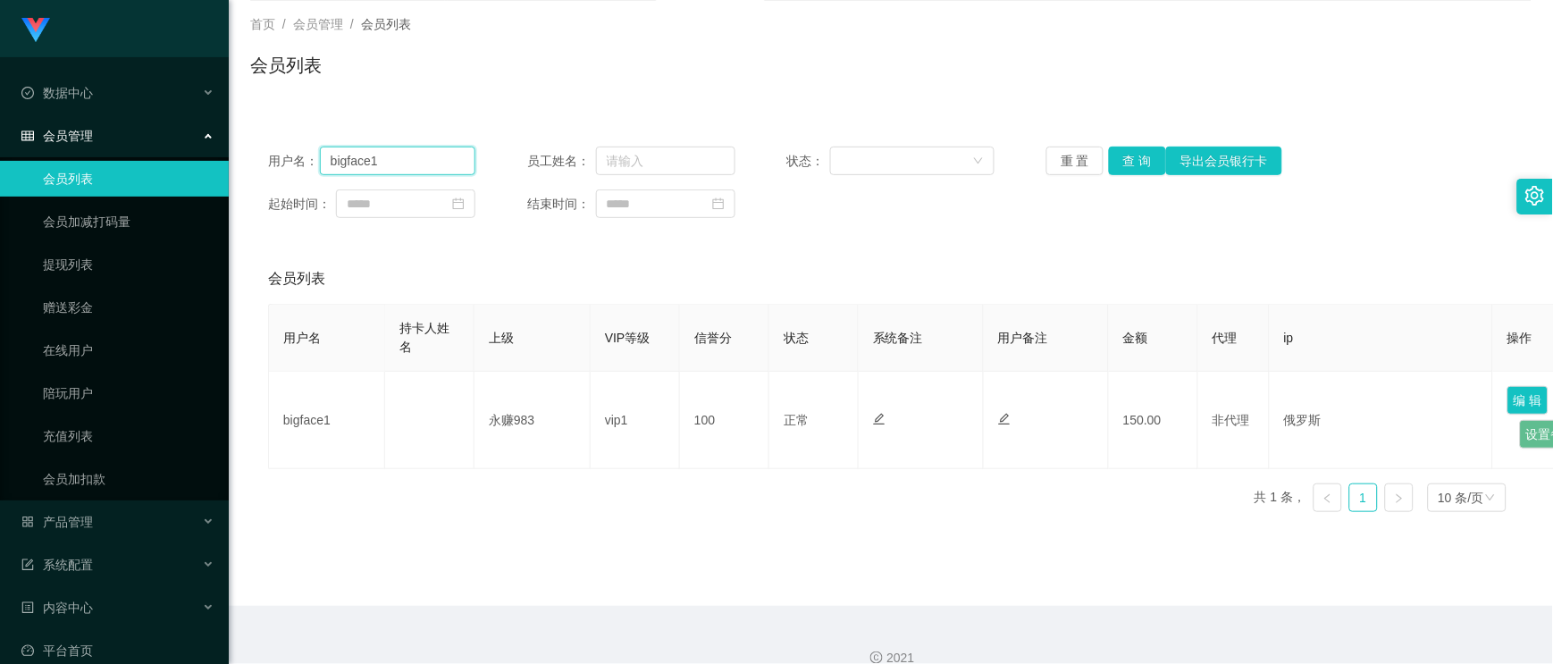
click at [434, 164] on input "bigface1" at bounding box center [398, 161] width 156 height 29
paste input "zzz2828566"
type input "zzz2828566"
click at [1130, 164] on button "查 询" at bounding box center [1137, 161] width 57 height 29
click at [82, 510] on div "产品管理" at bounding box center [114, 522] width 229 height 36
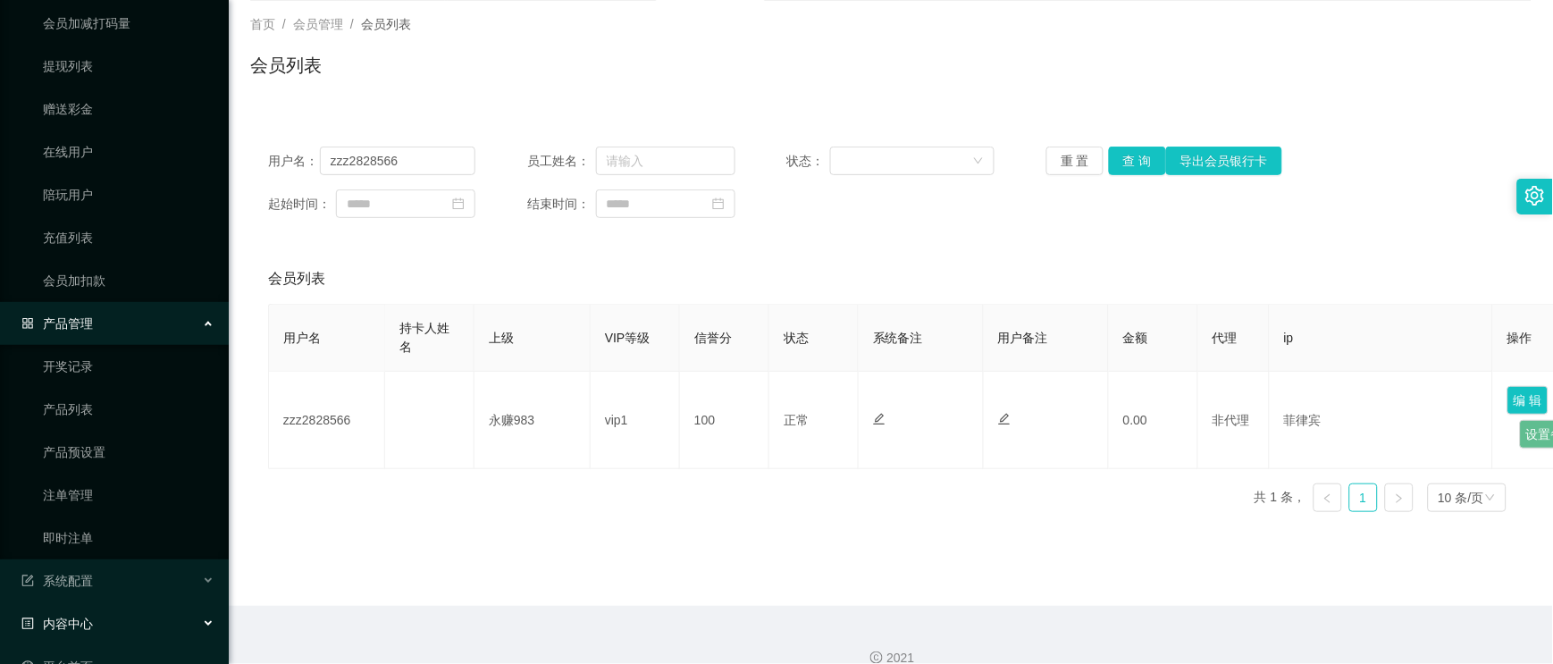
scroll to position [298, 0]
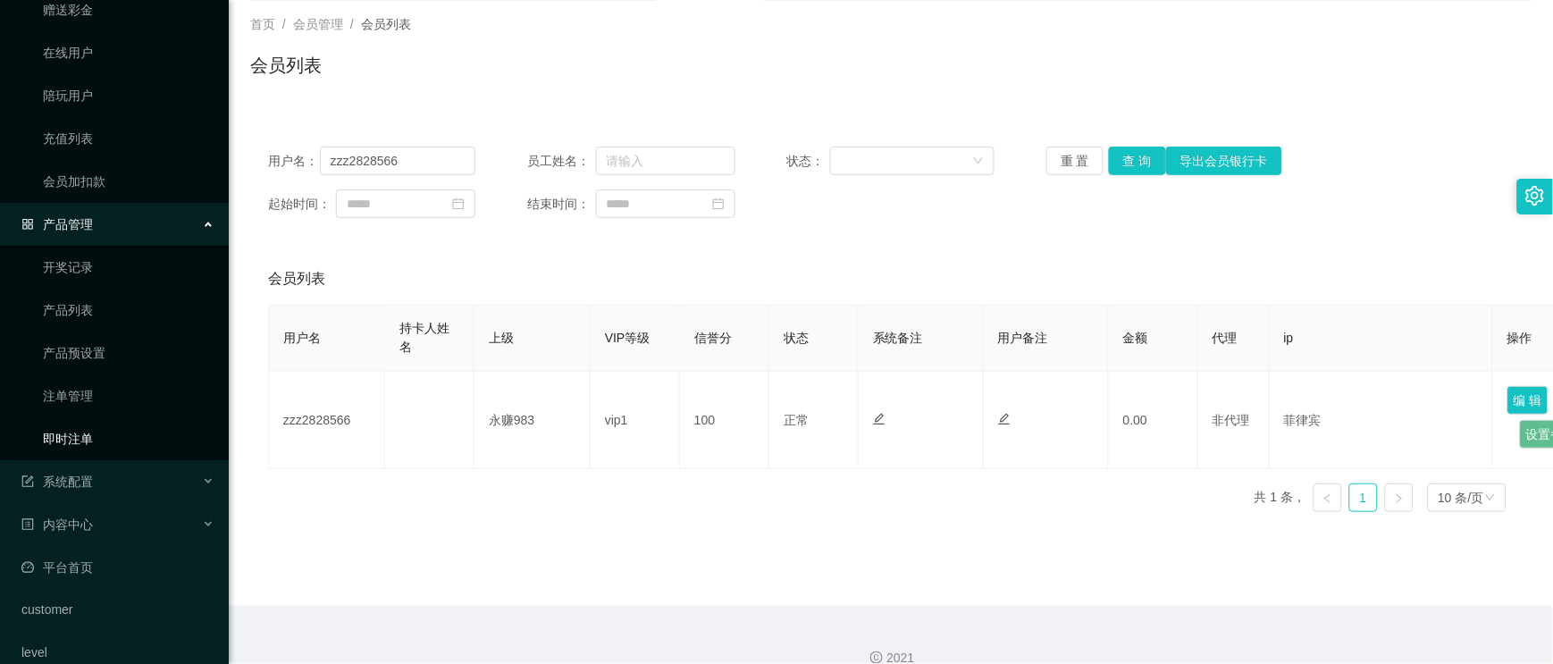
click at [89, 443] on link "即时注单" at bounding box center [129, 439] width 172 height 36
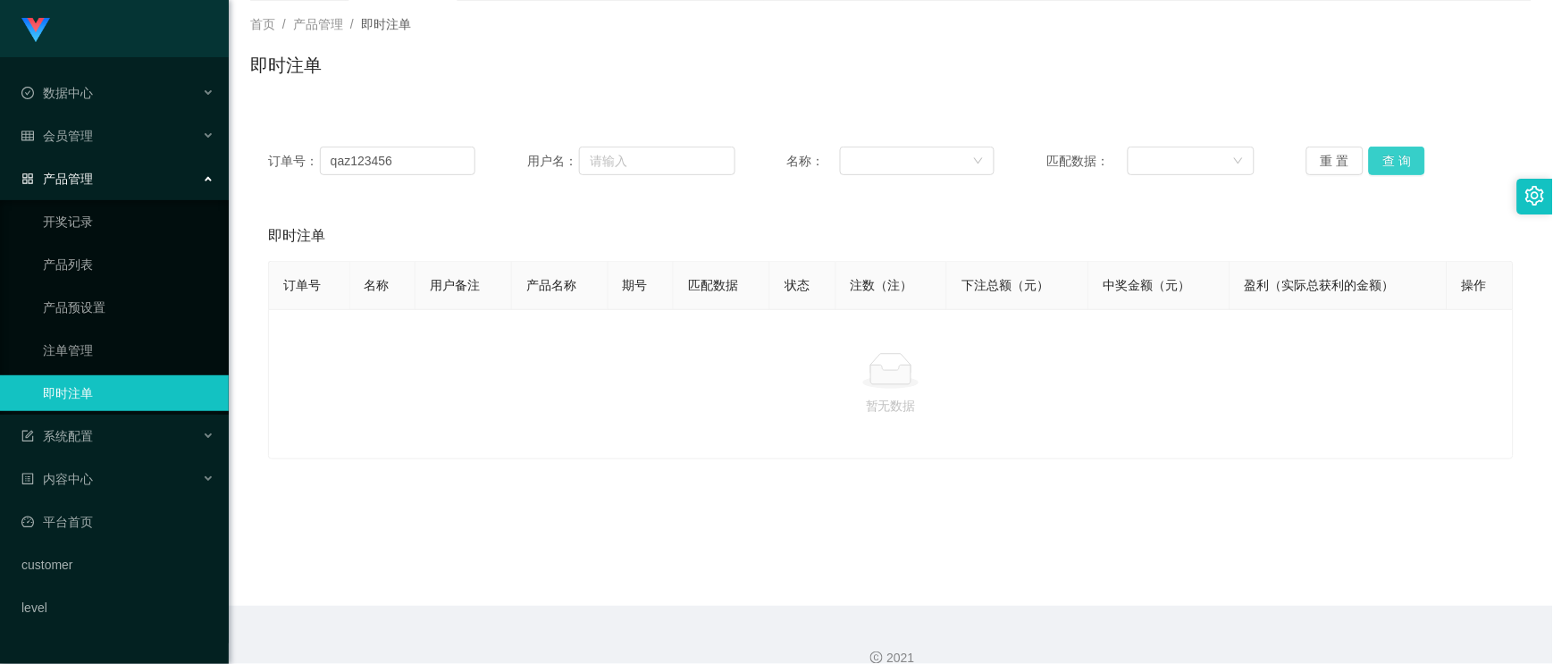
click at [1200, 156] on button "查 询" at bounding box center [1397, 161] width 57 height 29
click at [391, 164] on input "qaz123456" at bounding box center [398, 161] width 156 height 29
click at [1200, 153] on button "重 置" at bounding box center [1335, 161] width 57 height 29
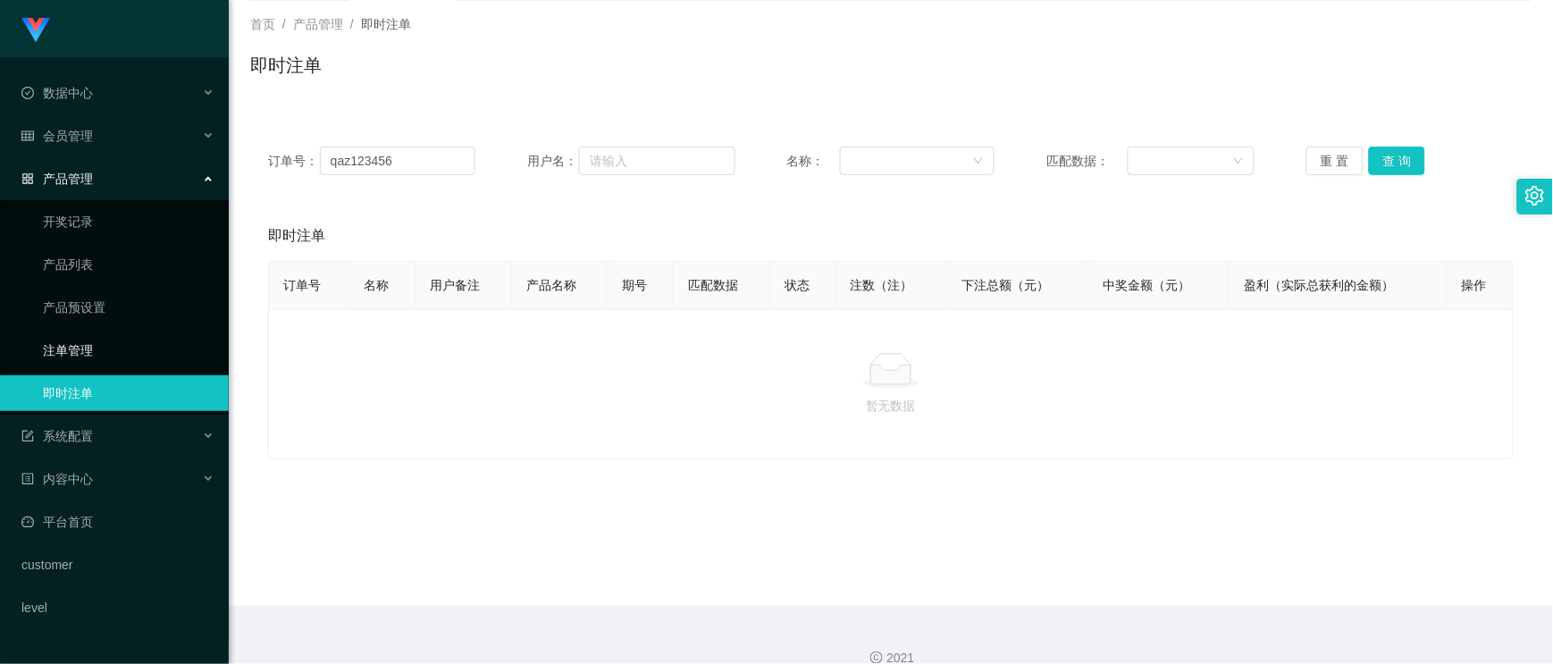
click at [104, 332] on link "注单管理" at bounding box center [129, 350] width 172 height 36
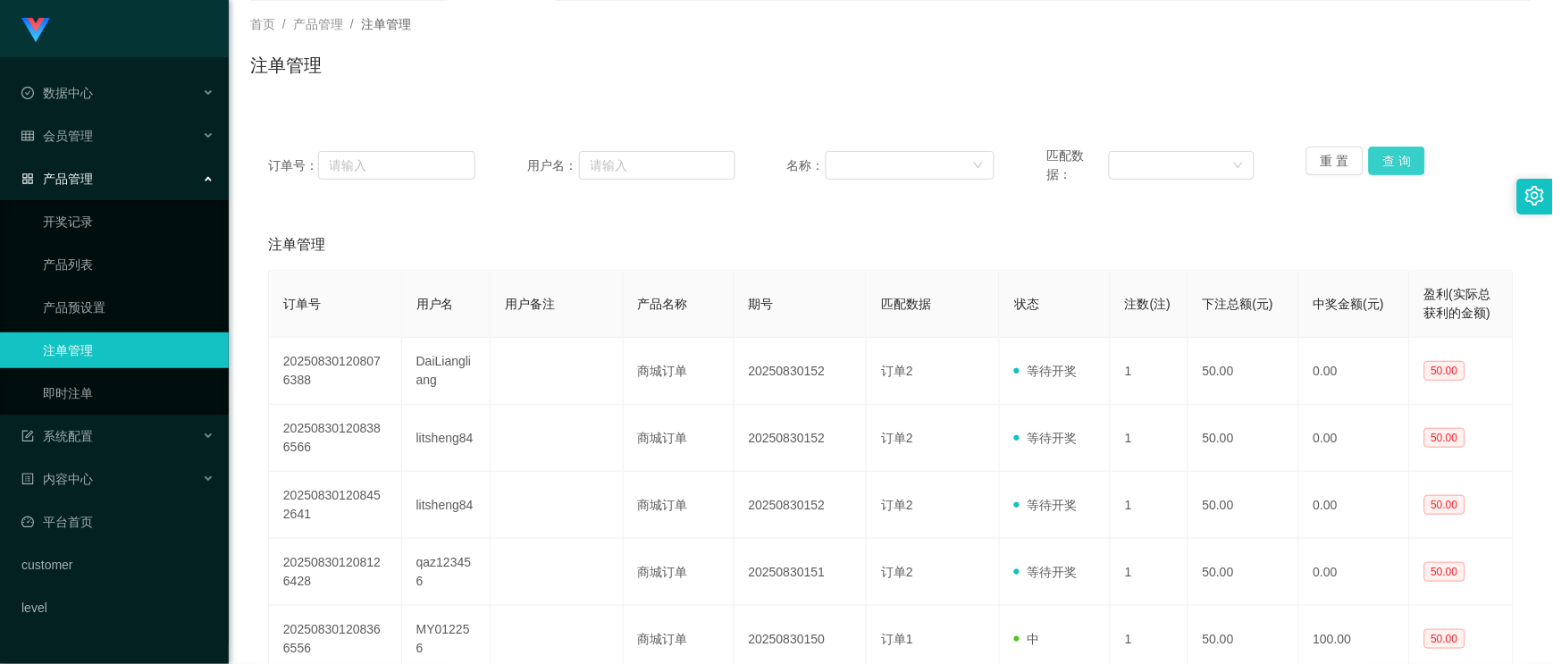
click at [1200, 172] on button "查 询" at bounding box center [1397, 161] width 57 height 29
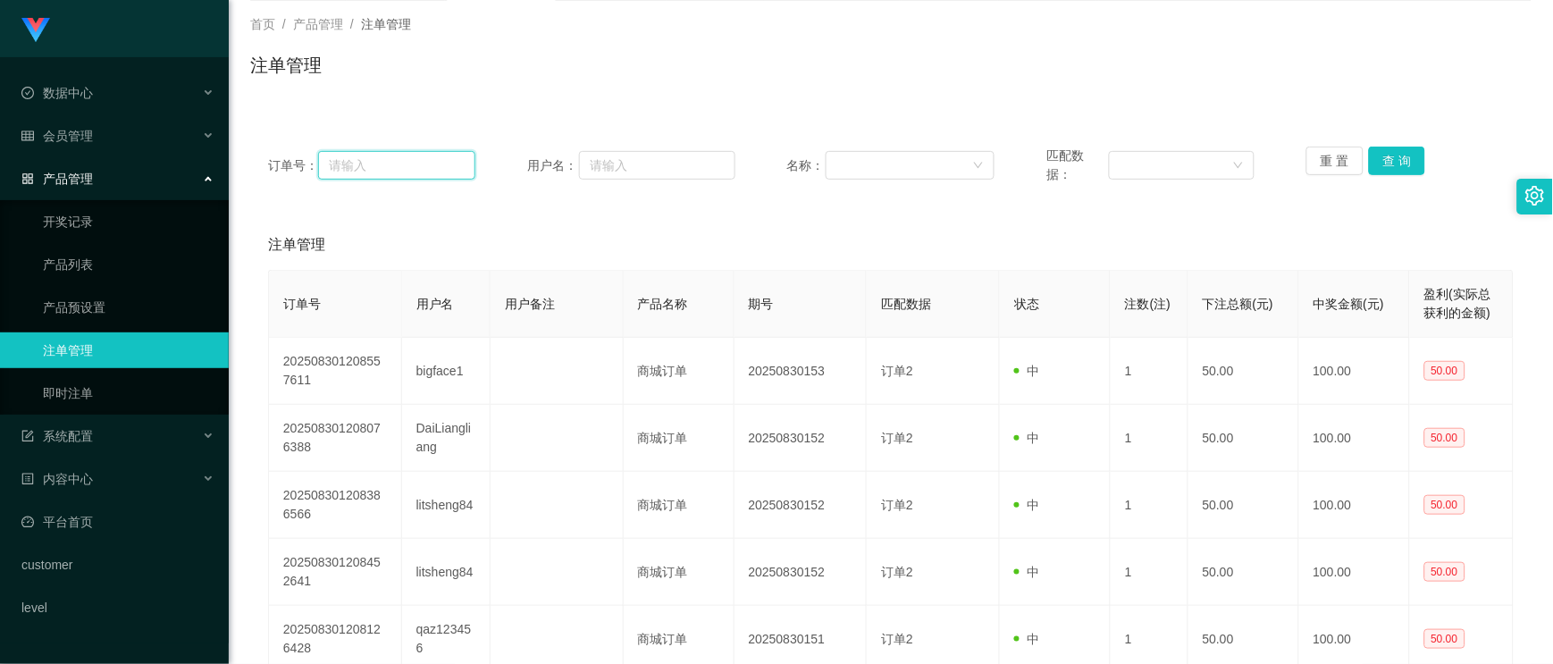
click at [377, 171] on input "text" at bounding box center [396, 165] width 157 height 29
paste input "zzz2828566"
type input "zzz2828566"
click at [672, 164] on input "text" at bounding box center [657, 165] width 156 height 29
paste input "zzz2828566"
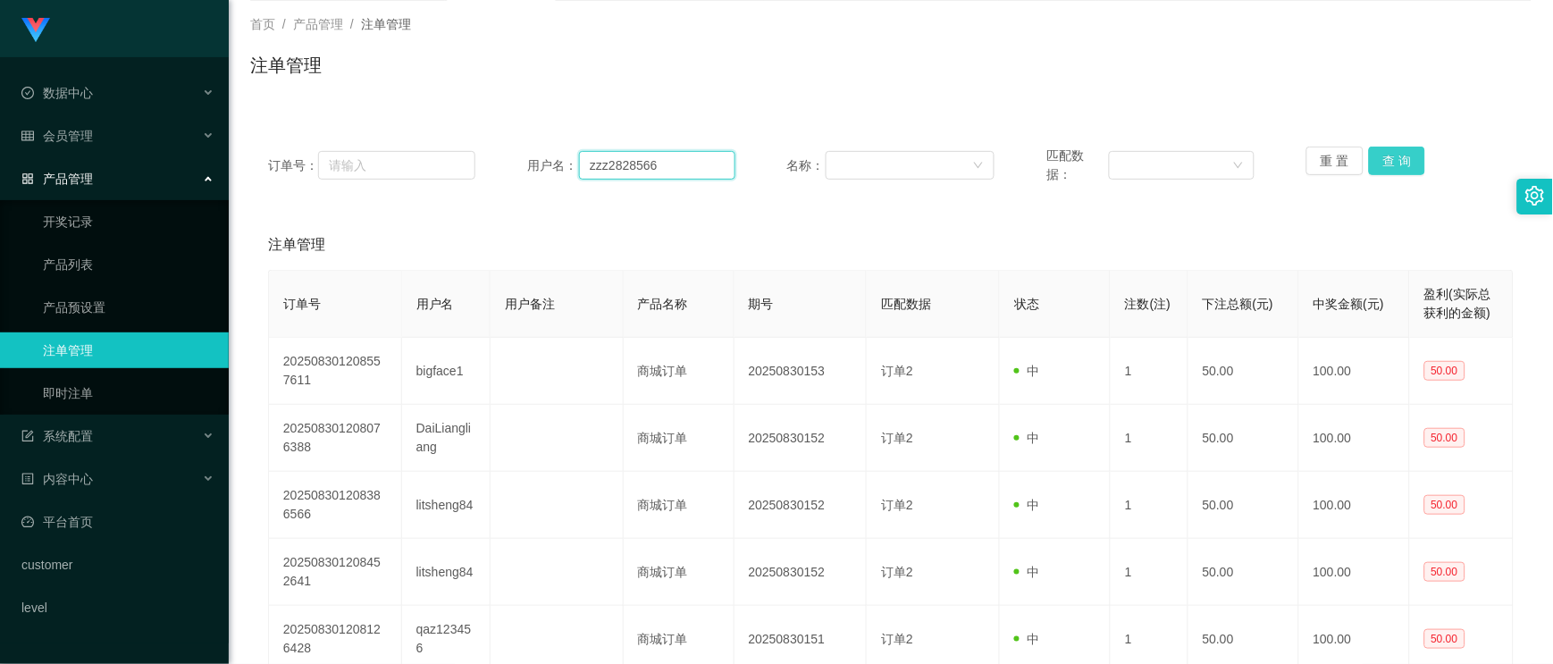
type input "zzz2828566"
click at [1200, 157] on button "查 询" at bounding box center [1397, 161] width 57 height 29
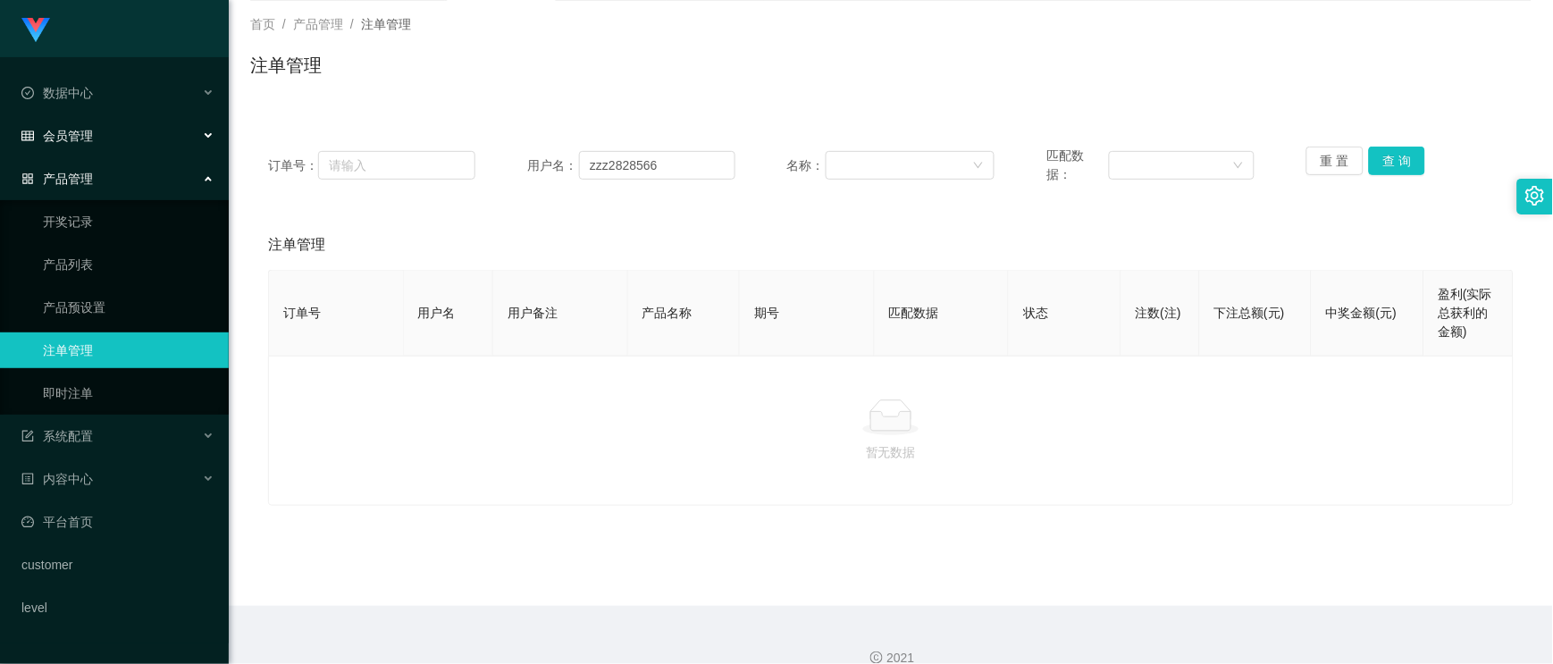
click at [75, 130] on span "会员管理" at bounding box center [56, 136] width 71 height 14
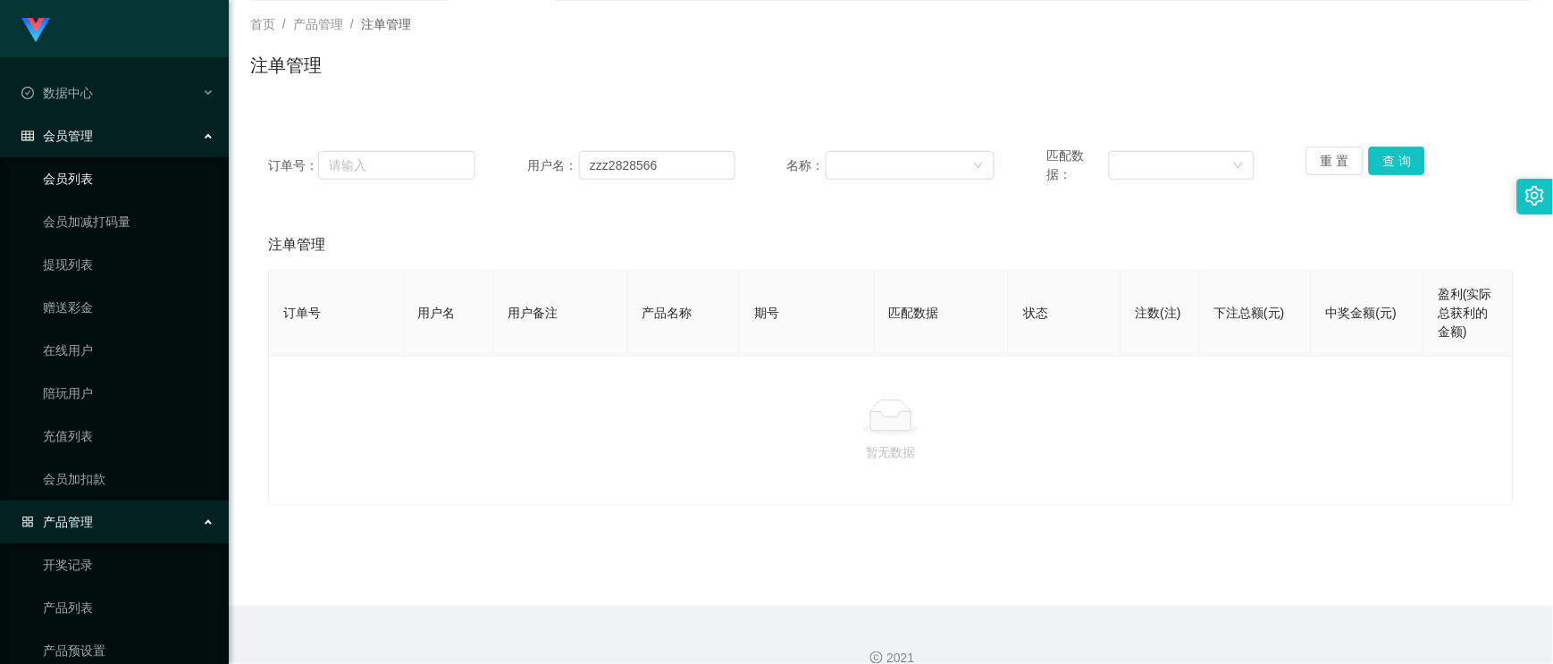
click at [108, 184] on link "会员列表" at bounding box center [129, 179] width 172 height 36
